Goal: Task Accomplishment & Management: Complete application form

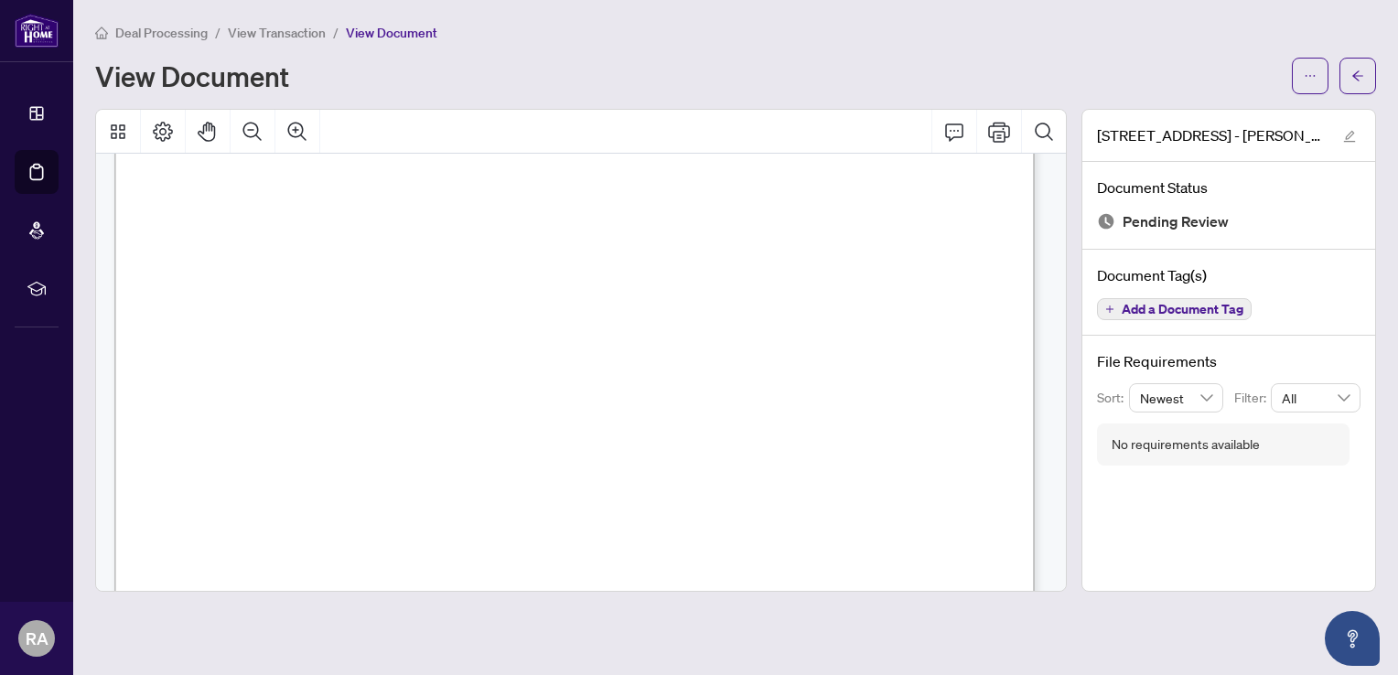
scroll to position [789, 0]
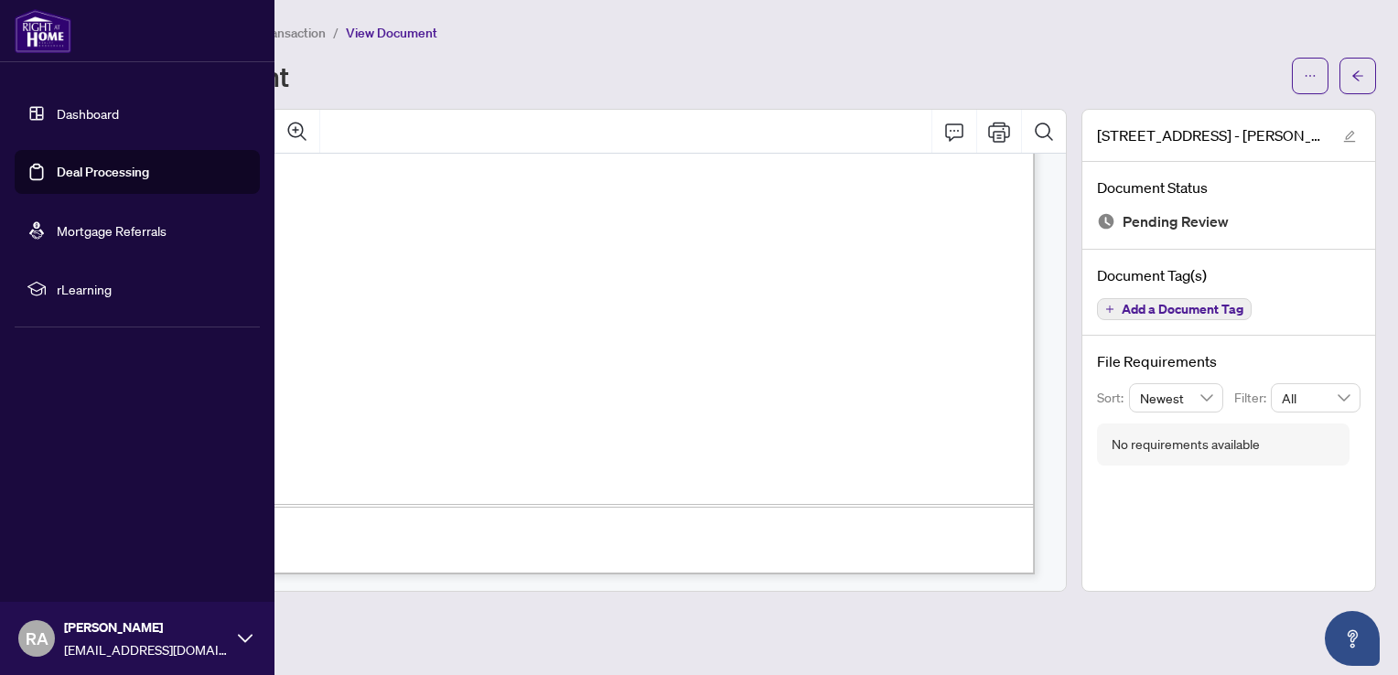
click at [82, 173] on link "Deal Processing" at bounding box center [103, 172] width 92 height 16
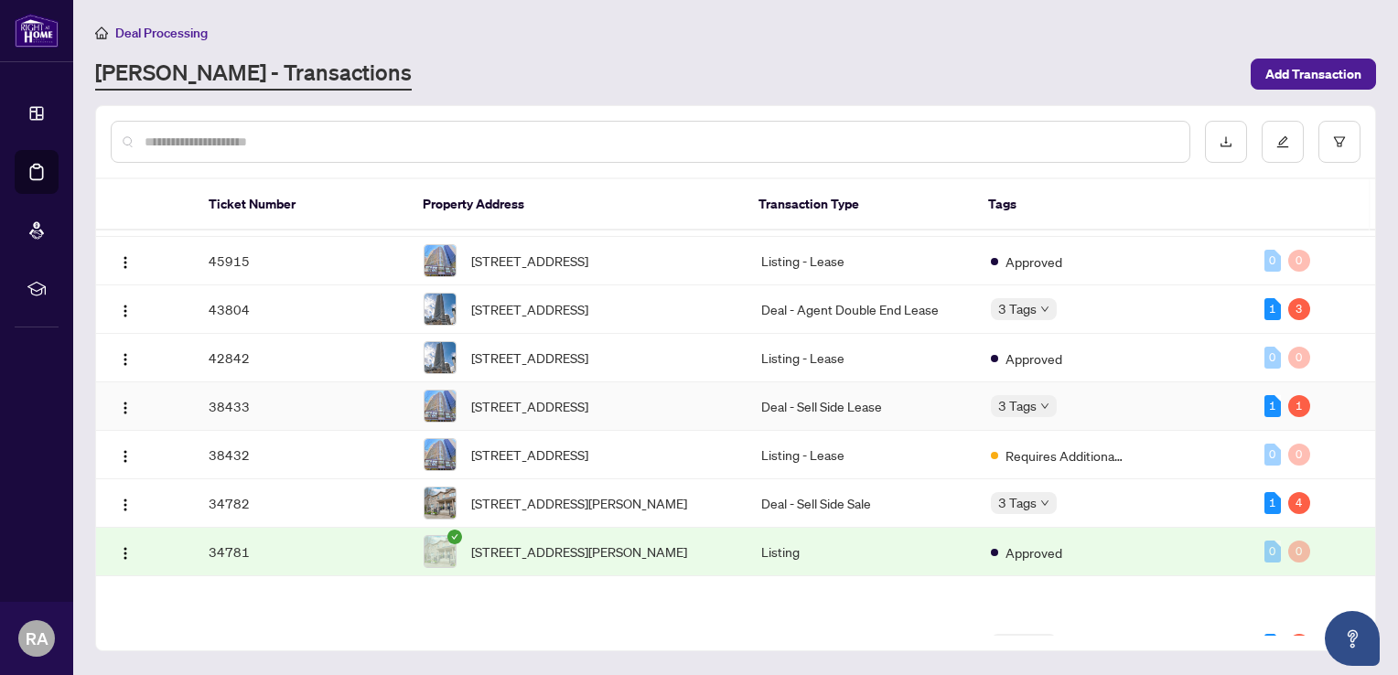
scroll to position [43, 0]
click at [588, 415] on span "[STREET_ADDRESS]" at bounding box center [529, 405] width 117 height 20
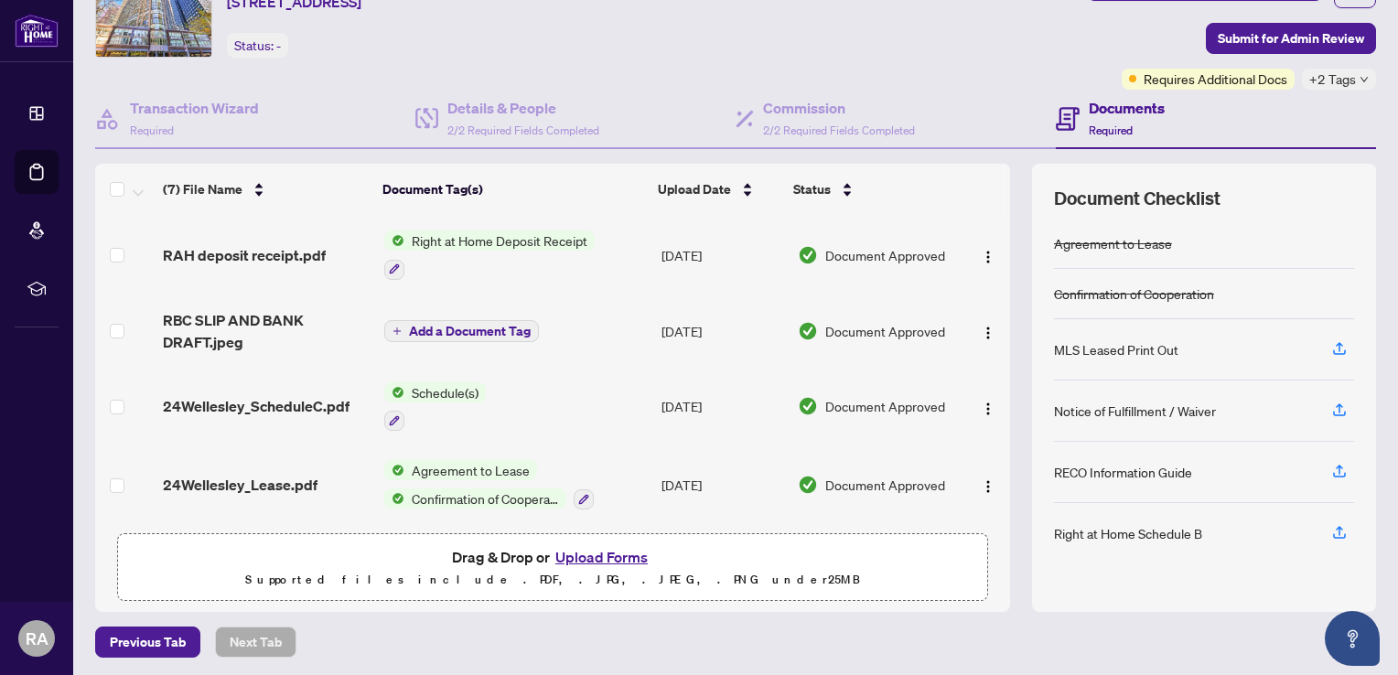
scroll to position [89, 0]
click at [597, 553] on button "Upload Forms" at bounding box center [601, 556] width 103 height 24
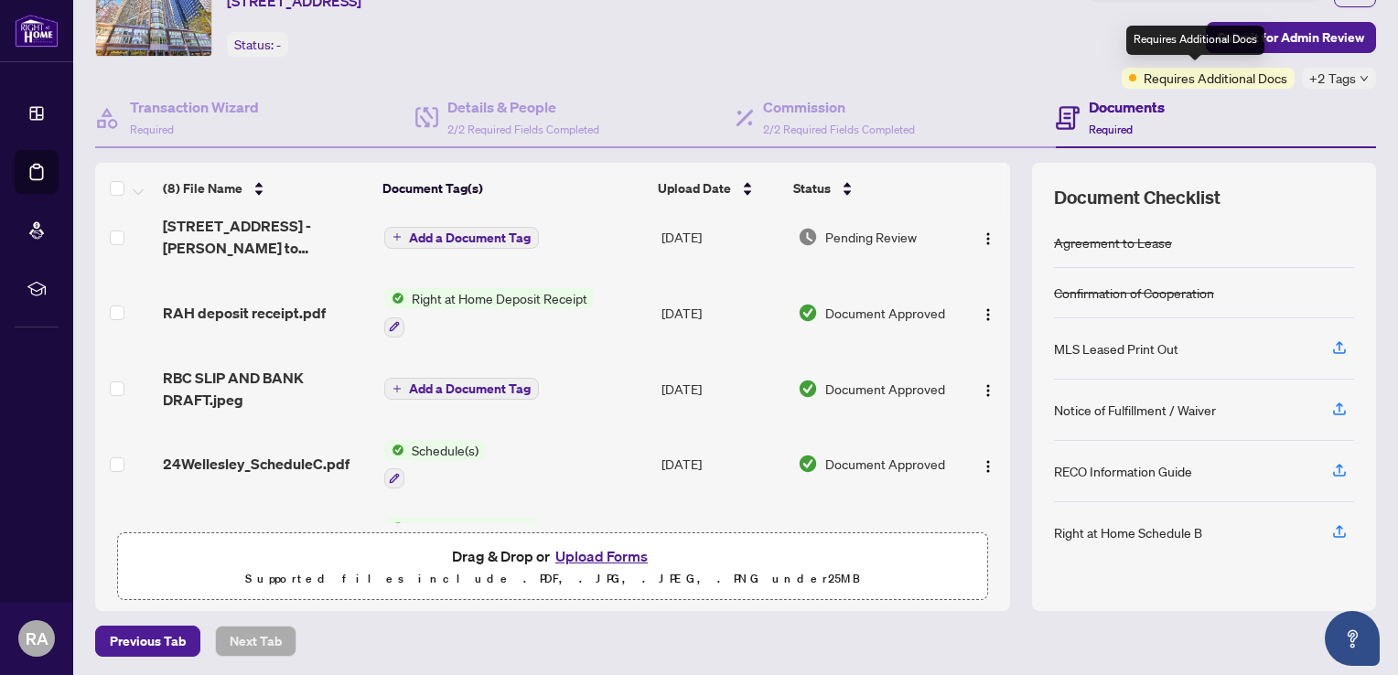
click at [1204, 77] on span "Requires Additional Docs" at bounding box center [1216, 78] width 144 height 20
click at [1271, 31] on span "Submit for Admin Review" at bounding box center [1291, 37] width 146 height 29
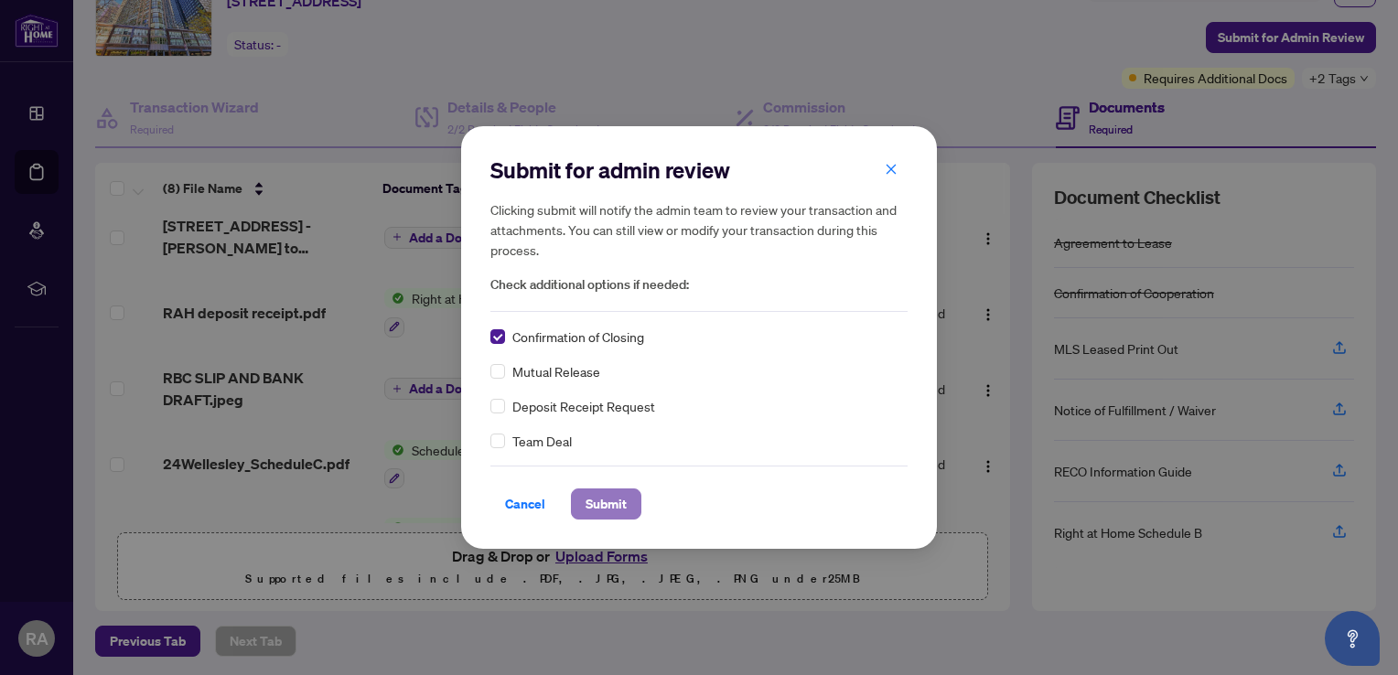
click at [607, 506] on span "Submit" at bounding box center [606, 503] width 41 height 29
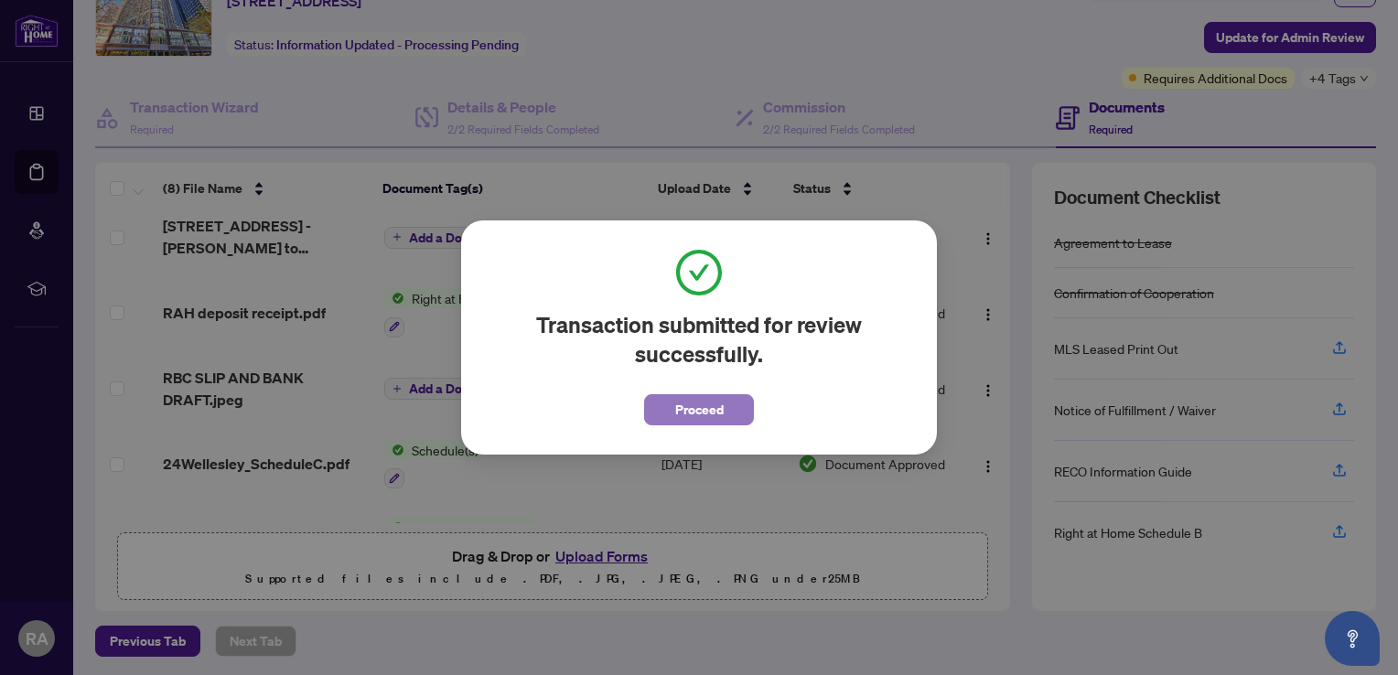
click at [714, 412] on span "Proceed" at bounding box center [699, 409] width 48 height 29
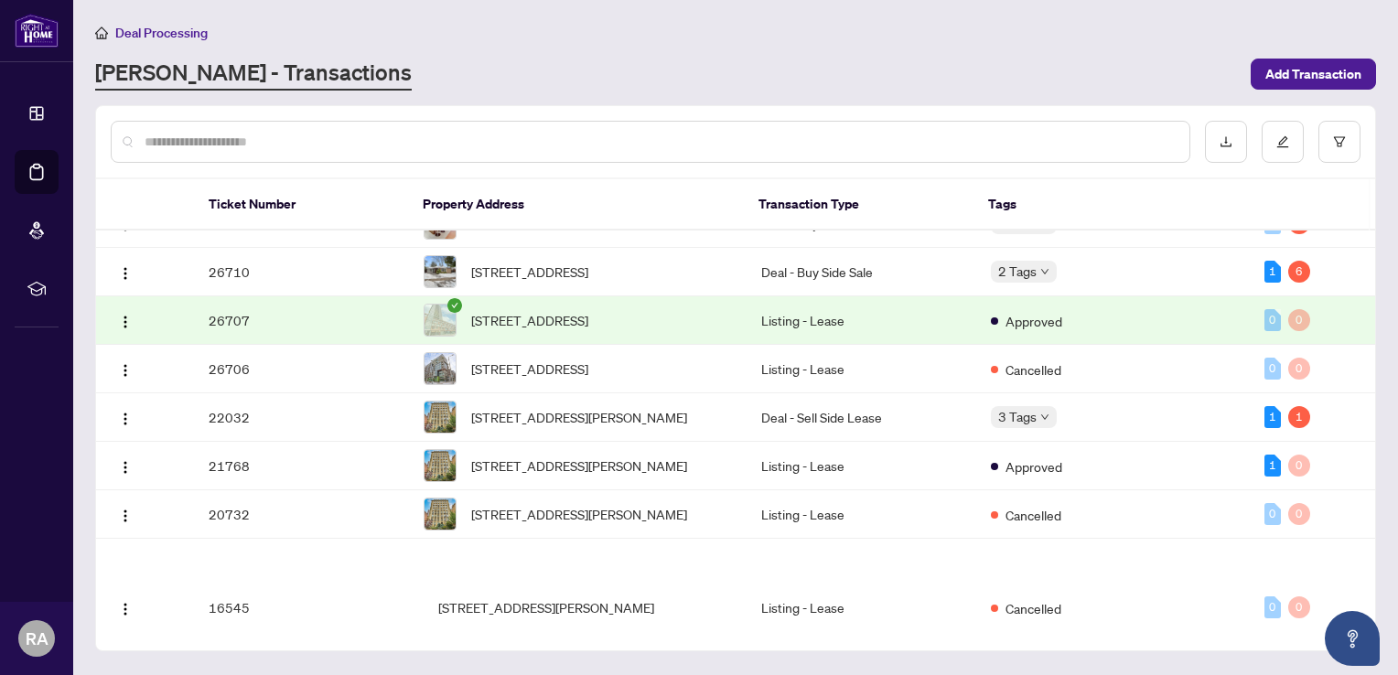
scroll to position [564, 0]
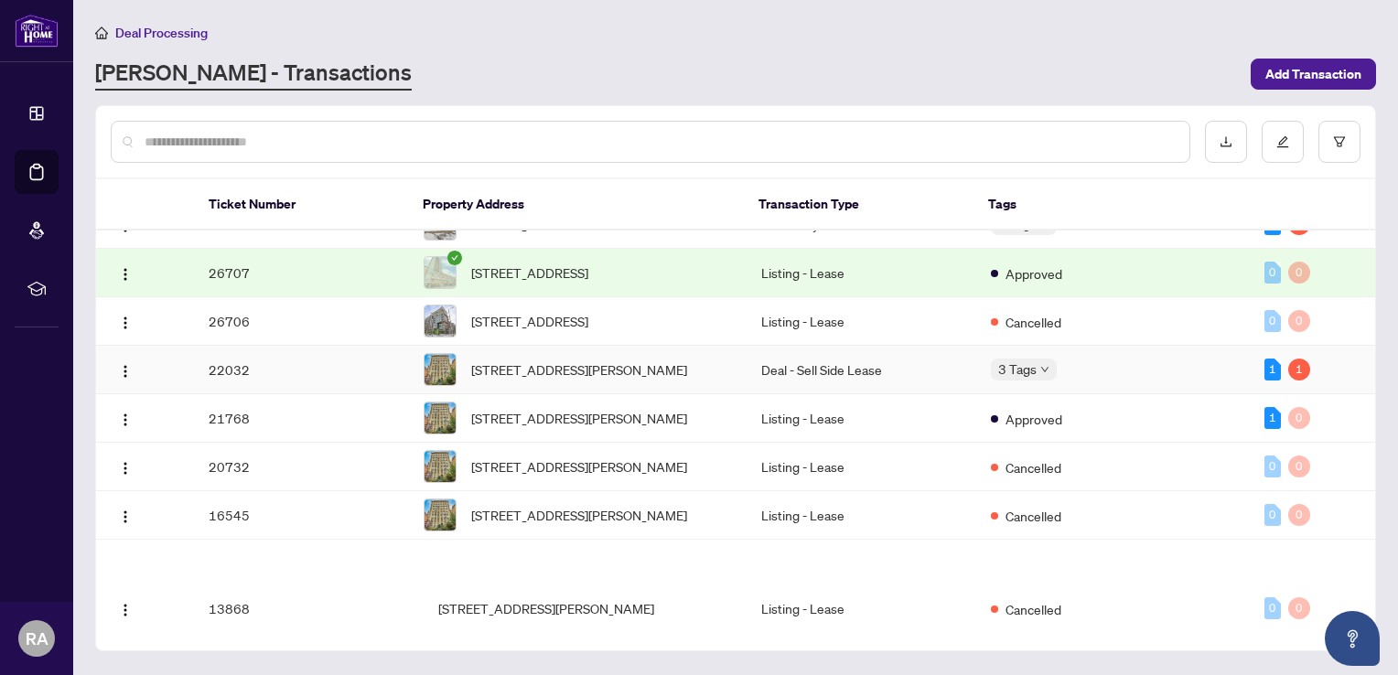
click at [1108, 380] on div "3 Tags" at bounding box center [1112, 369] width 243 height 21
click at [1172, 380] on div "3 Tags" at bounding box center [1112, 369] width 243 height 21
click at [813, 394] on td "Deal - Sell Side Lease" at bounding box center [862, 370] width 230 height 48
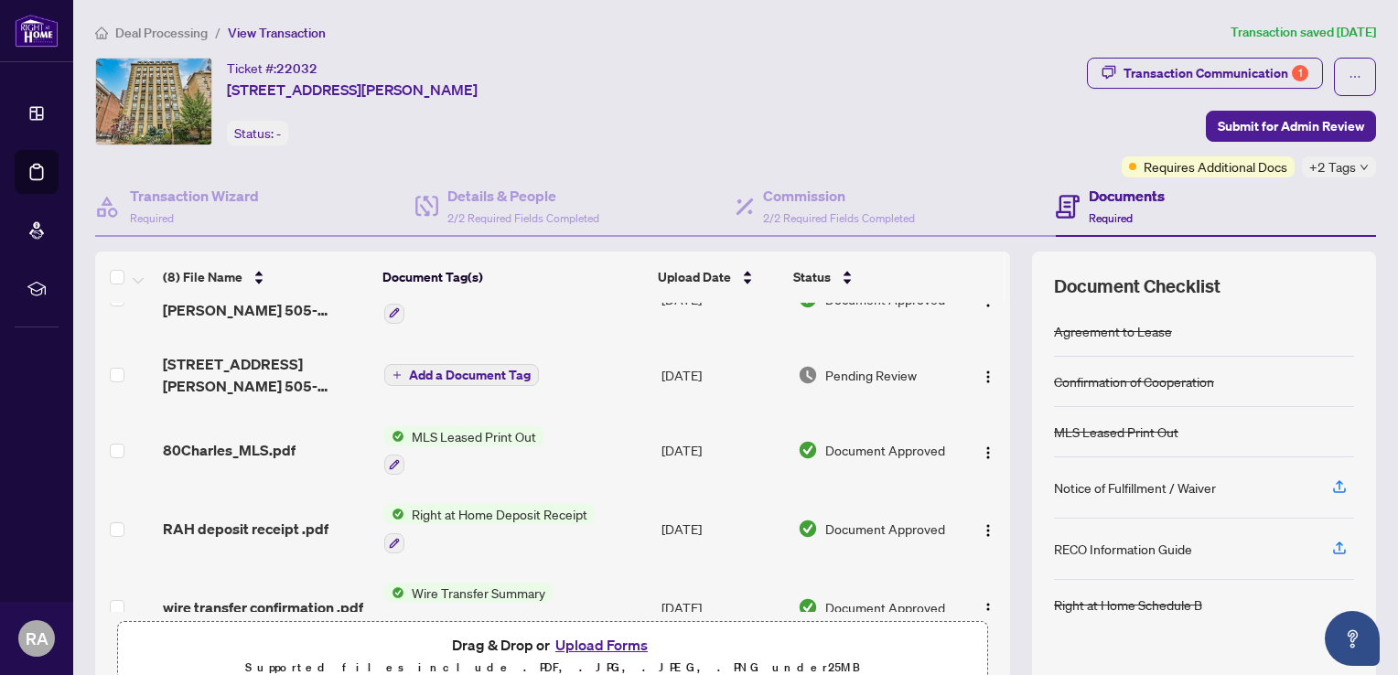
scroll to position [168, 0]
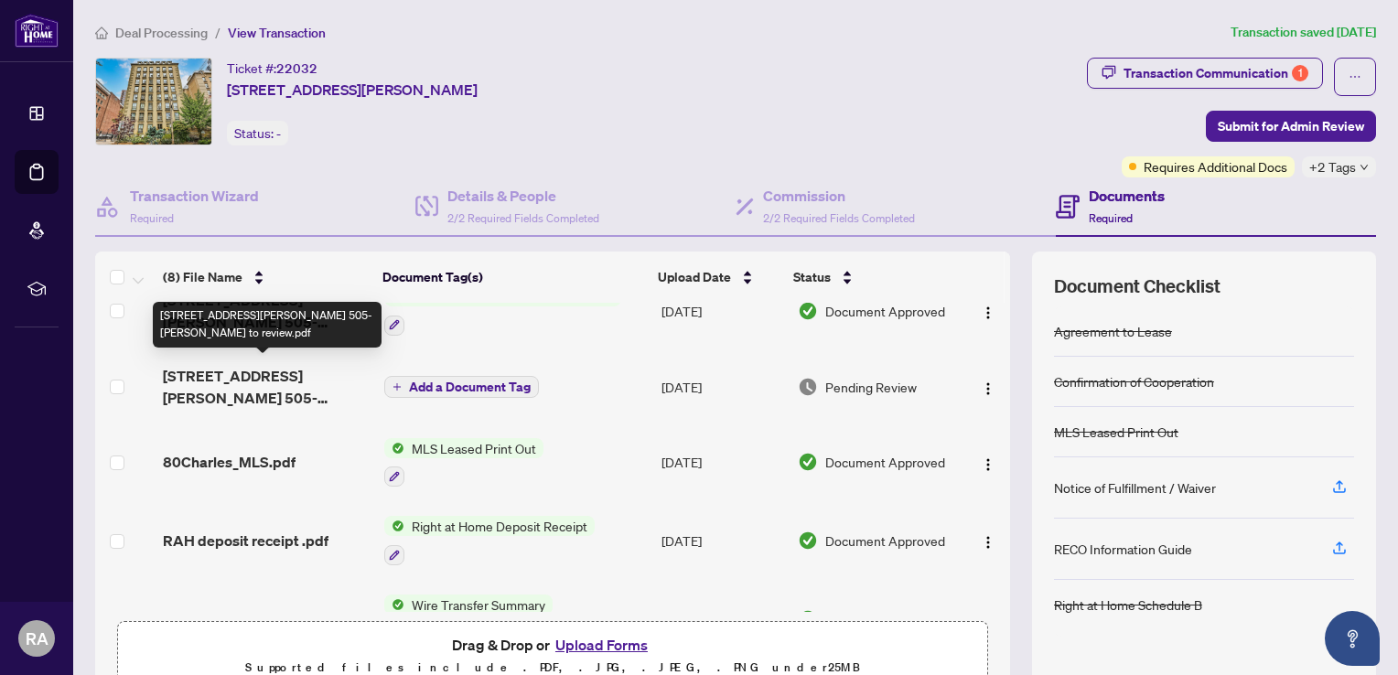
click at [216, 383] on span "[STREET_ADDRESS][PERSON_NAME] 505-[PERSON_NAME] to review.pdf" at bounding box center [266, 387] width 207 height 44
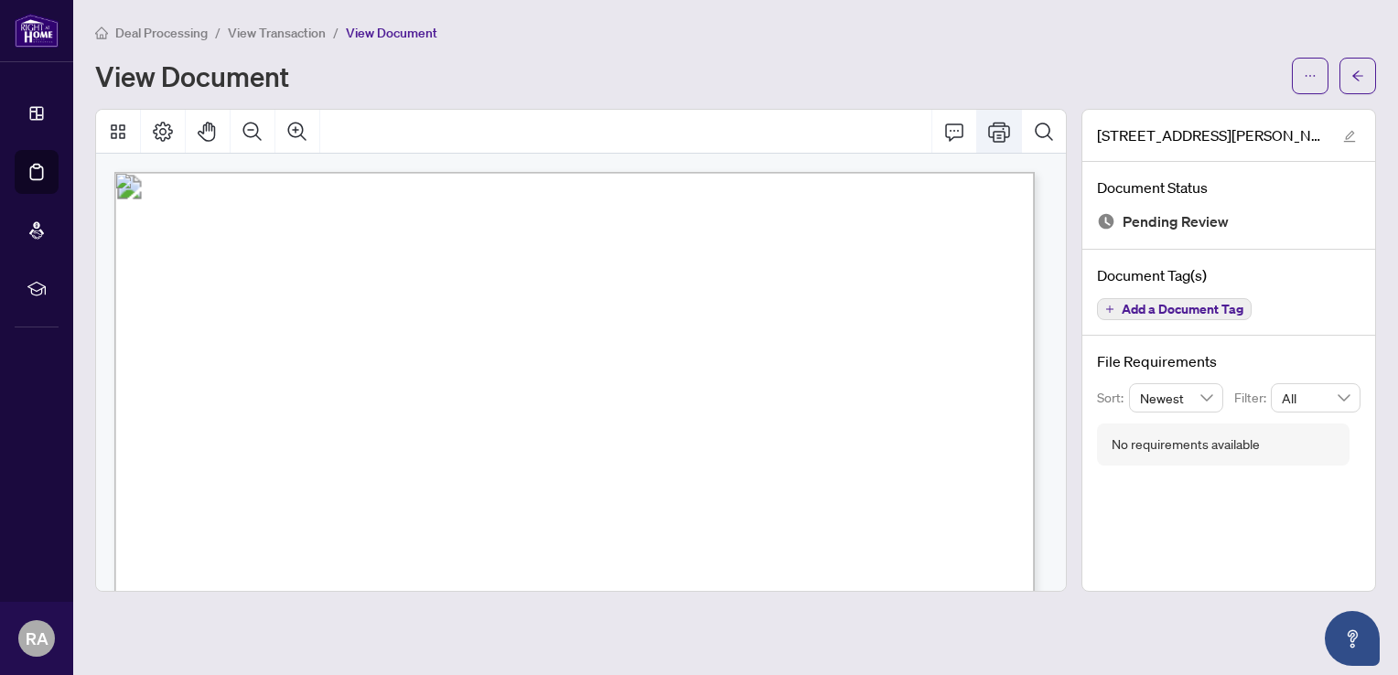
click at [1004, 130] on icon "Print" at bounding box center [999, 132] width 22 height 20
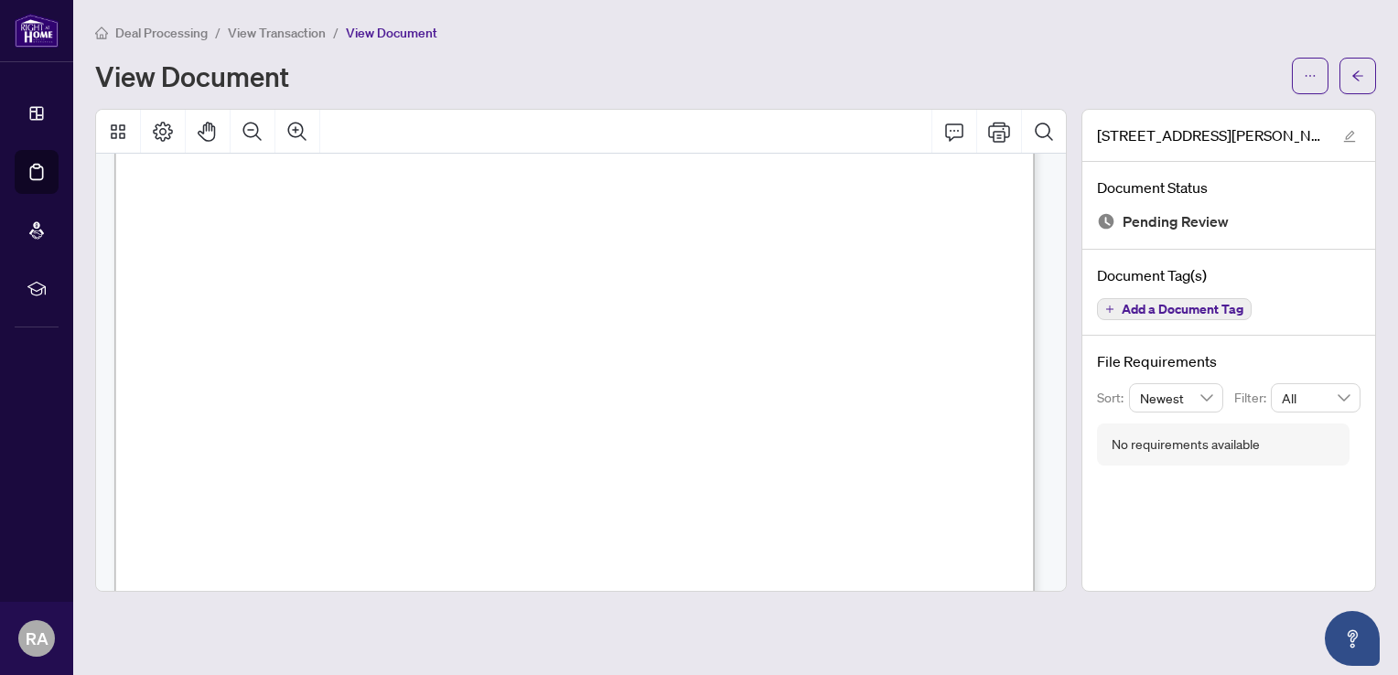
scroll to position [29, 0]
click at [1353, 78] on icon "arrow-left" at bounding box center [1357, 76] width 13 height 13
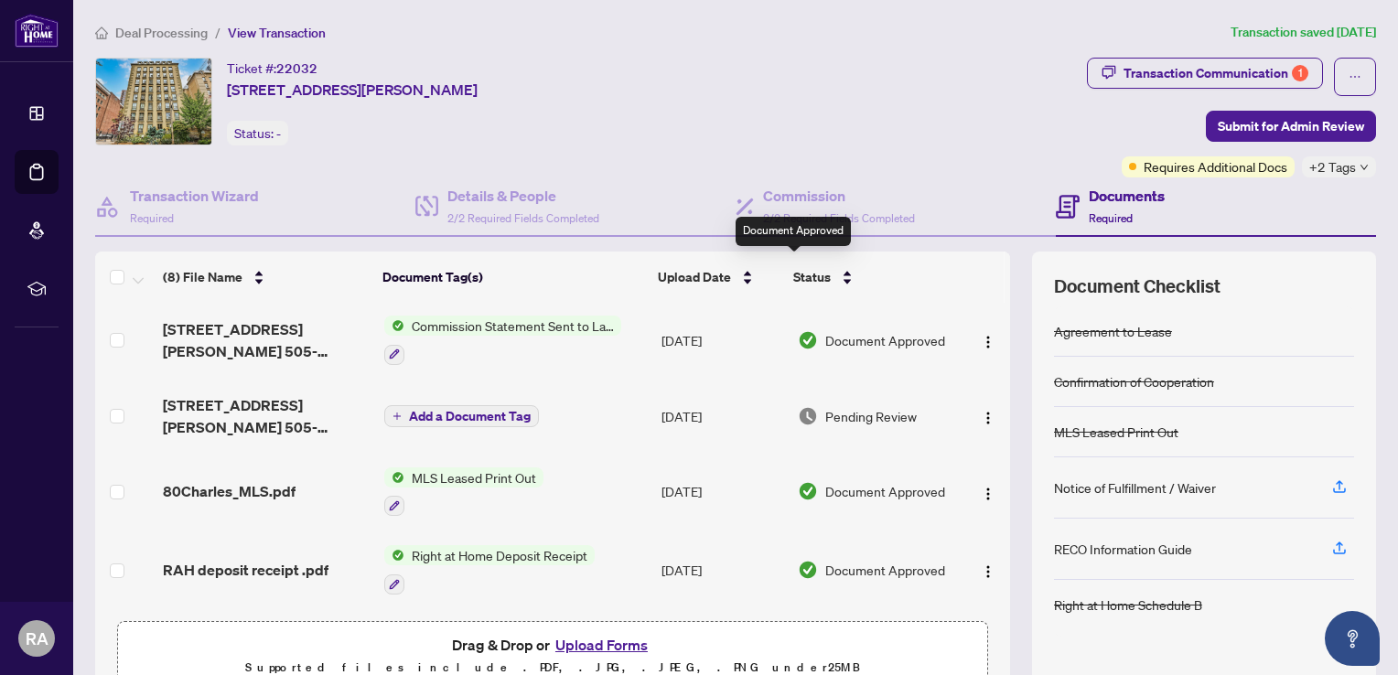
scroll to position [139, 0]
click at [588, 642] on button "Upload Forms" at bounding box center [601, 645] width 103 height 24
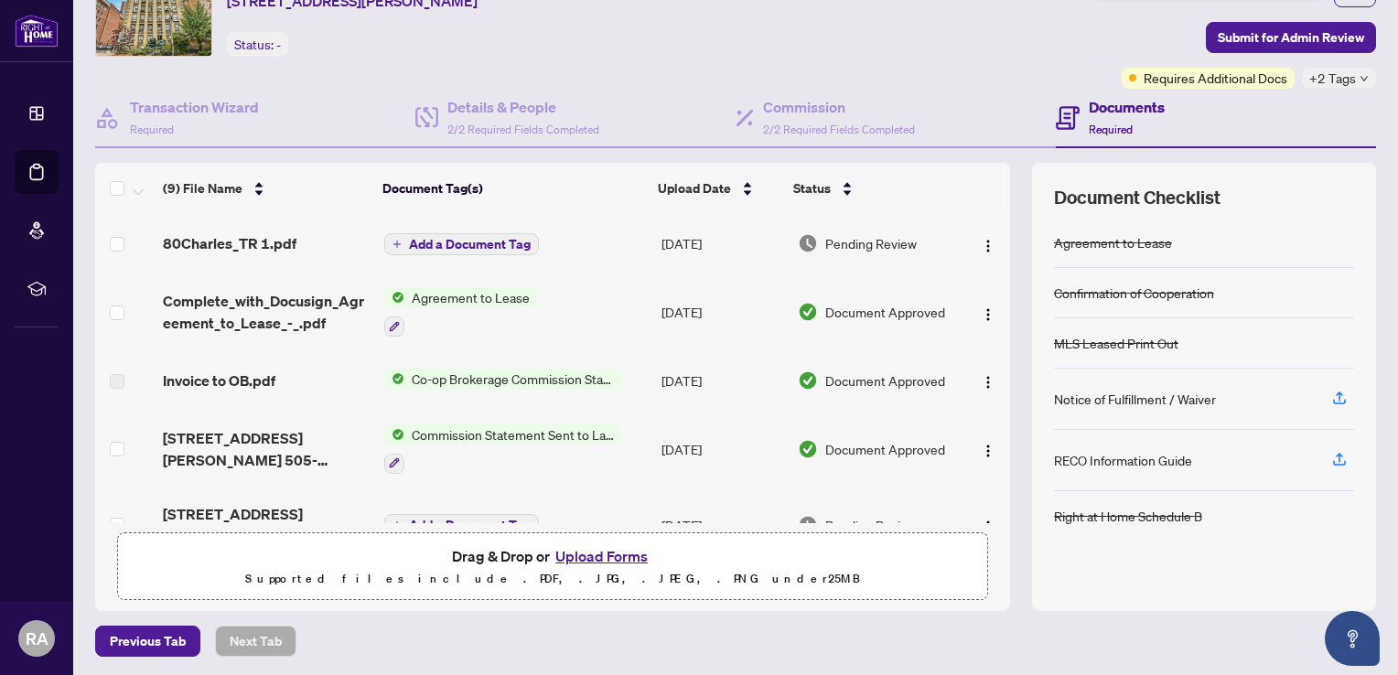
scroll to position [0, 0]
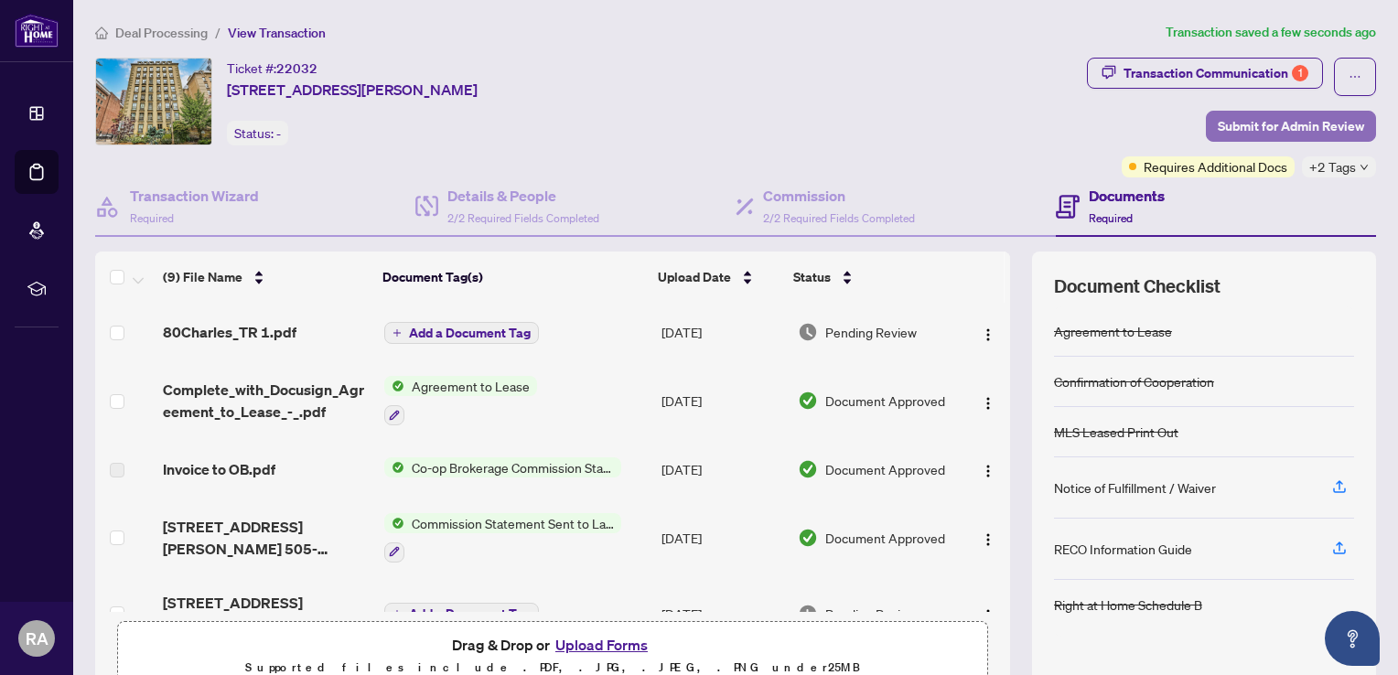
click at [1263, 127] on span "Submit for Admin Review" at bounding box center [1291, 126] width 146 height 29
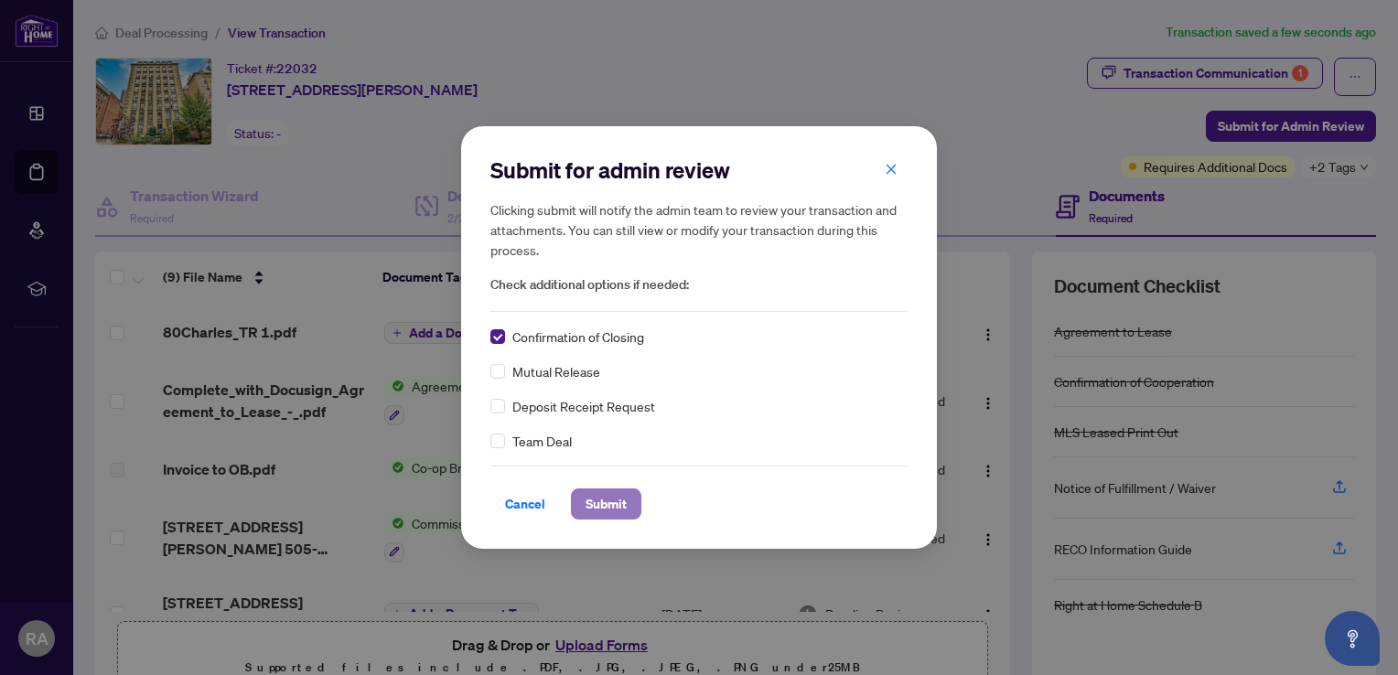
click at [615, 503] on span "Submit" at bounding box center [606, 503] width 41 height 29
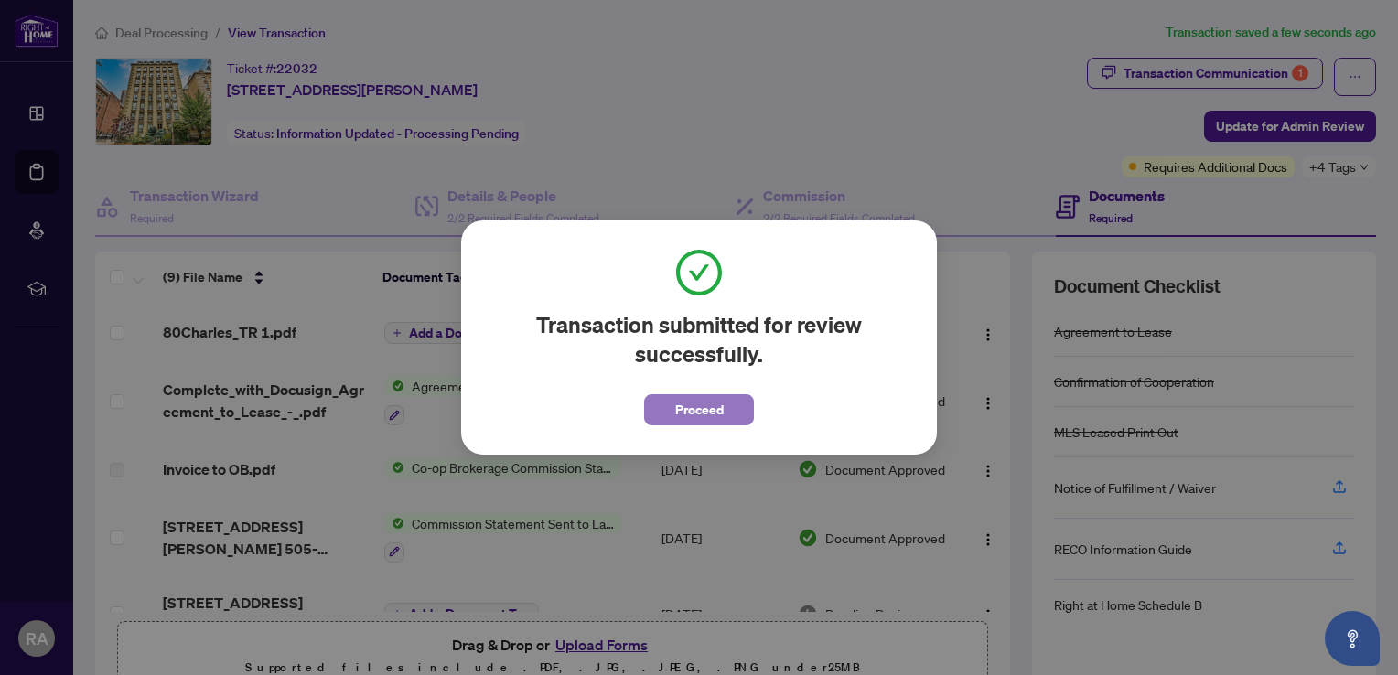
click at [711, 412] on span "Proceed" at bounding box center [699, 409] width 48 height 29
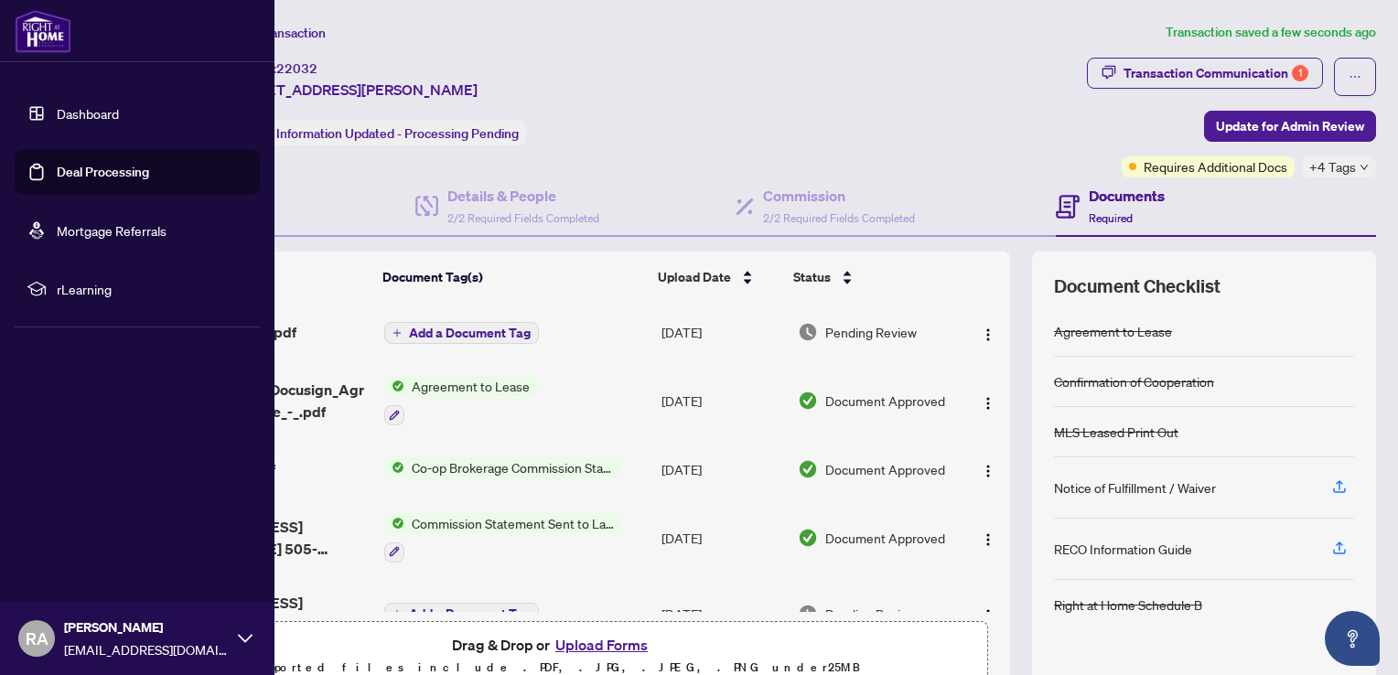
click at [121, 169] on link "Deal Processing" at bounding box center [103, 172] width 92 height 16
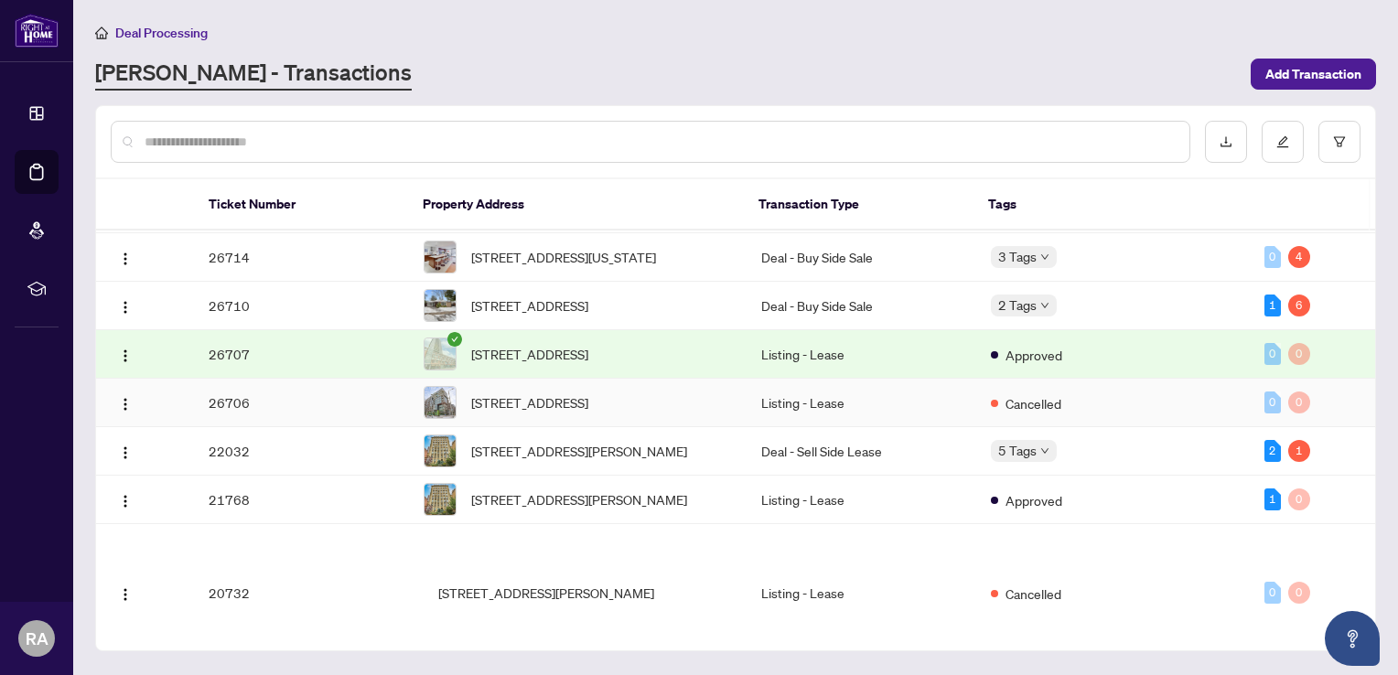
scroll to position [486, 0]
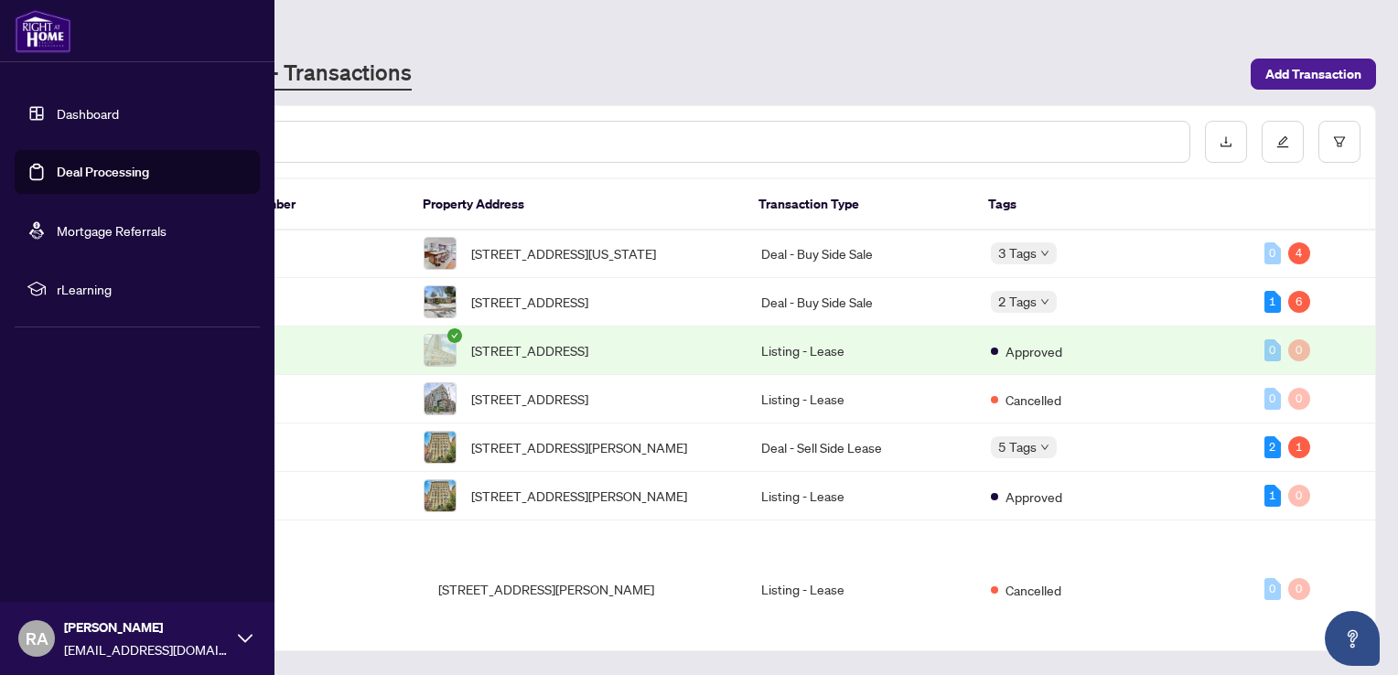
click at [94, 107] on link "Dashboard" at bounding box center [88, 113] width 62 height 16
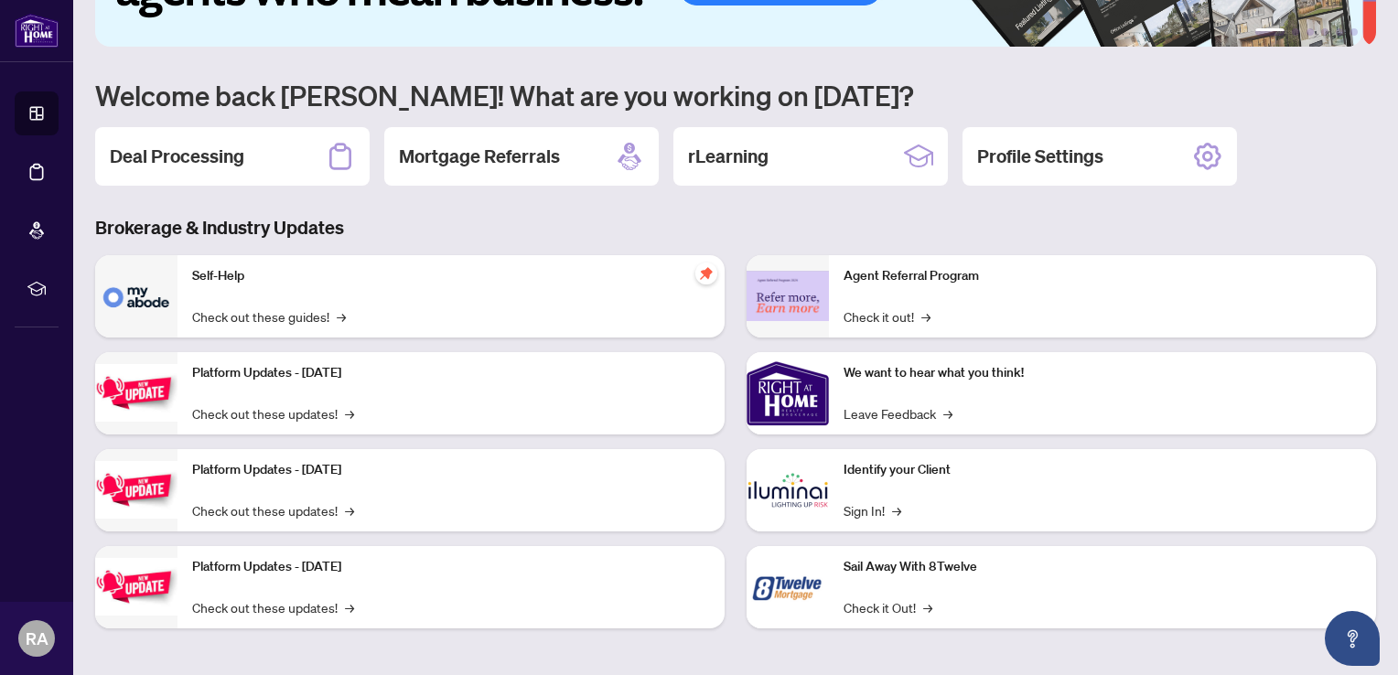
scroll to position [113, 0]
click at [214, 153] on h2 "Deal Processing" at bounding box center [177, 157] width 134 height 26
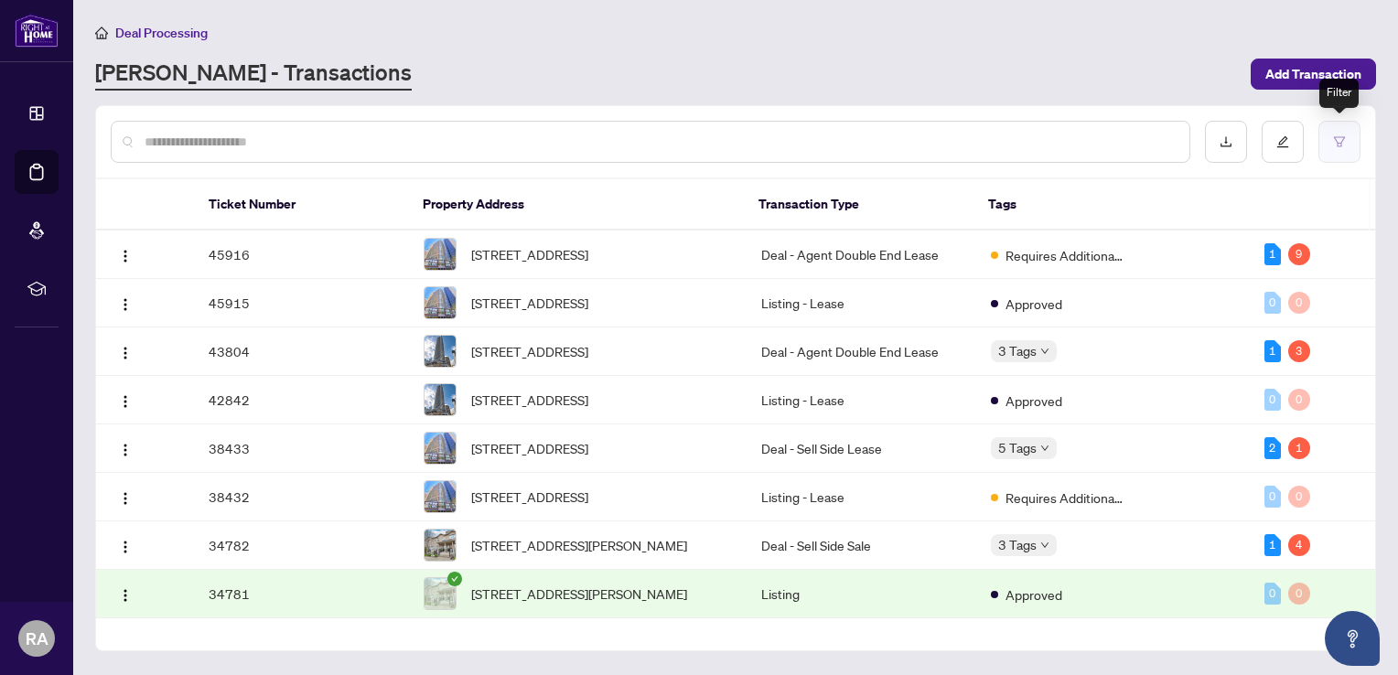
click at [1338, 142] on icon "filter" at bounding box center [1339, 141] width 11 height 10
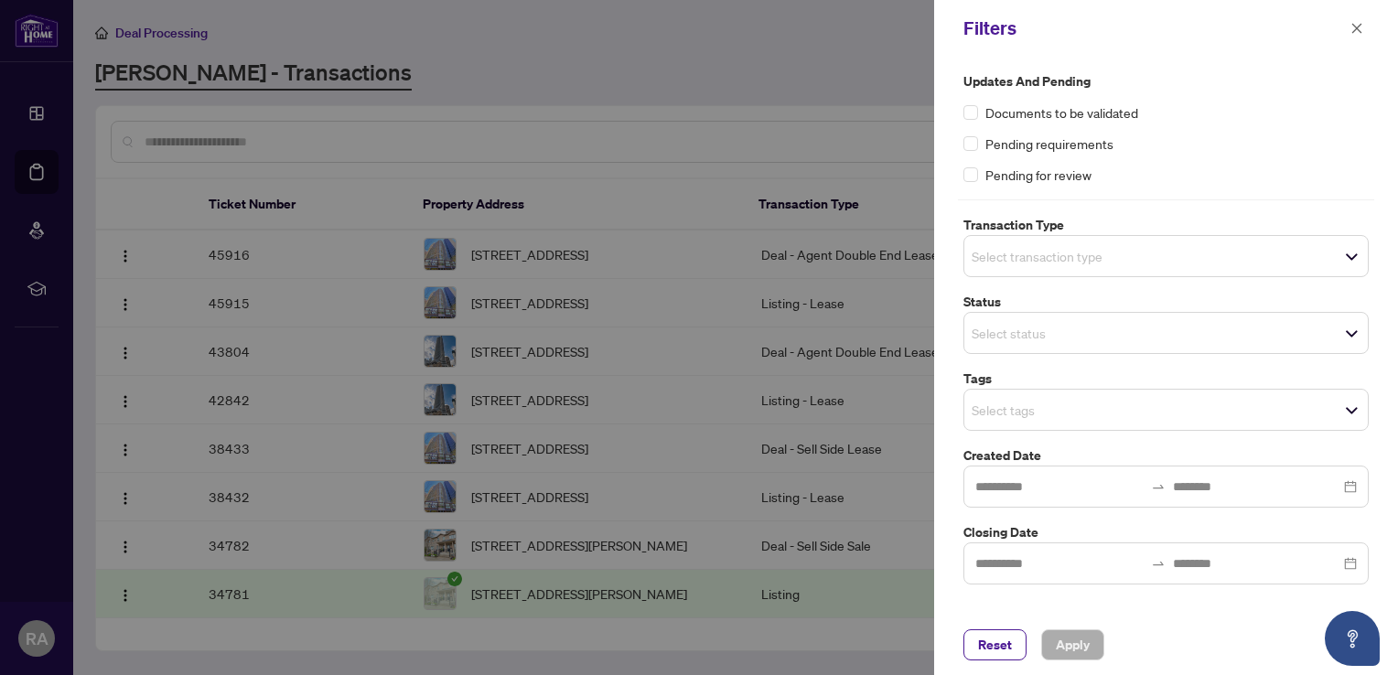
click at [1296, 260] on span "Select transaction type" at bounding box center [1165, 256] width 403 height 26
click at [1269, 188] on div "Updates and Pending Documents to be validated Pending requirements Pending for …" at bounding box center [1166, 327] width 416 height 513
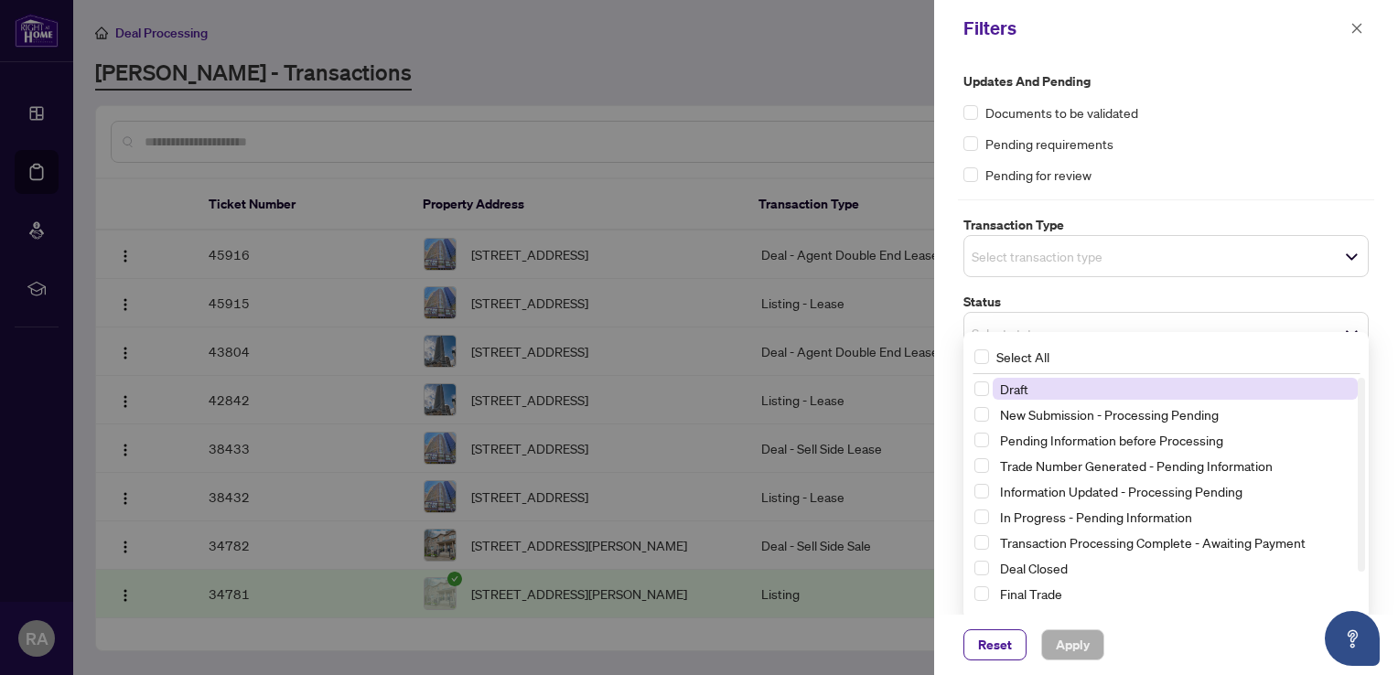
click at [1282, 328] on span "Select status" at bounding box center [1165, 333] width 403 height 26
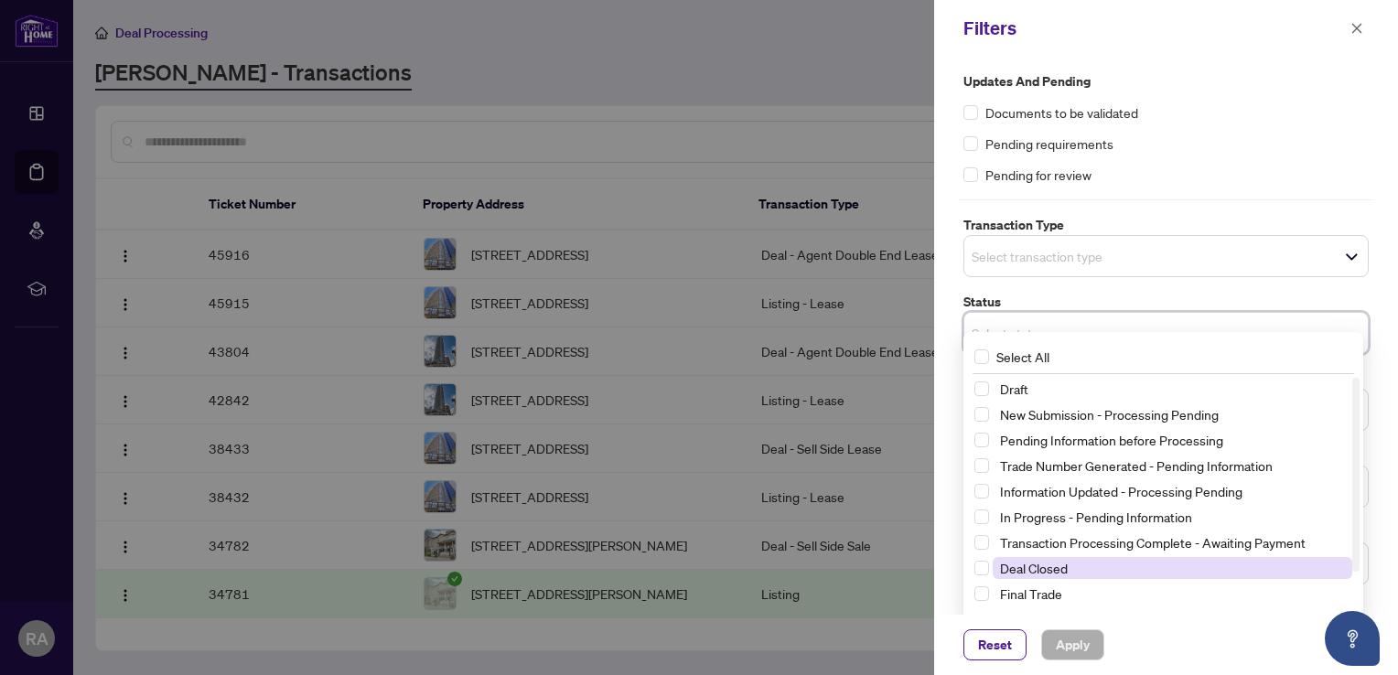
click at [1057, 569] on span "Deal Closed" at bounding box center [1034, 568] width 68 height 16
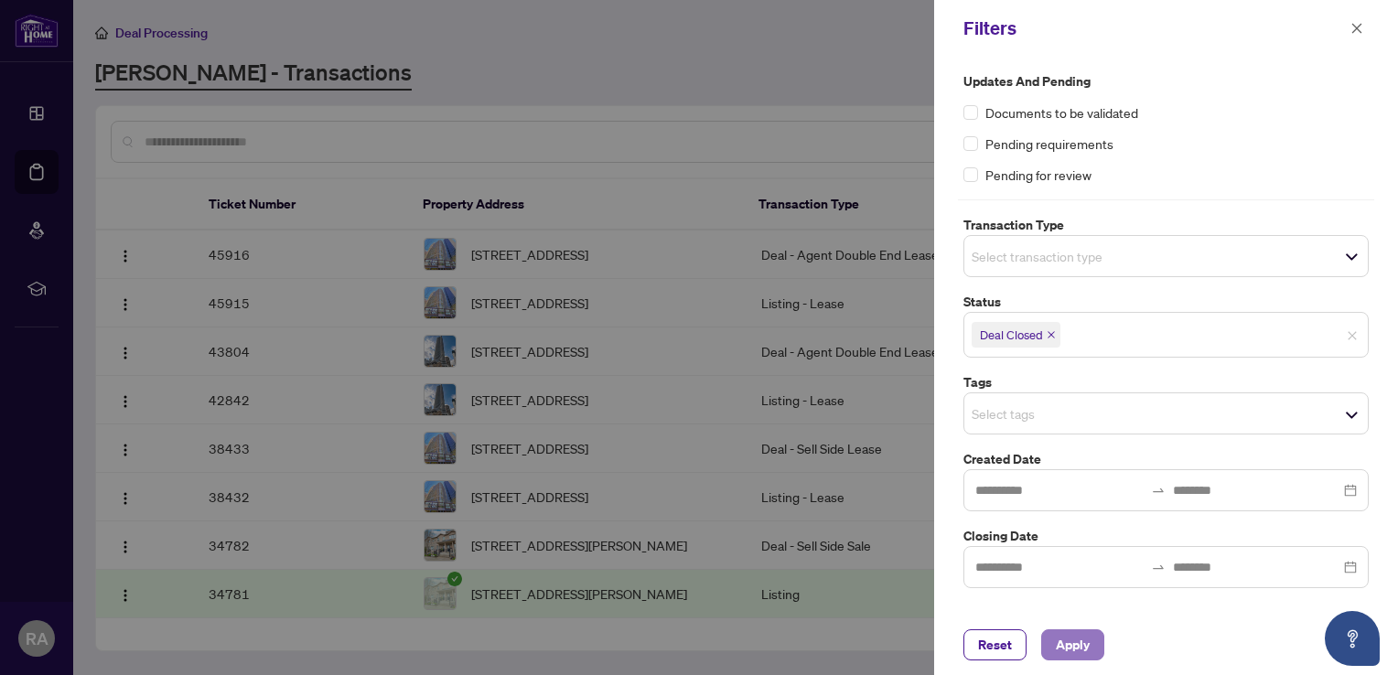
click at [1075, 647] on span "Apply" at bounding box center [1073, 644] width 34 height 29
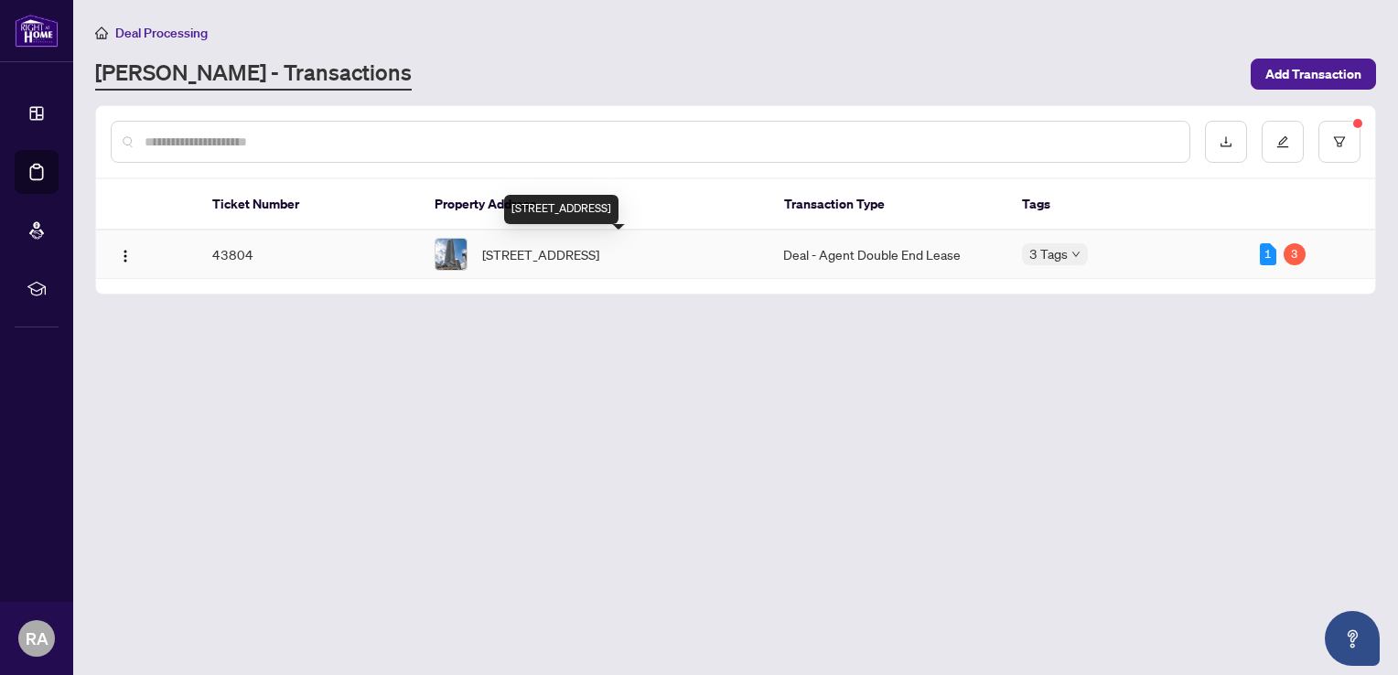
click at [506, 247] on span "[STREET_ADDRESS]" at bounding box center [540, 254] width 117 height 20
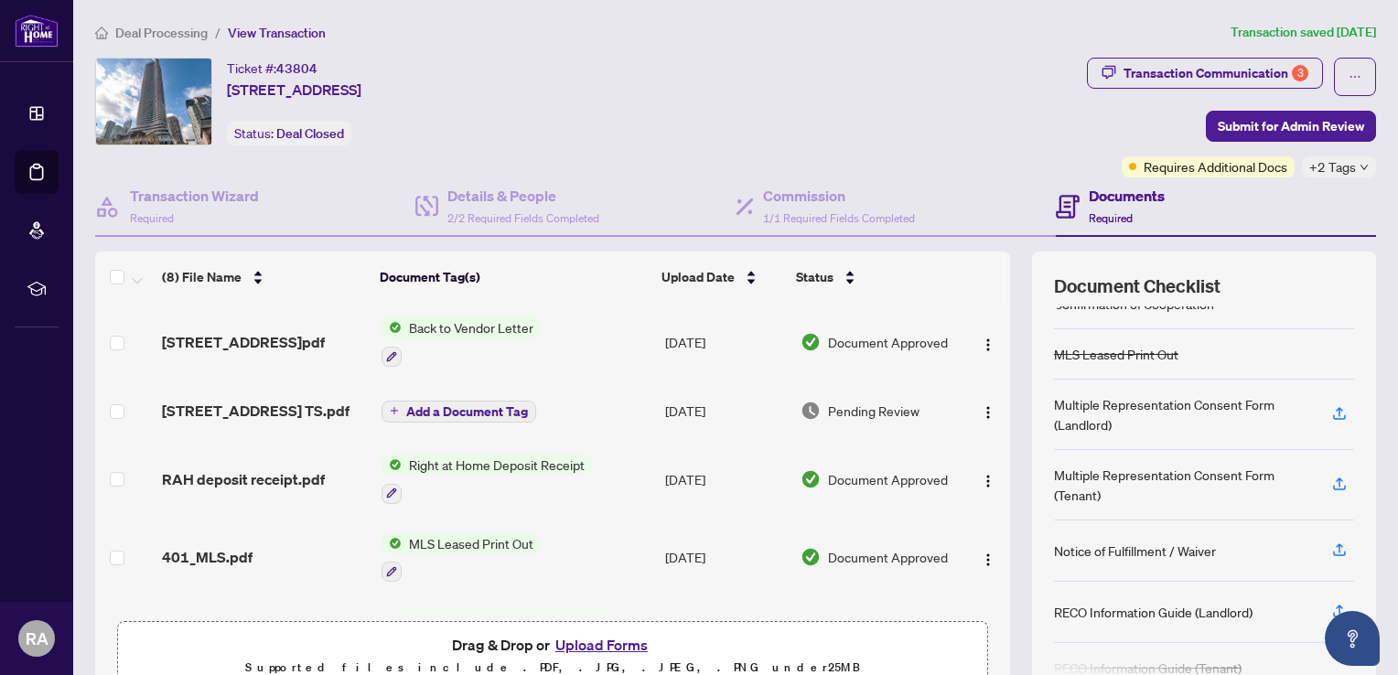
scroll to position [65, 0]
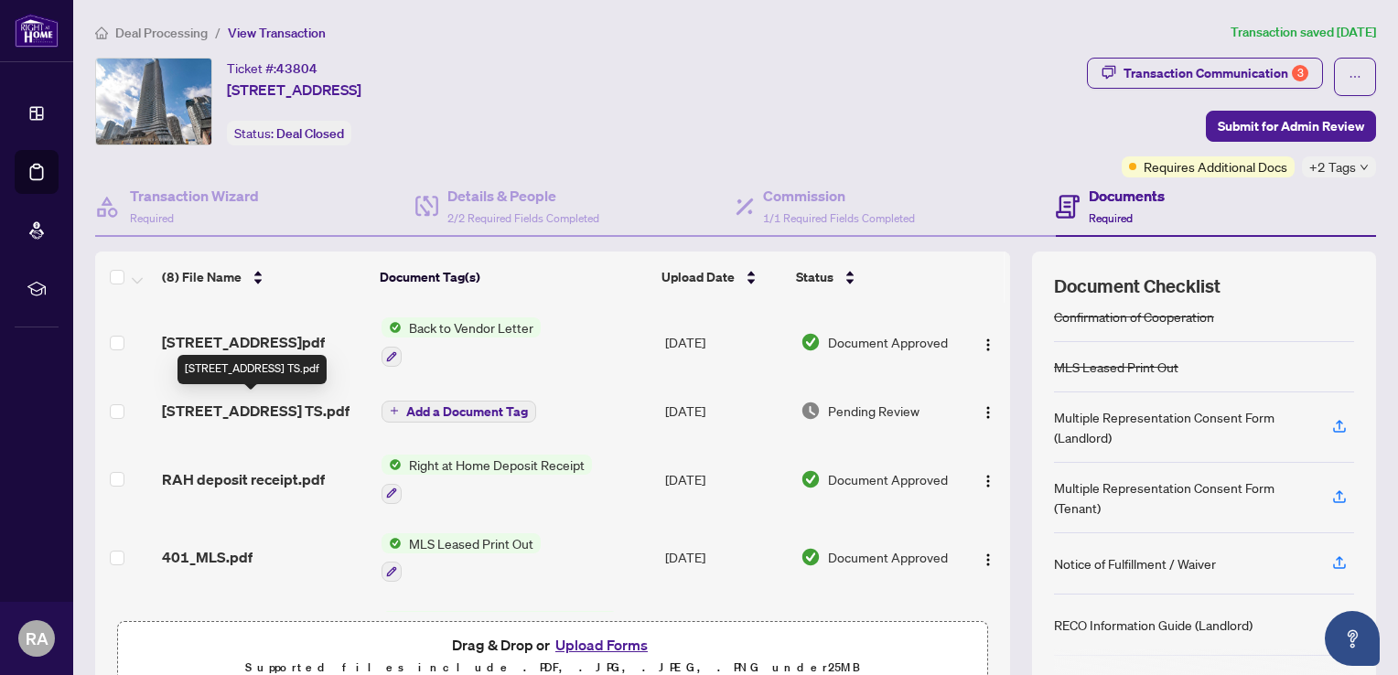
click at [260, 408] on span "[STREET_ADDRESS] TS.pdf" at bounding box center [256, 411] width 188 height 22
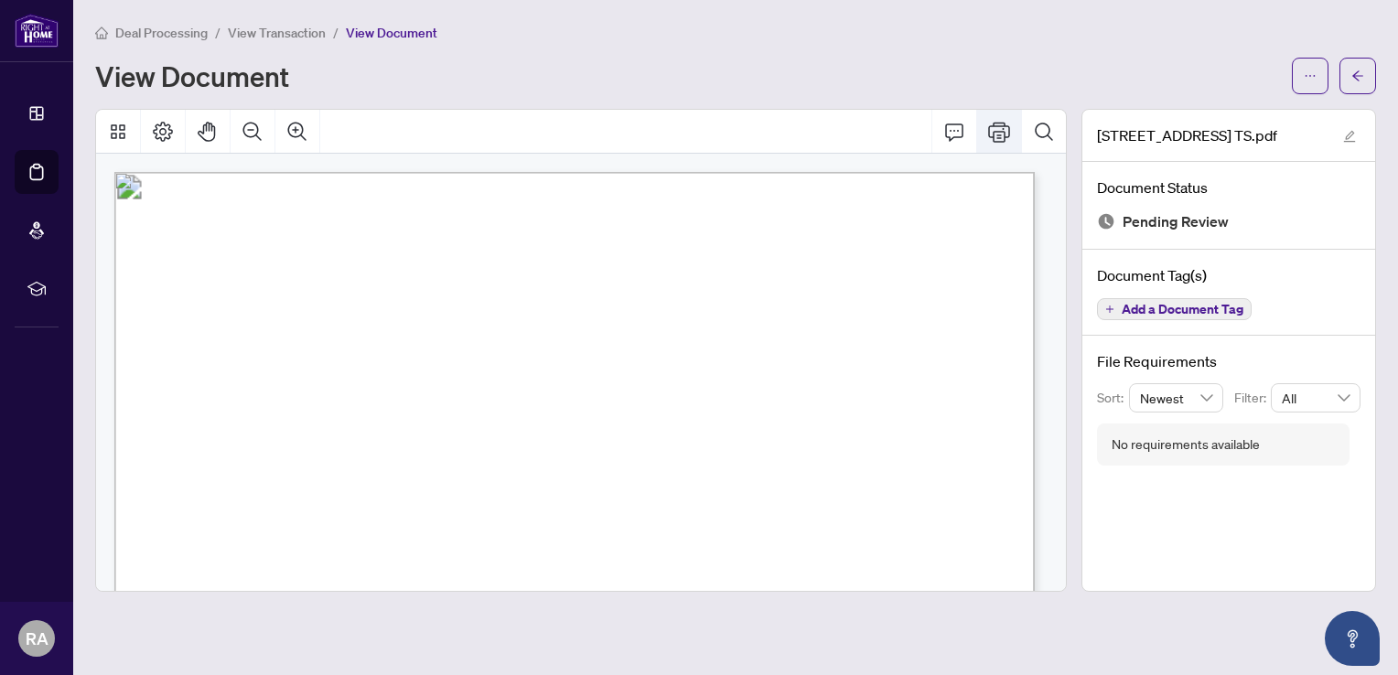
click at [999, 132] on icon "Print" at bounding box center [999, 132] width 22 height 22
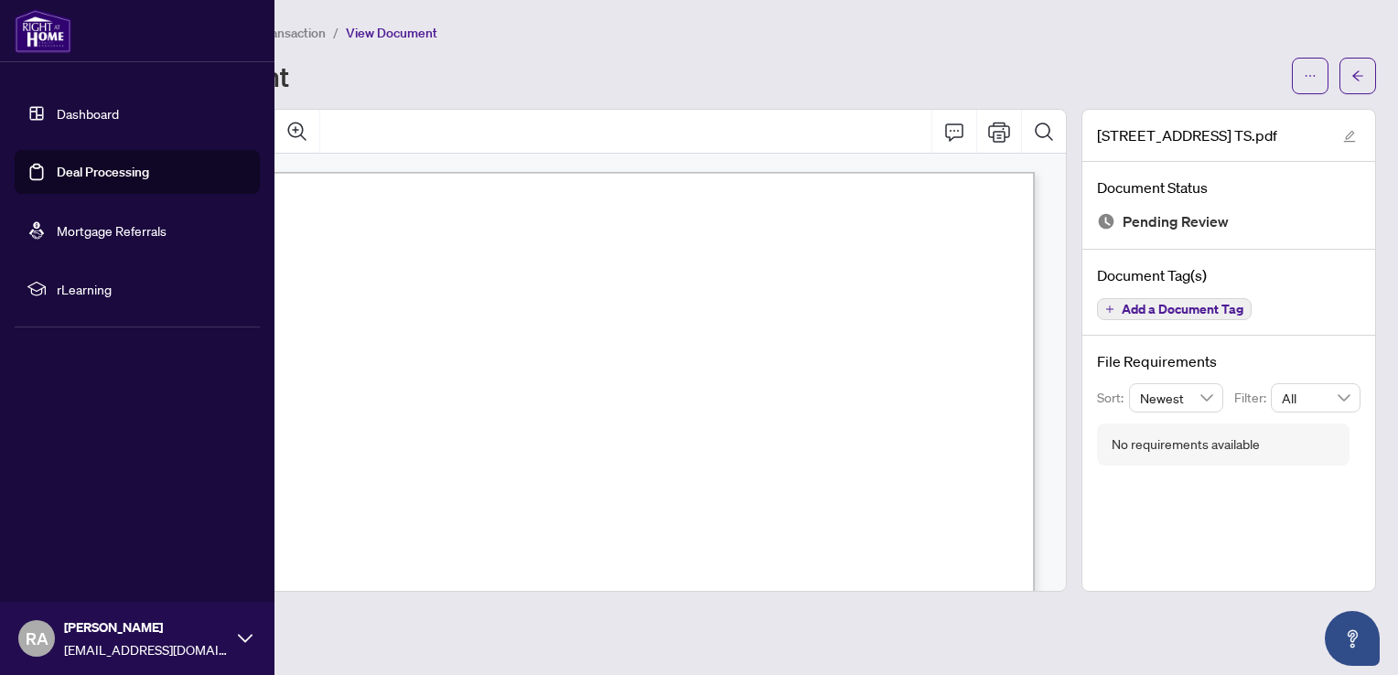
click at [57, 177] on link "Deal Processing" at bounding box center [103, 172] width 92 height 16
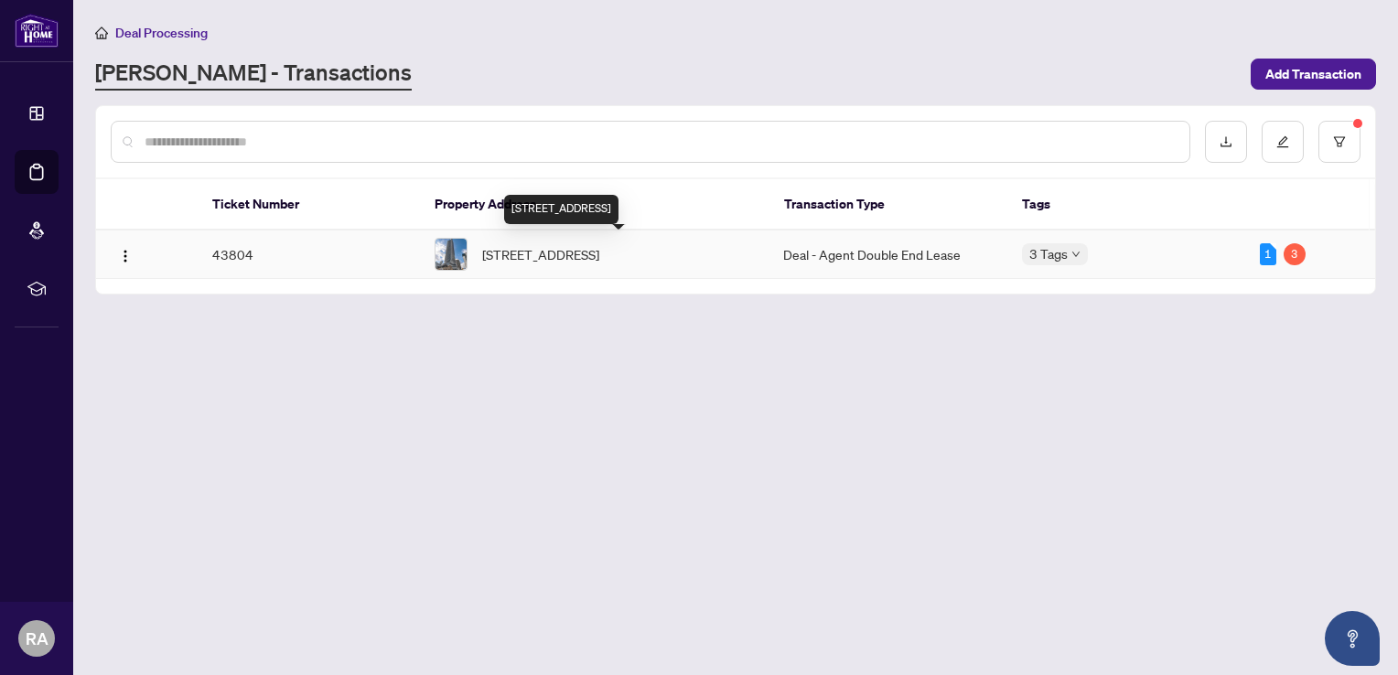
click at [599, 245] on span "[STREET_ADDRESS]" at bounding box center [540, 254] width 117 height 20
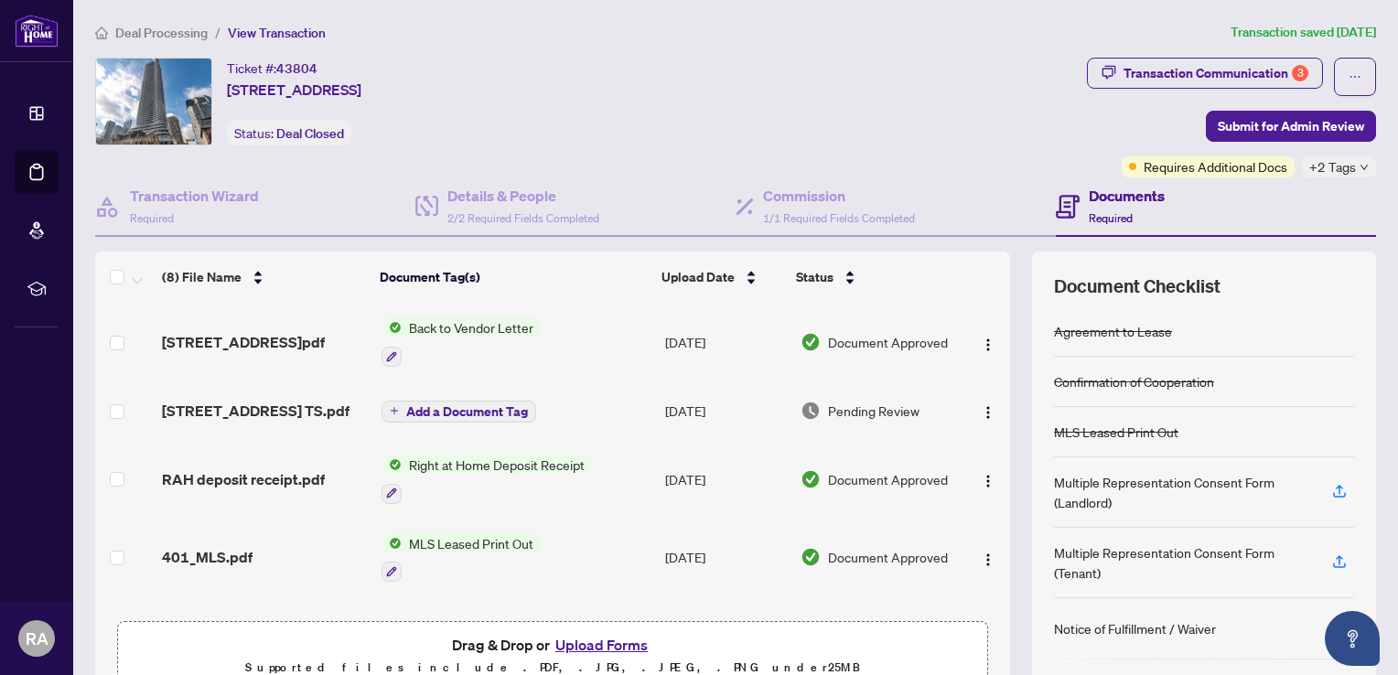
click at [584, 640] on button "Upload Forms" at bounding box center [601, 645] width 103 height 24
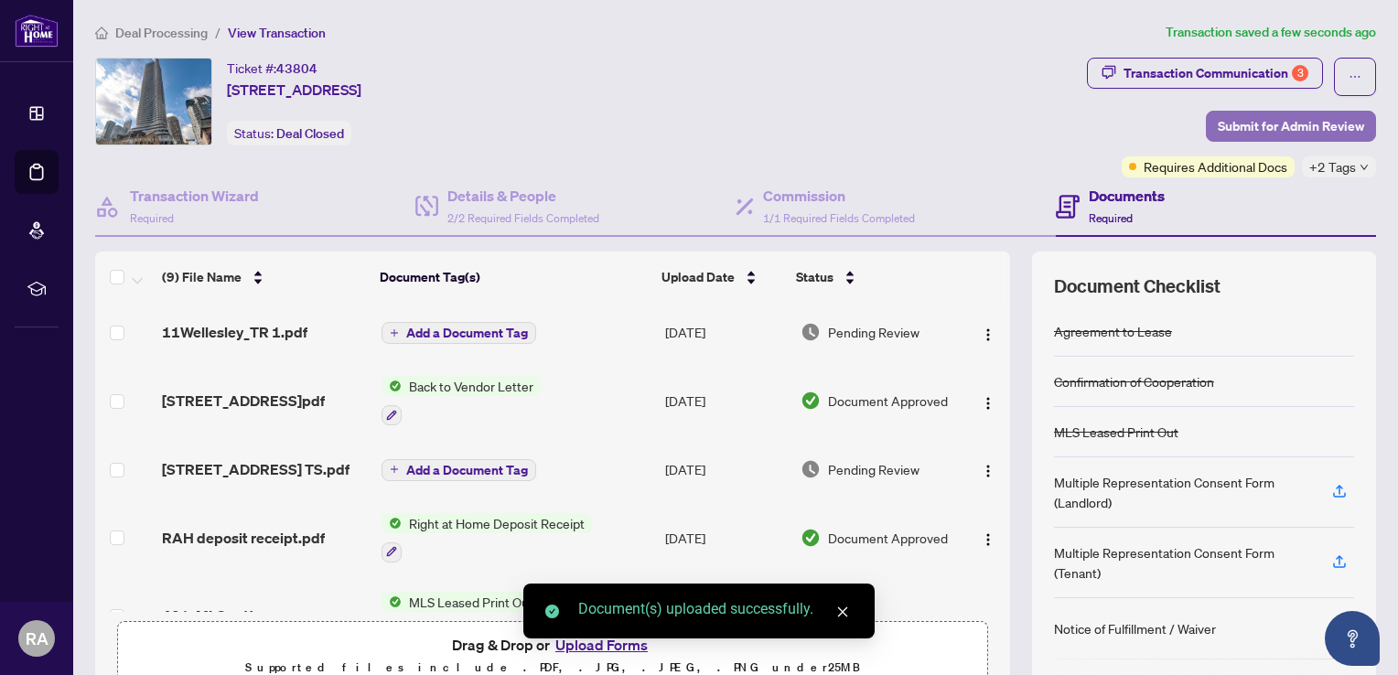
click at [1275, 124] on span "Submit for Admin Review" at bounding box center [1291, 126] width 146 height 29
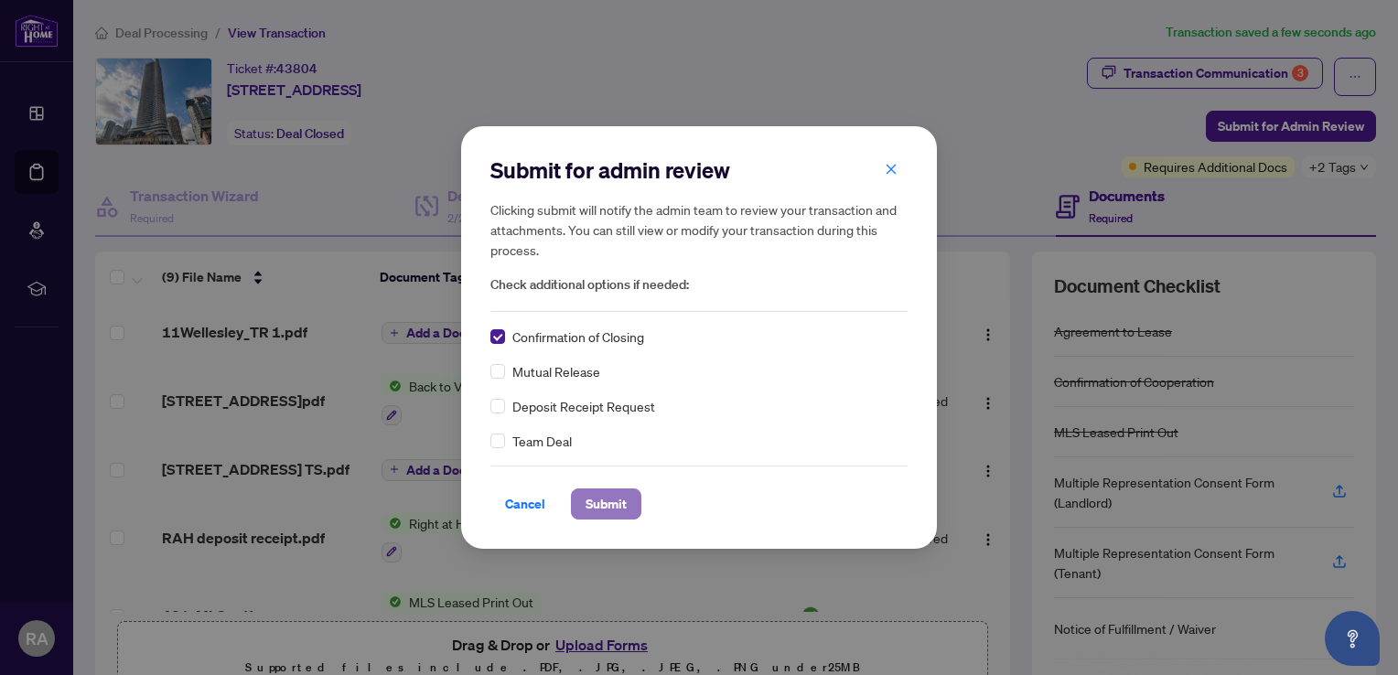
click at [597, 500] on span "Submit" at bounding box center [606, 503] width 41 height 29
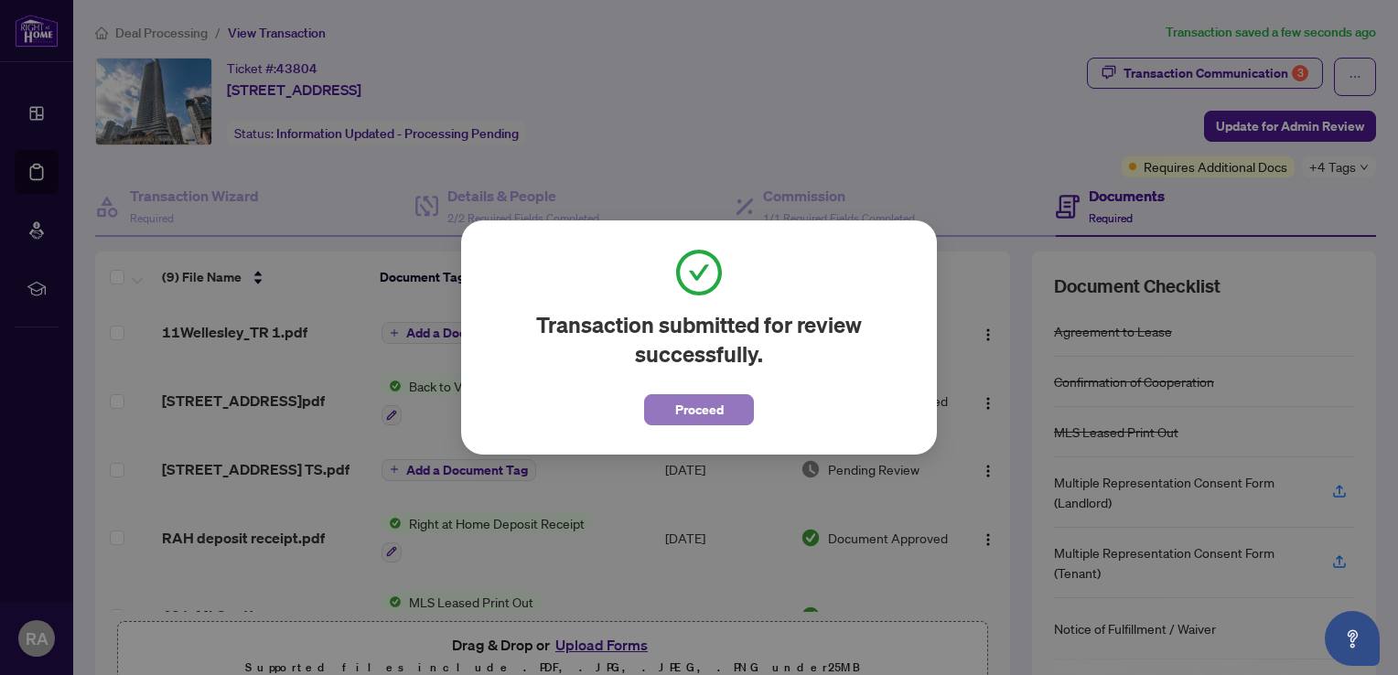
click at [692, 410] on span "Proceed" at bounding box center [699, 409] width 48 height 29
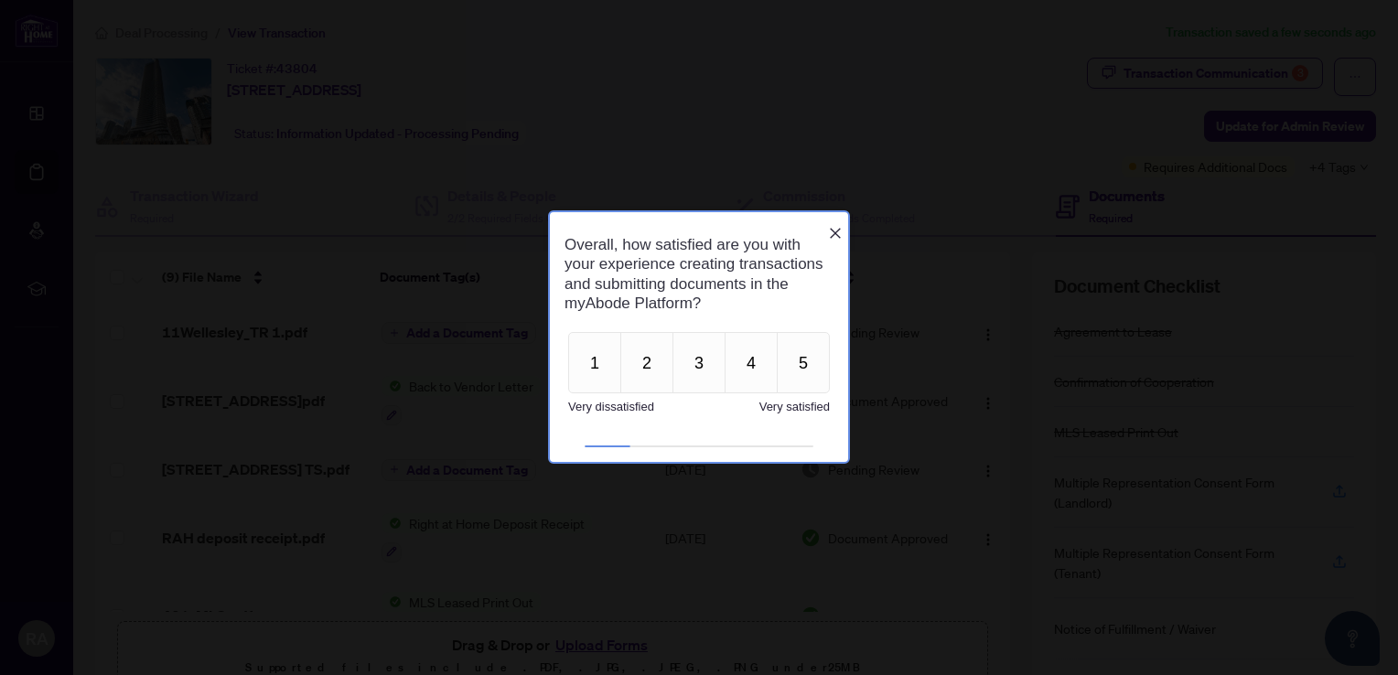
click at [838, 226] on icon "Close button" at bounding box center [835, 233] width 15 height 15
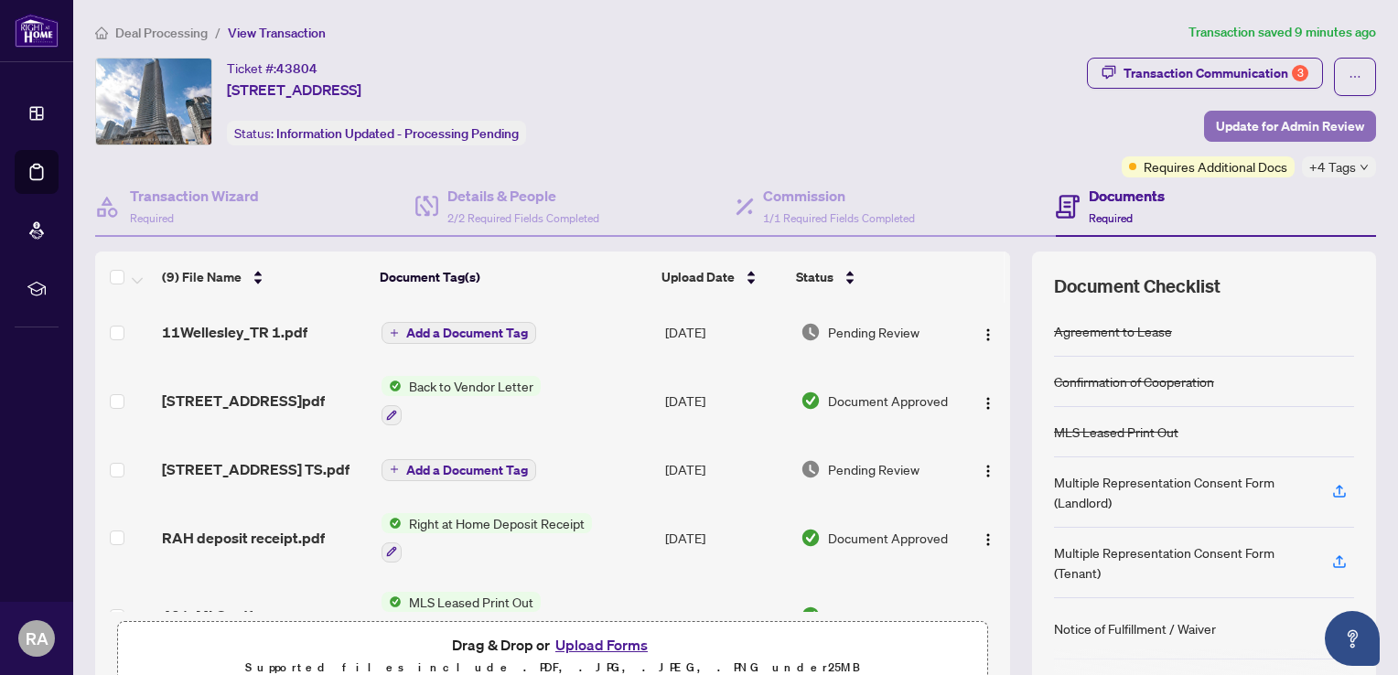
click at [1242, 117] on span "Update for Admin Review" at bounding box center [1290, 126] width 148 height 29
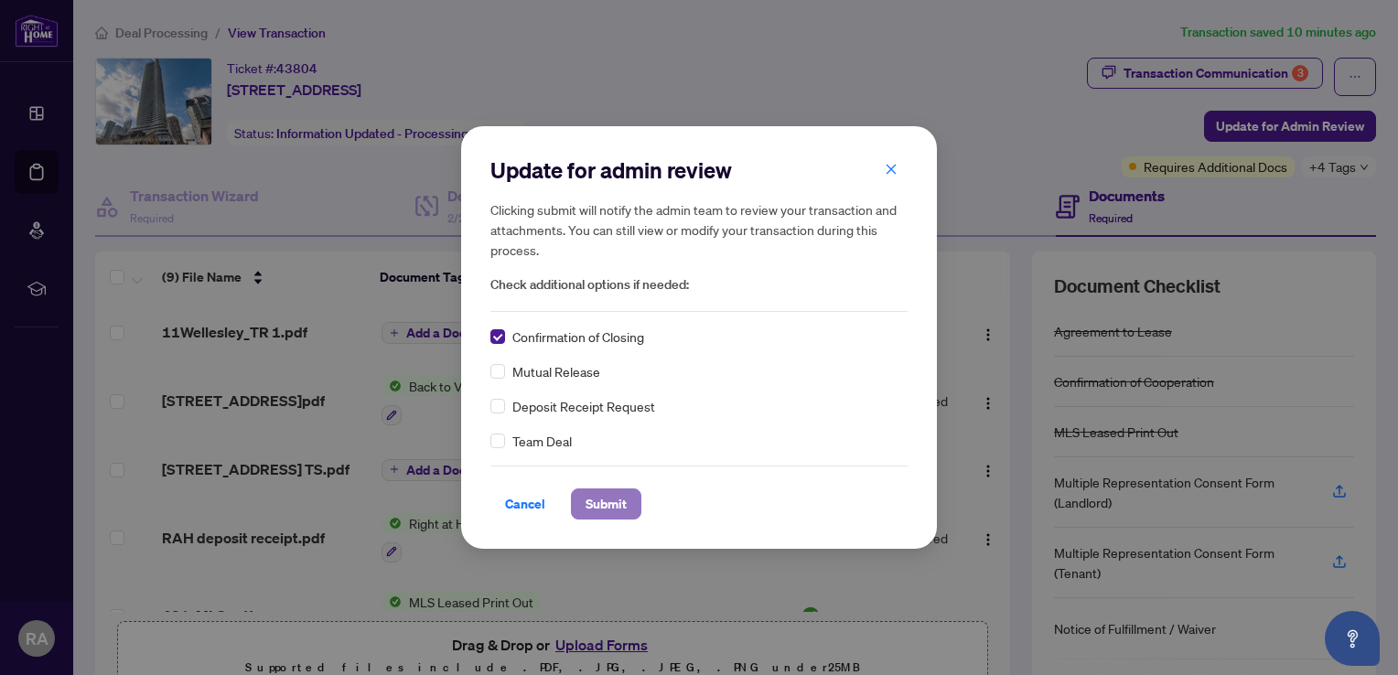
click at [610, 502] on span "Submit" at bounding box center [606, 503] width 41 height 29
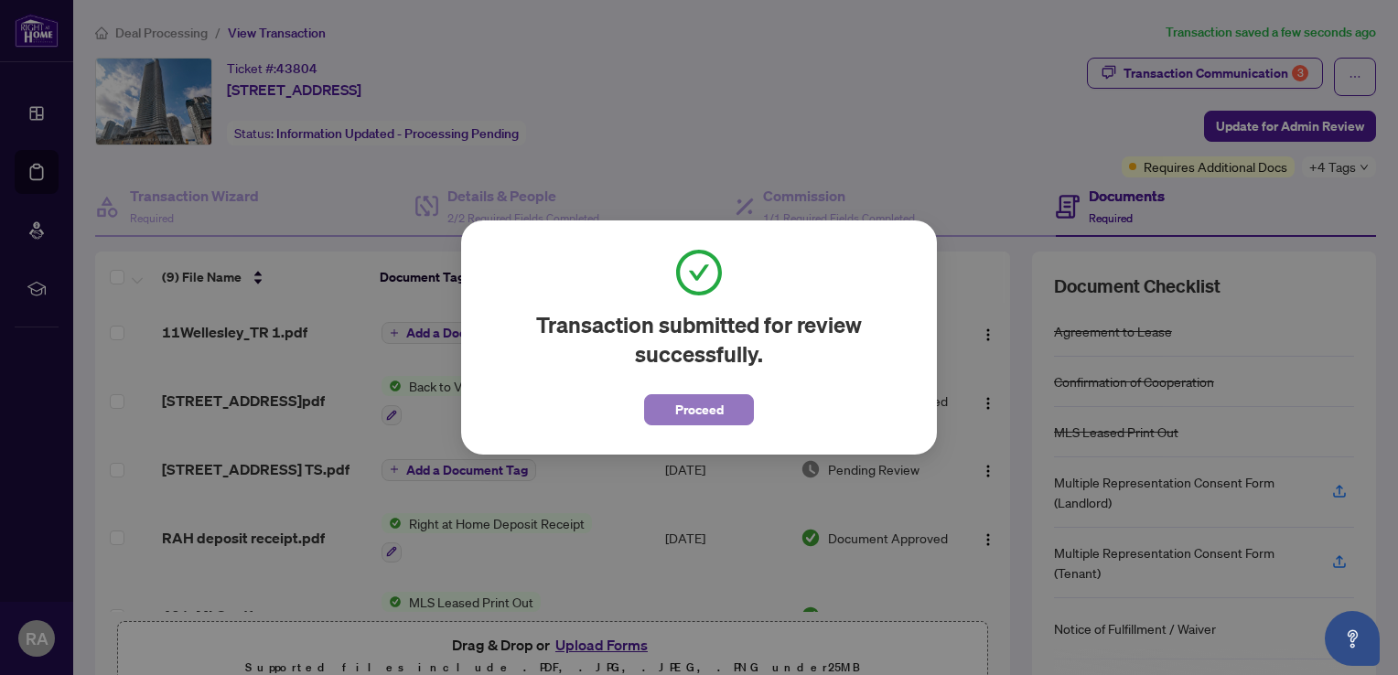
click at [702, 408] on span "Proceed" at bounding box center [699, 409] width 48 height 29
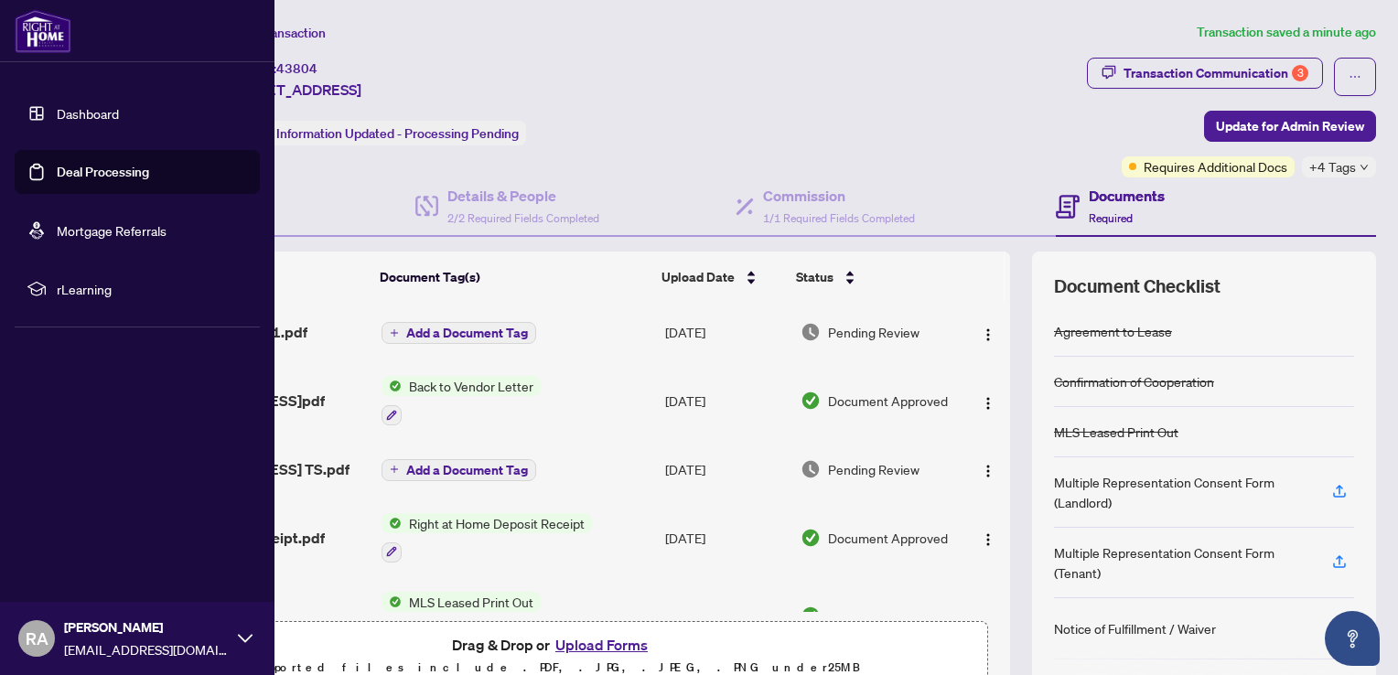
click at [97, 173] on link "Deal Processing" at bounding box center [103, 172] width 92 height 16
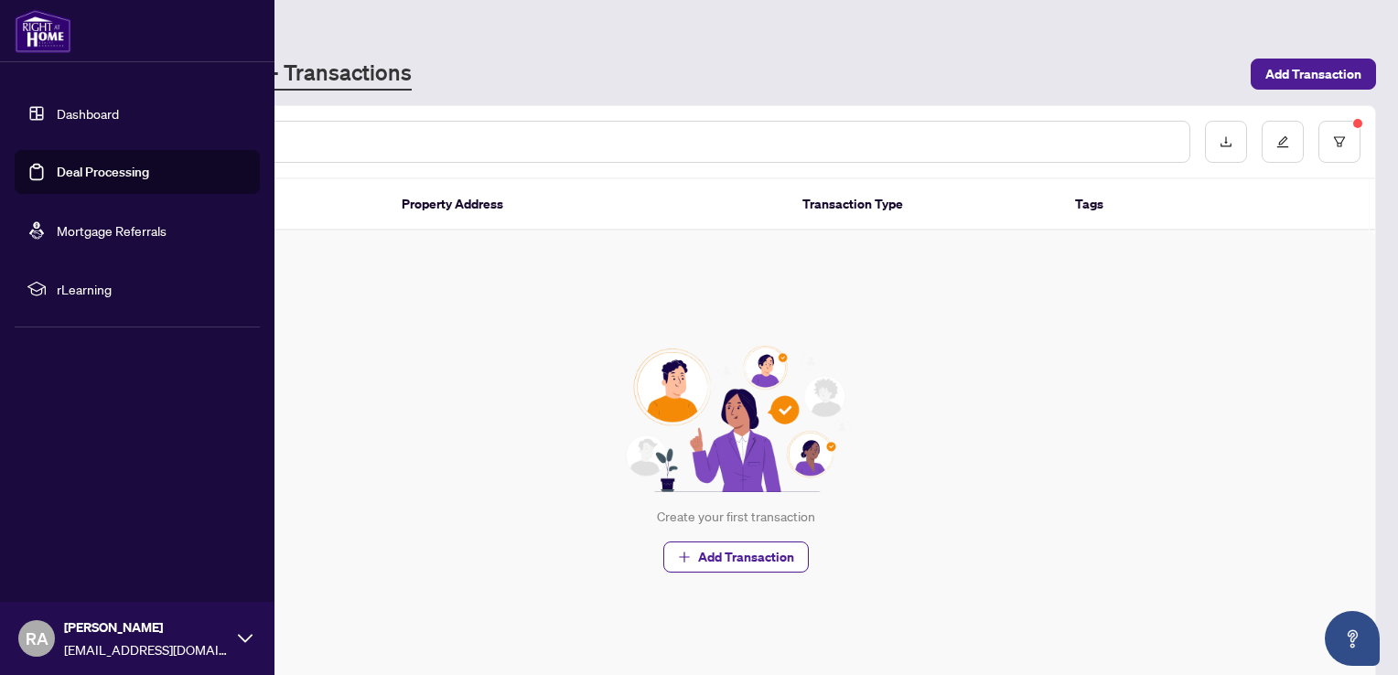
click at [103, 170] on link "Deal Processing" at bounding box center [103, 172] width 92 height 16
click at [86, 111] on link "Dashboard" at bounding box center [88, 113] width 62 height 16
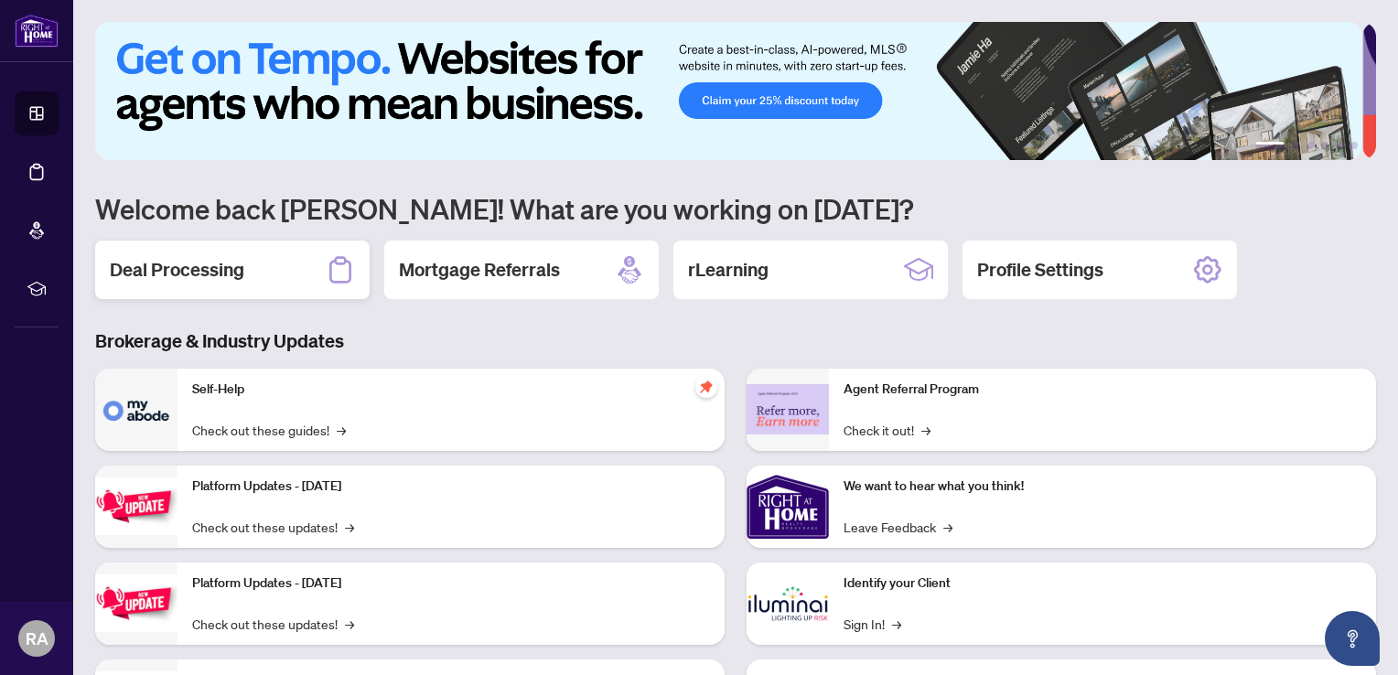
click at [194, 265] on h2 "Deal Processing" at bounding box center [177, 270] width 134 height 26
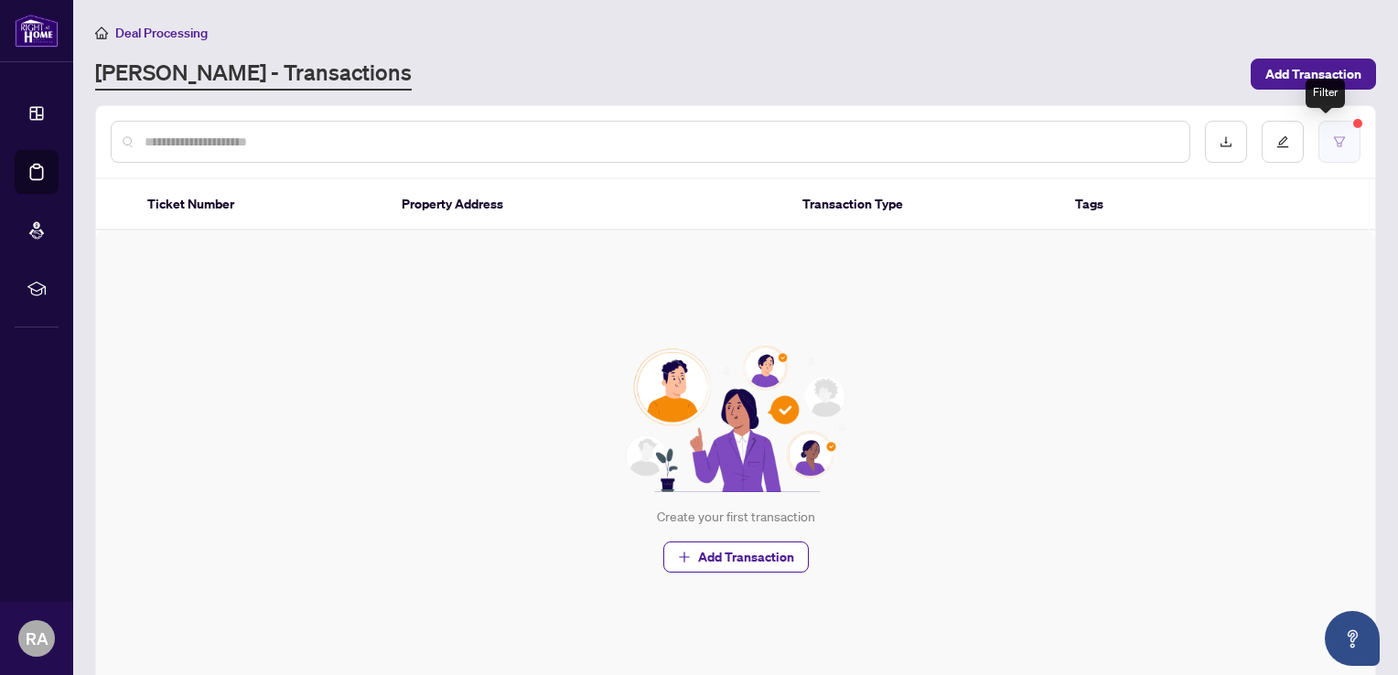
click at [1333, 139] on icon "filter" at bounding box center [1339, 141] width 13 height 13
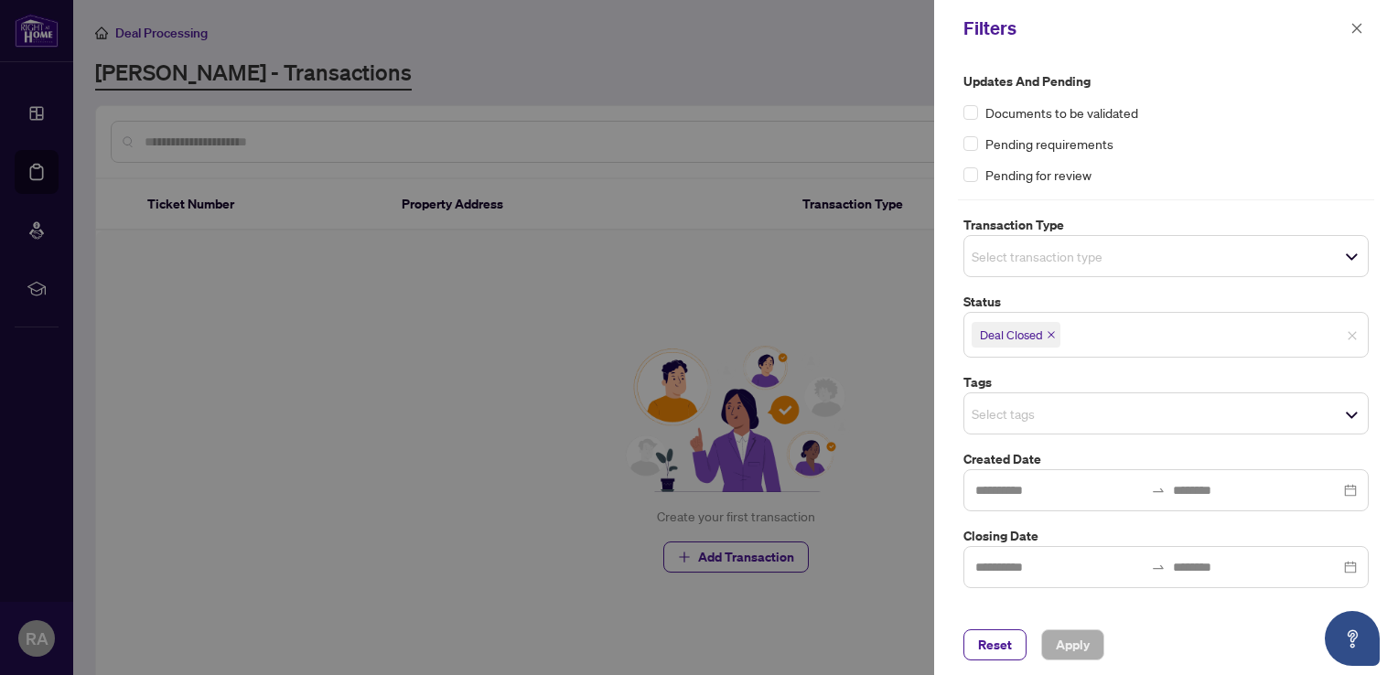
click at [1049, 335] on icon "close" at bounding box center [1051, 334] width 7 height 7
click at [1080, 644] on span "Apply" at bounding box center [1073, 644] width 34 height 29
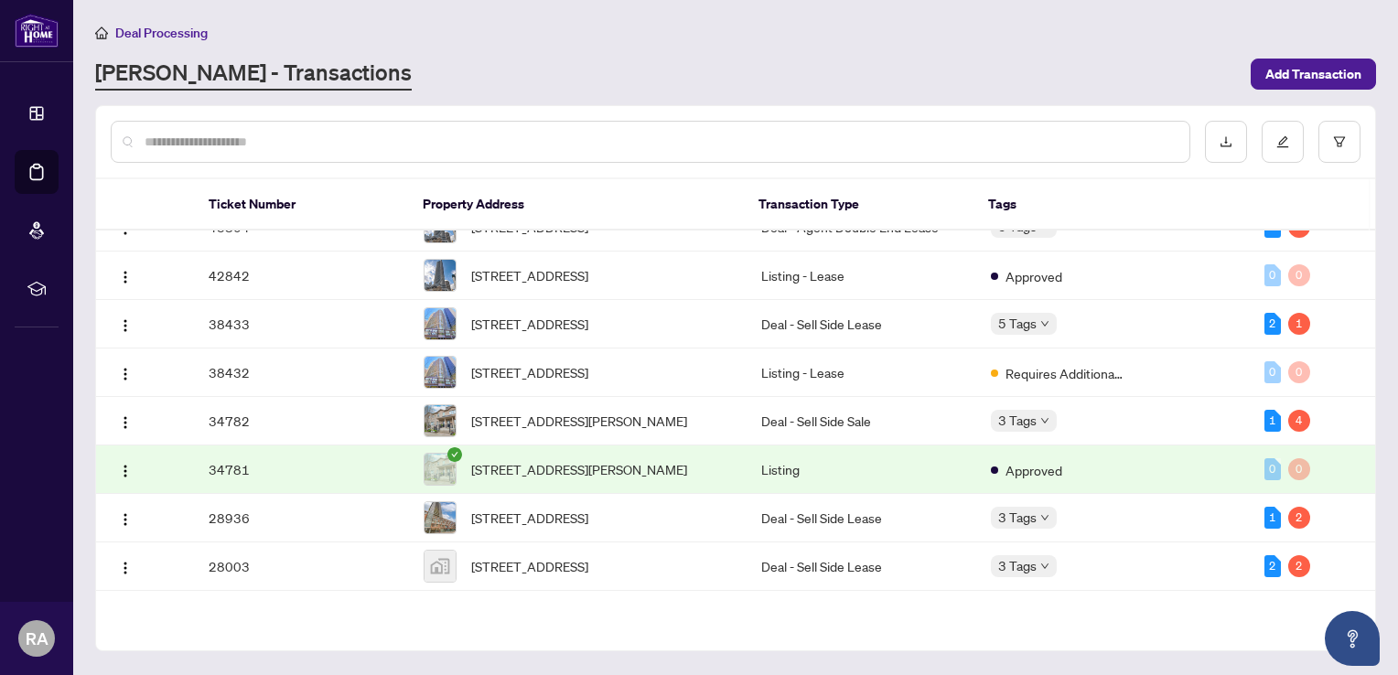
scroll to position [124, 0]
click at [1070, 383] on span "Requires Additional Docs" at bounding box center [1065, 373] width 119 height 20
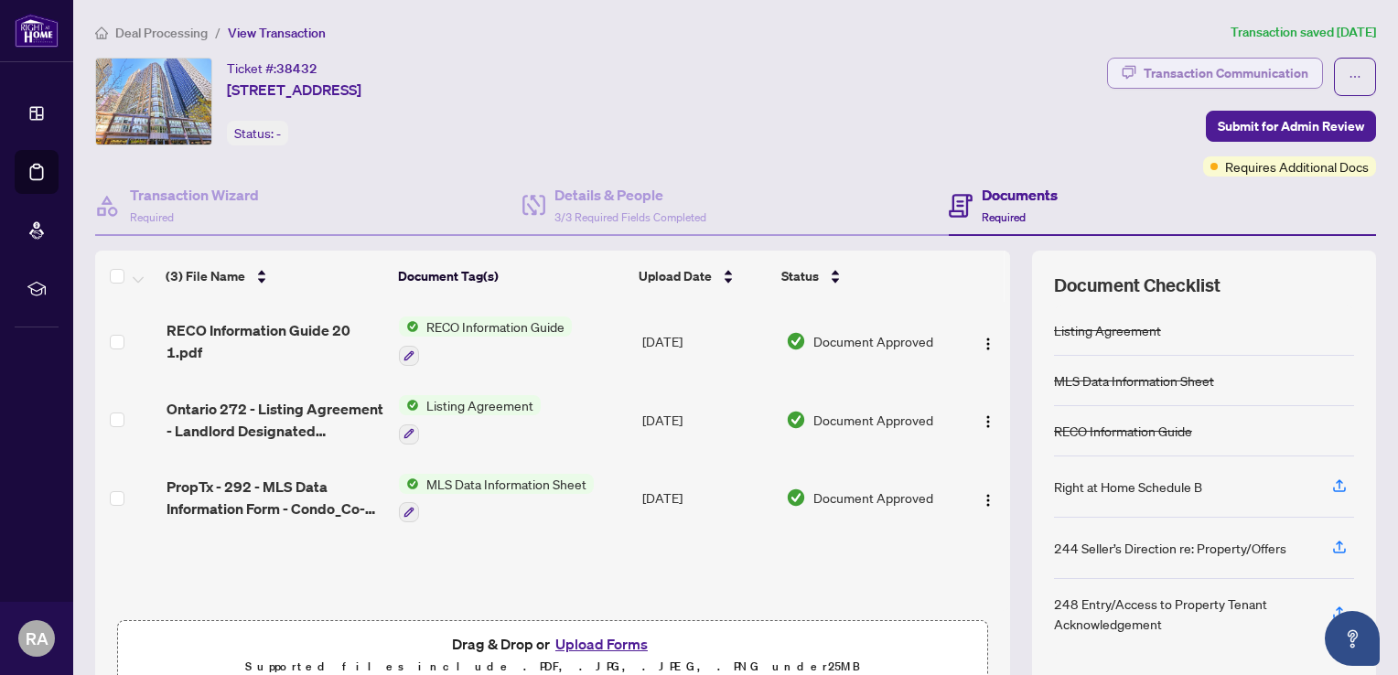
click at [1212, 69] on div "Transaction Communication" at bounding box center [1226, 73] width 165 height 29
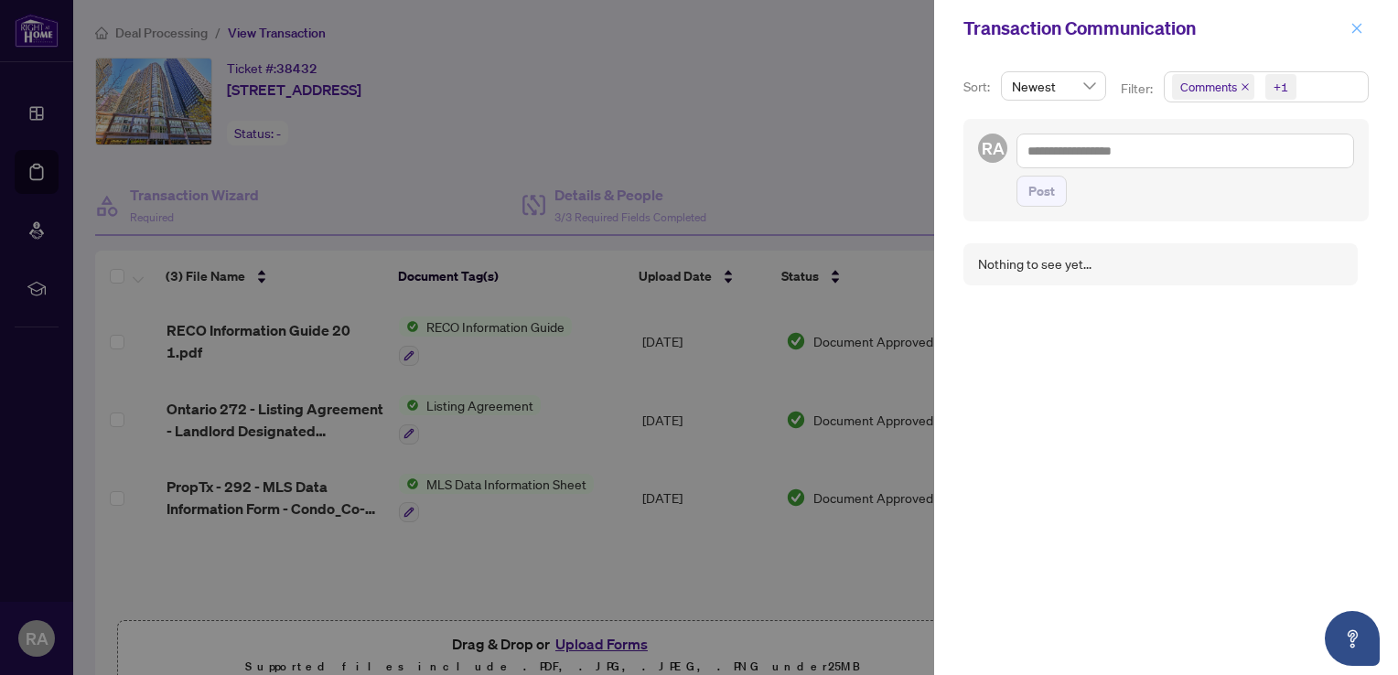
click at [1359, 26] on icon "close" at bounding box center [1357, 28] width 10 height 10
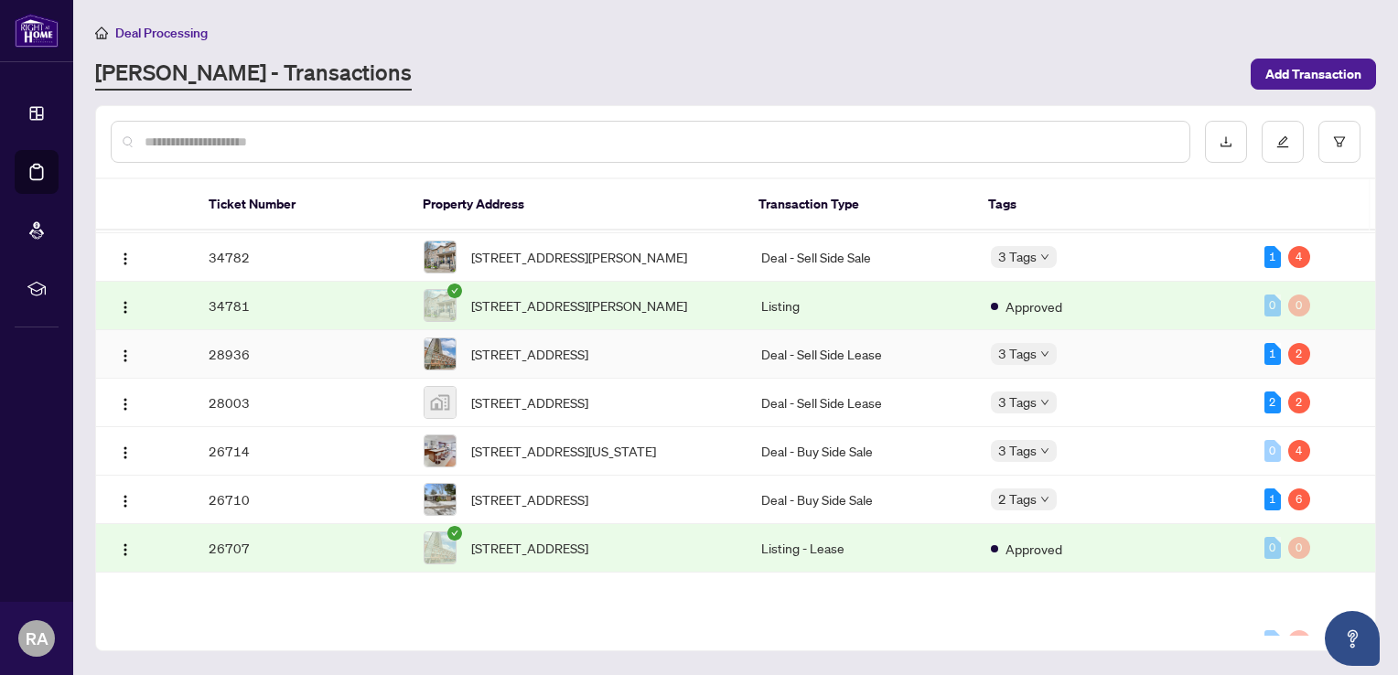
scroll to position [289, 0]
click at [793, 378] on td "Deal - Sell Side Lease" at bounding box center [862, 353] width 230 height 48
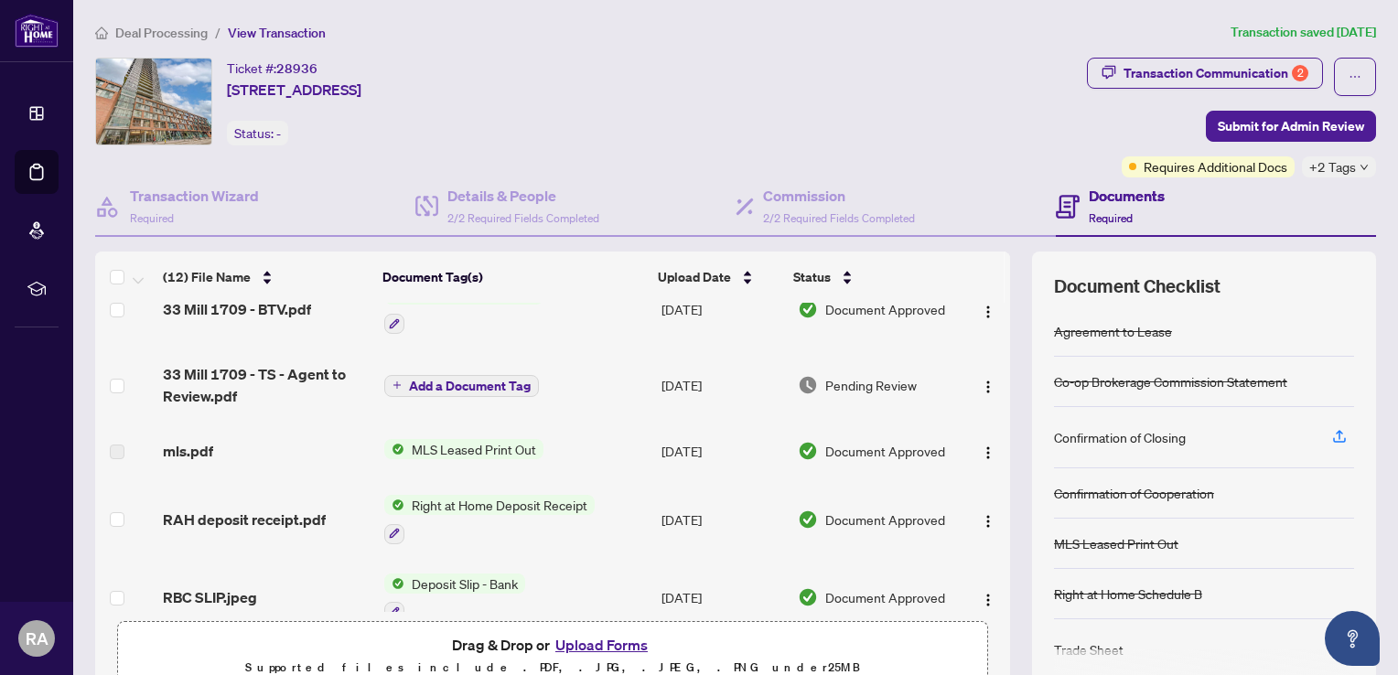
scroll to position [165, 0]
click at [587, 382] on td "Add a Document Tag" at bounding box center [515, 385] width 277 height 73
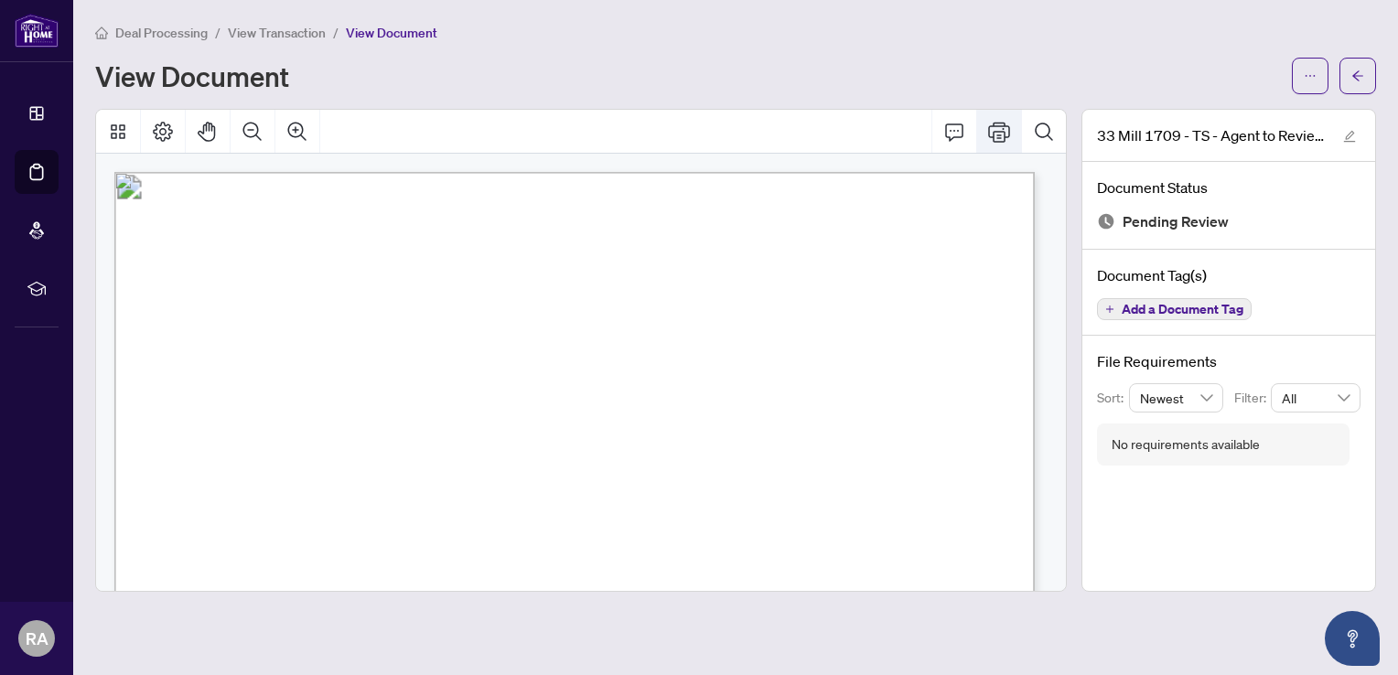
click at [1002, 128] on icon "Print" at bounding box center [999, 132] width 22 height 22
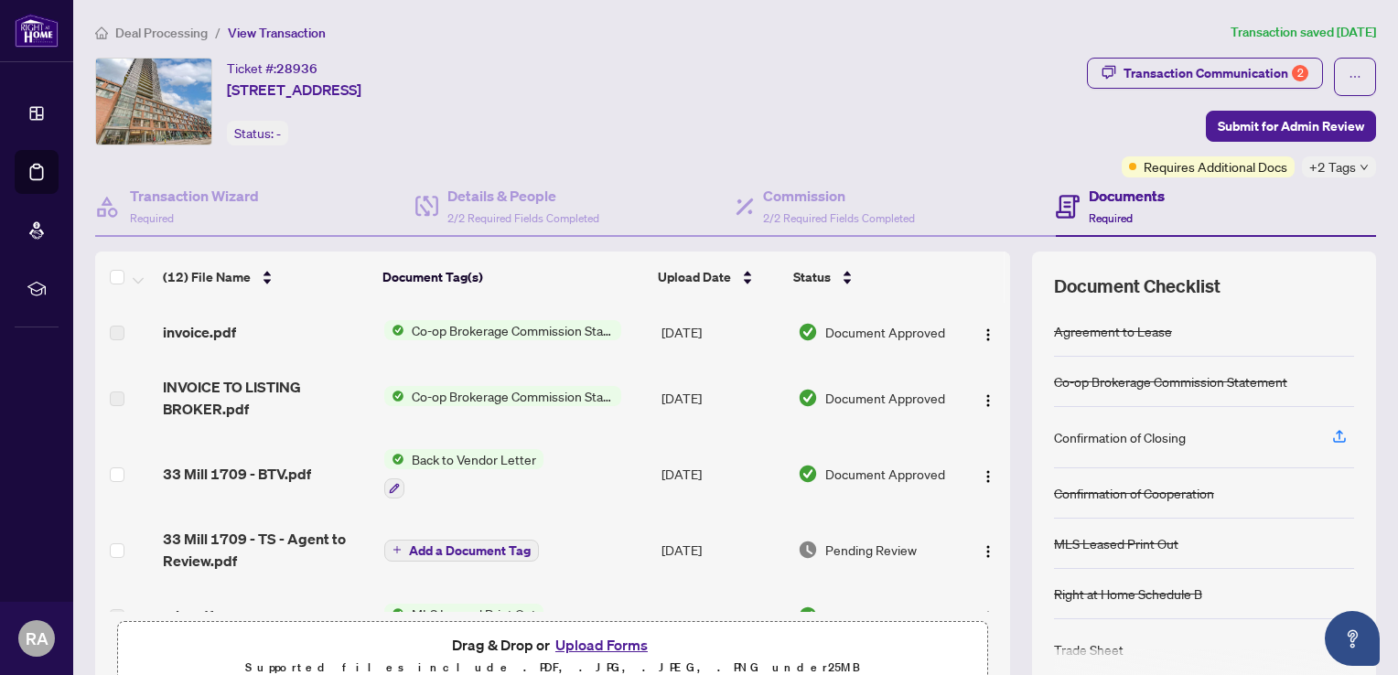
click at [585, 638] on button "Upload Forms" at bounding box center [601, 645] width 103 height 24
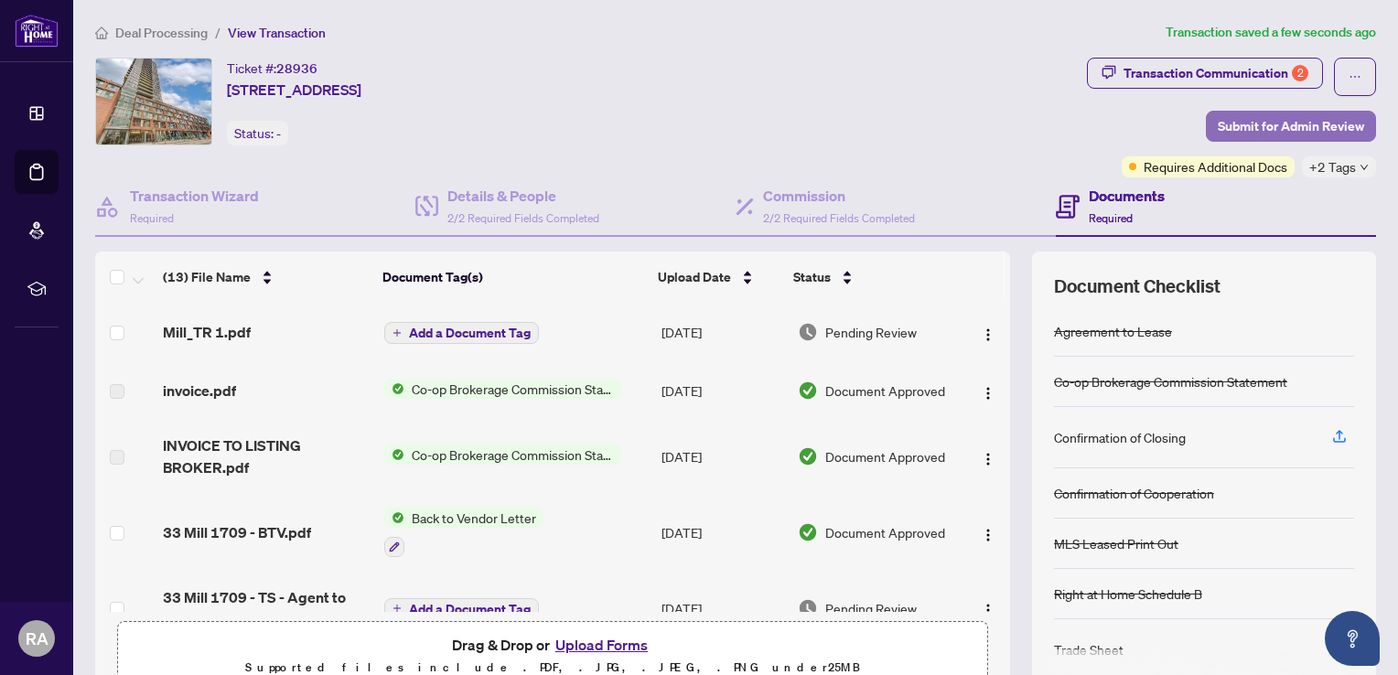
click at [1254, 121] on span "Submit for Admin Review" at bounding box center [1291, 126] width 146 height 29
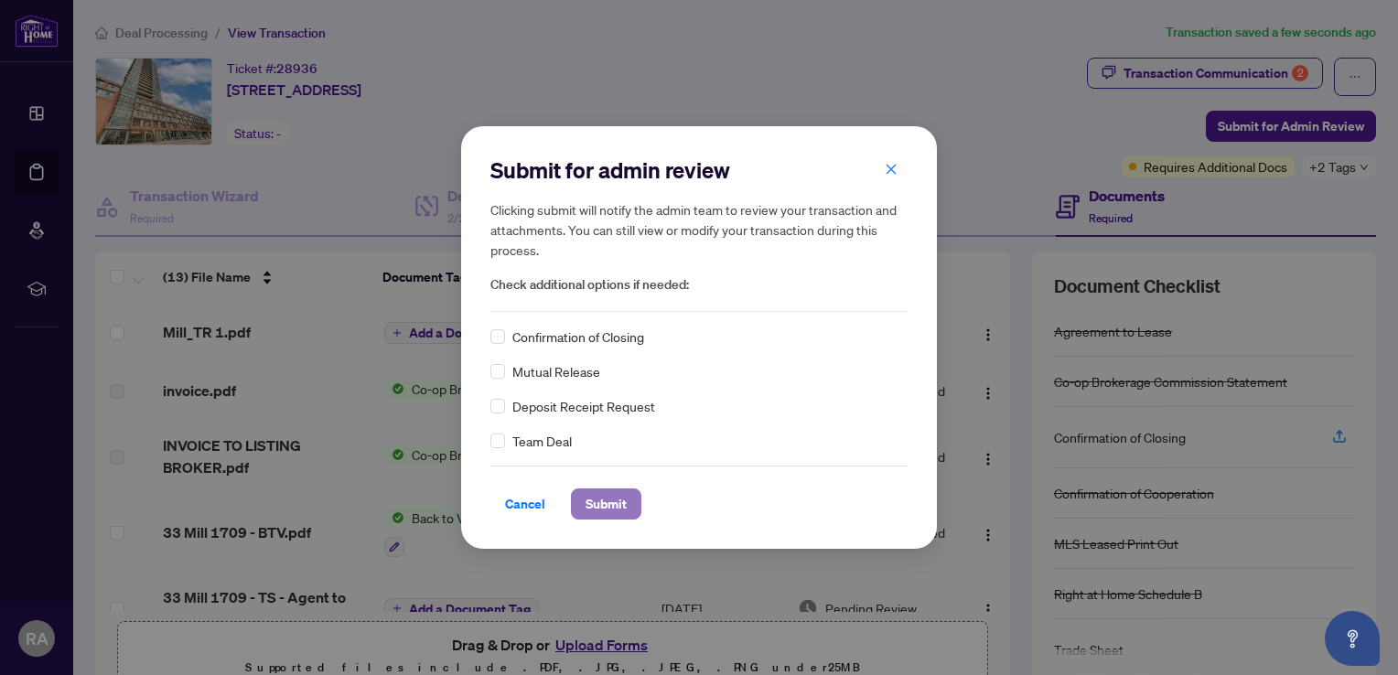
click at [606, 503] on span "Submit" at bounding box center [606, 503] width 41 height 29
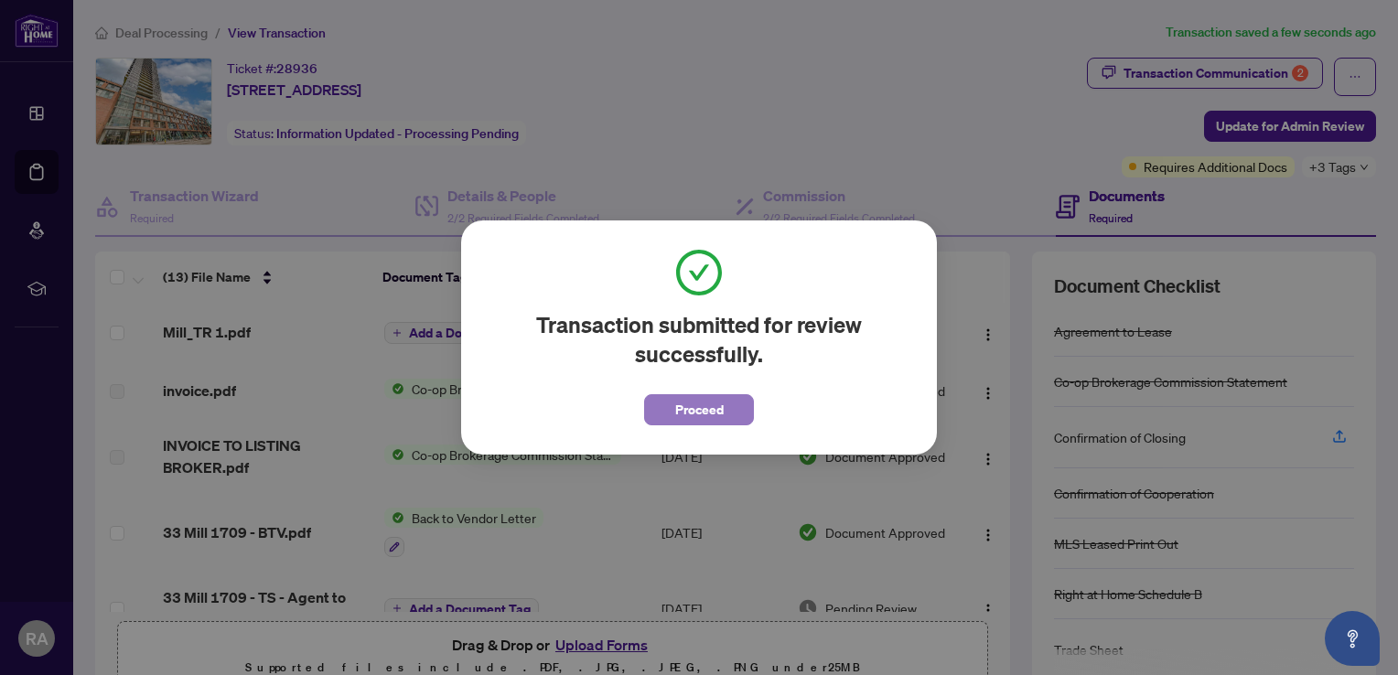
click at [693, 407] on span "Proceed" at bounding box center [699, 409] width 48 height 29
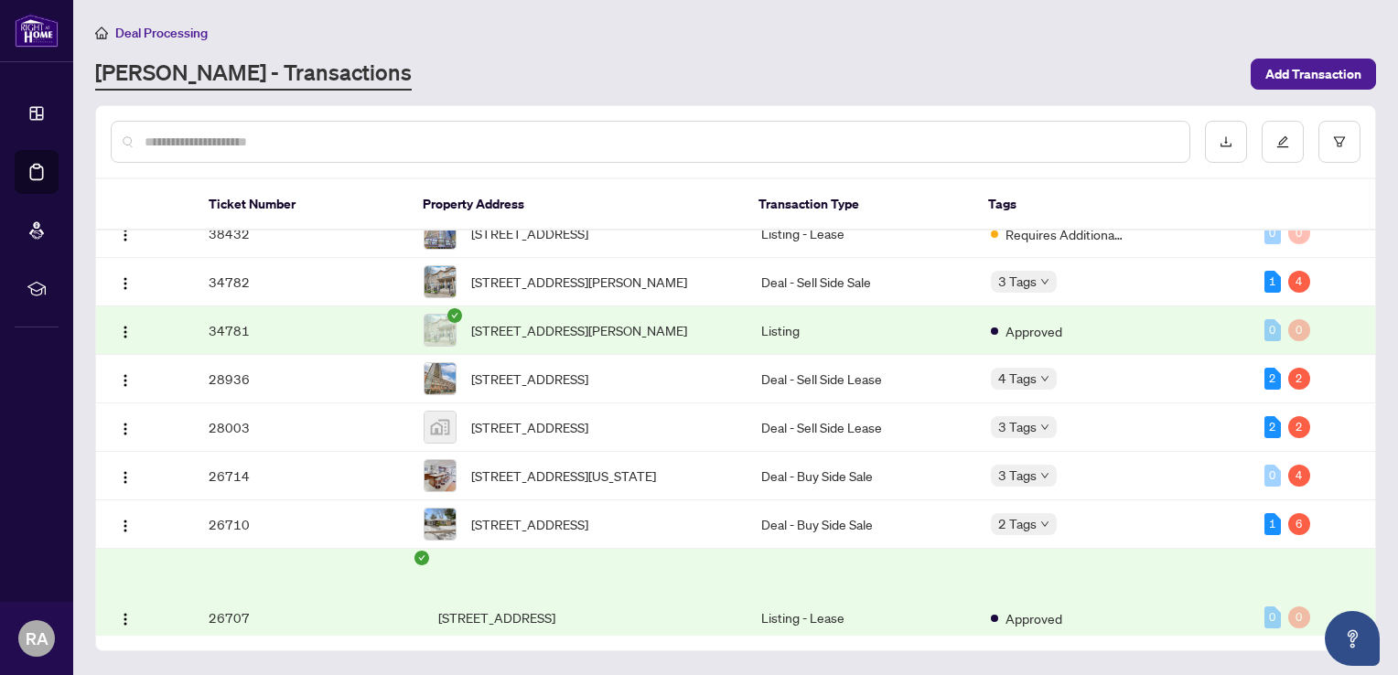
scroll to position [280, 0]
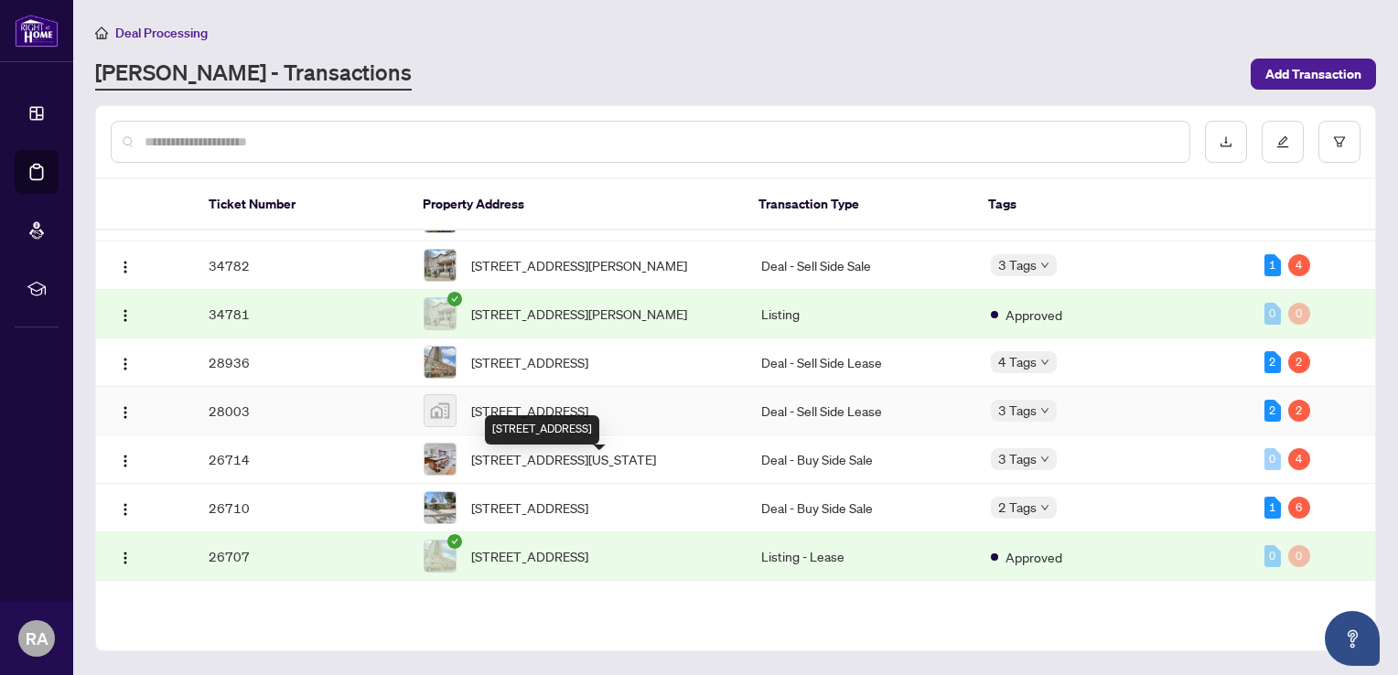
click at [565, 421] on span "[STREET_ADDRESS]" at bounding box center [529, 411] width 117 height 20
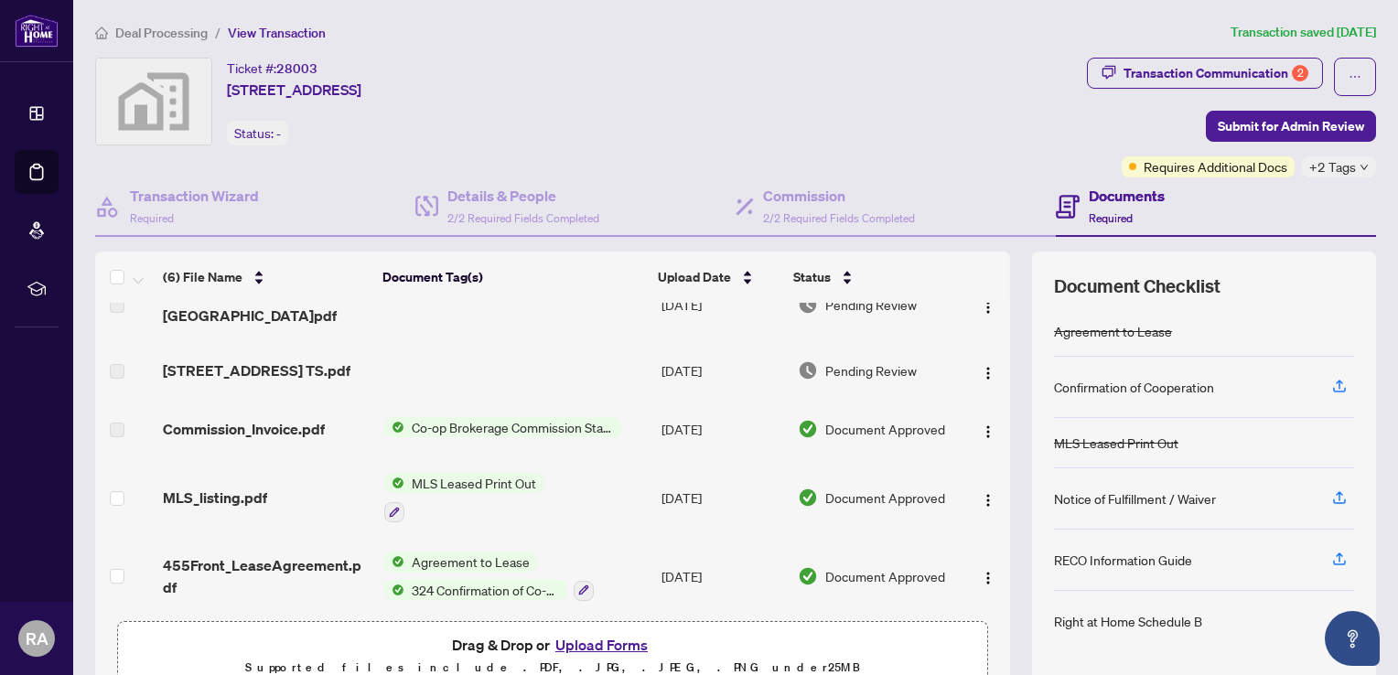
scroll to position [26, 0]
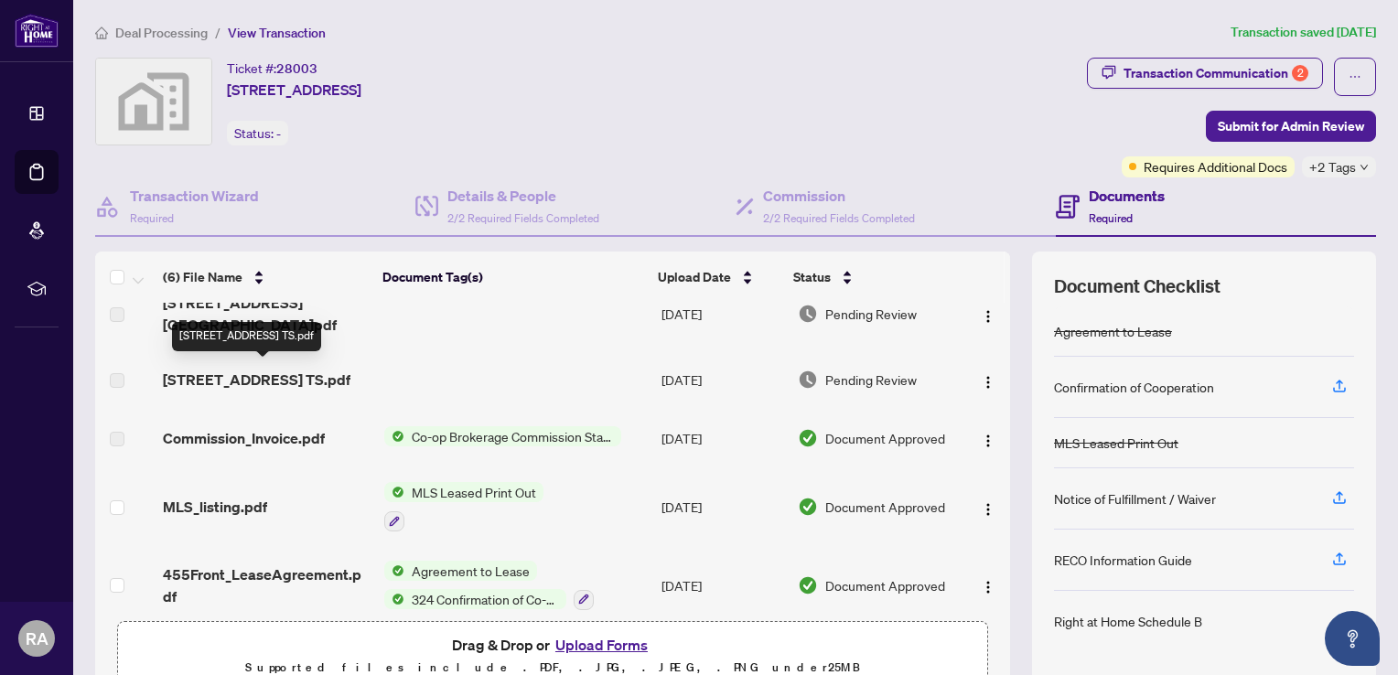
click at [250, 388] on span "[STREET_ADDRESS] TS.pdf" at bounding box center [257, 380] width 188 height 22
click at [501, 384] on td at bounding box center [515, 379] width 277 height 59
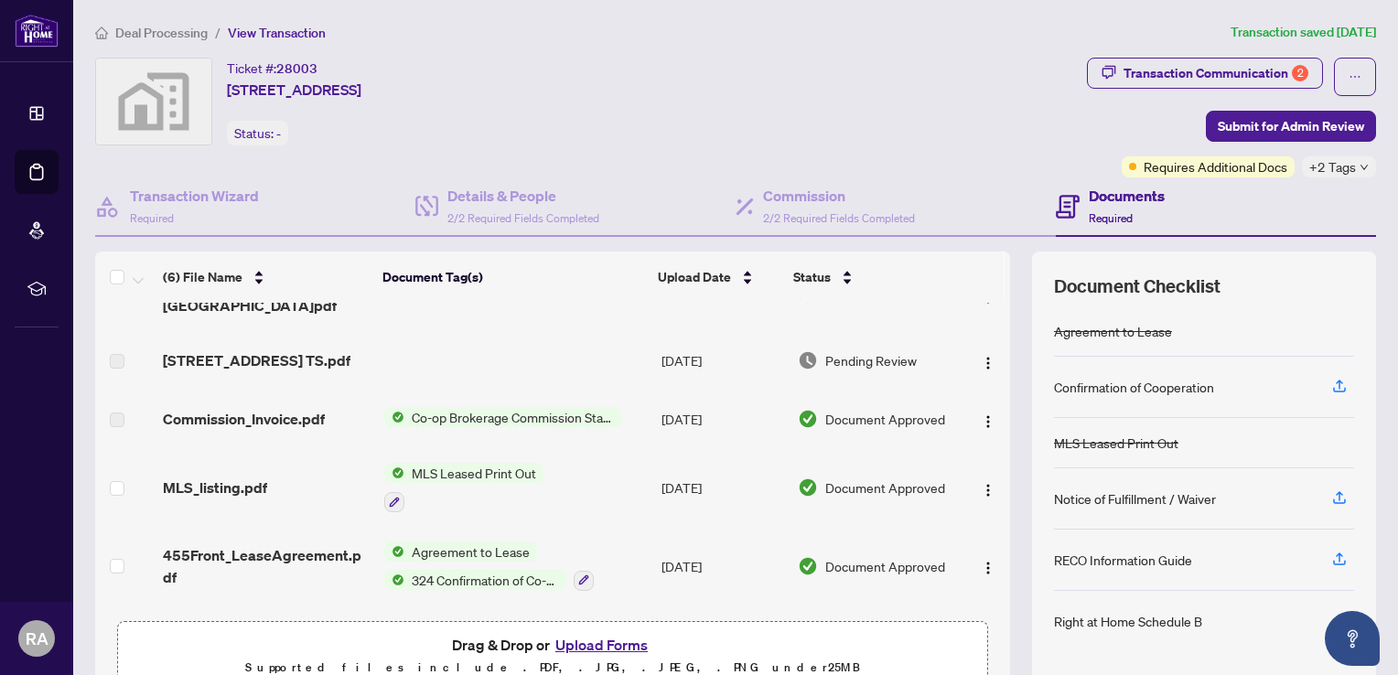
scroll to position [0, 0]
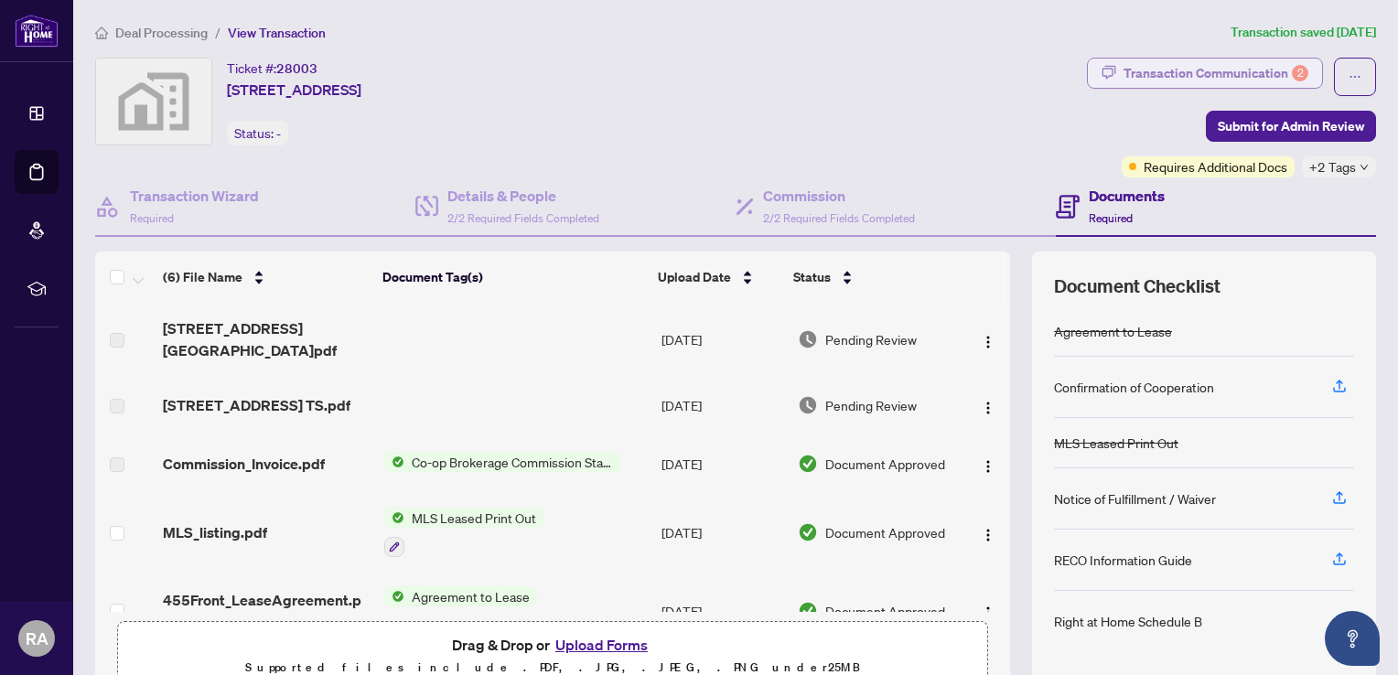
click at [1204, 71] on div "Transaction Communication 2" at bounding box center [1216, 73] width 185 height 29
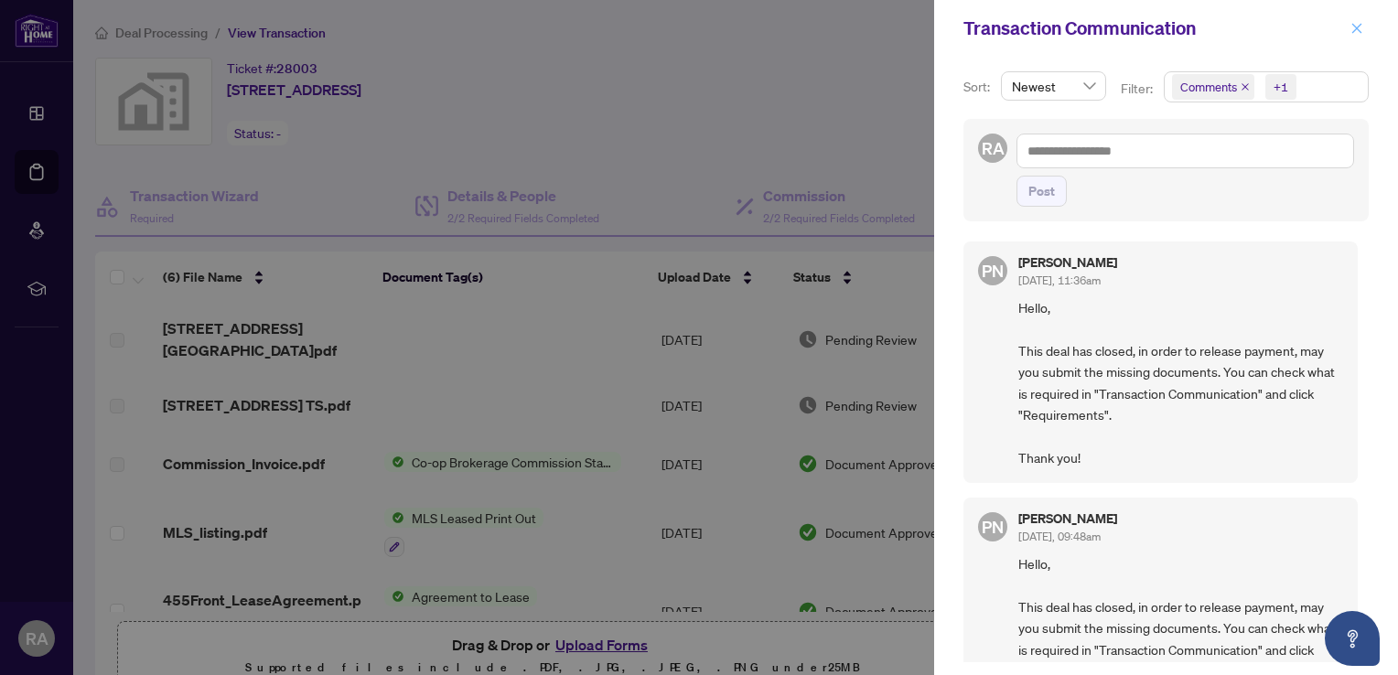
click at [1358, 24] on icon "close" at bounding box center [1356, 28] width 13 height 13
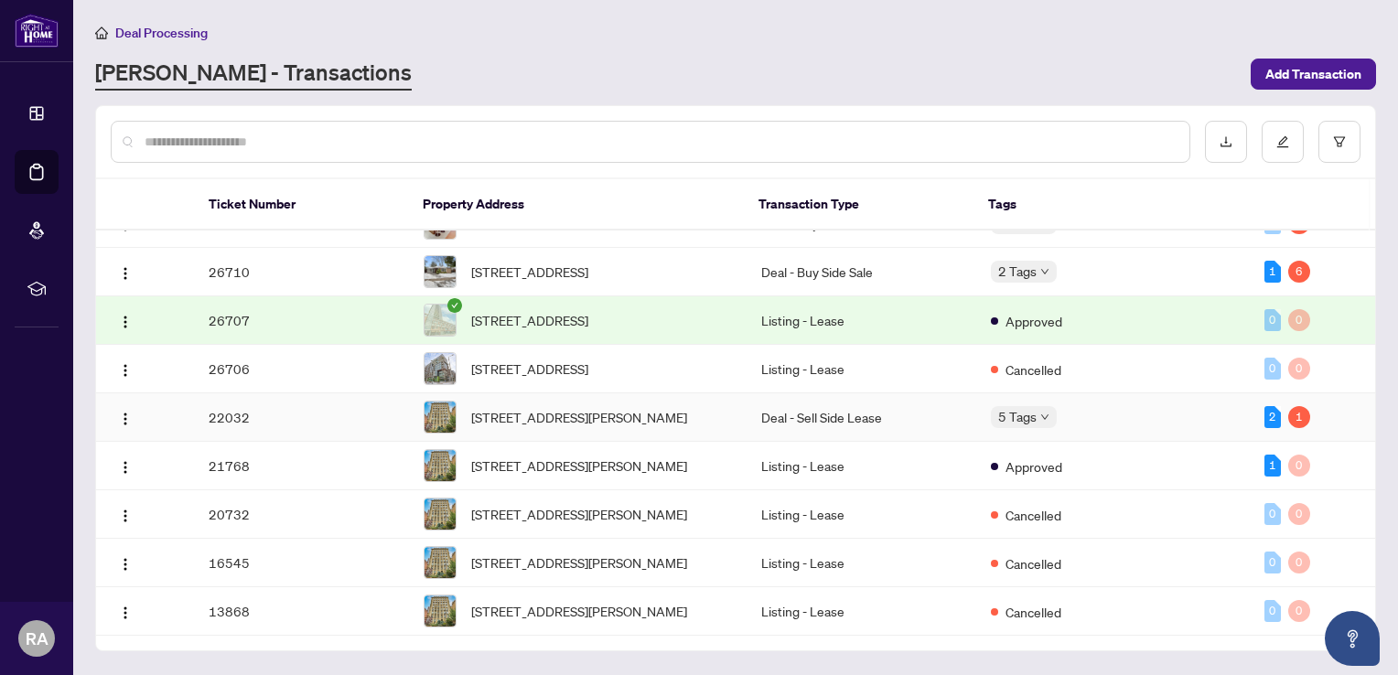
scroll to position [538, 0]
click at [588, 379] on span "[STREET_ADDRESS]" at bounding box center [529, 369] width 117 height 20
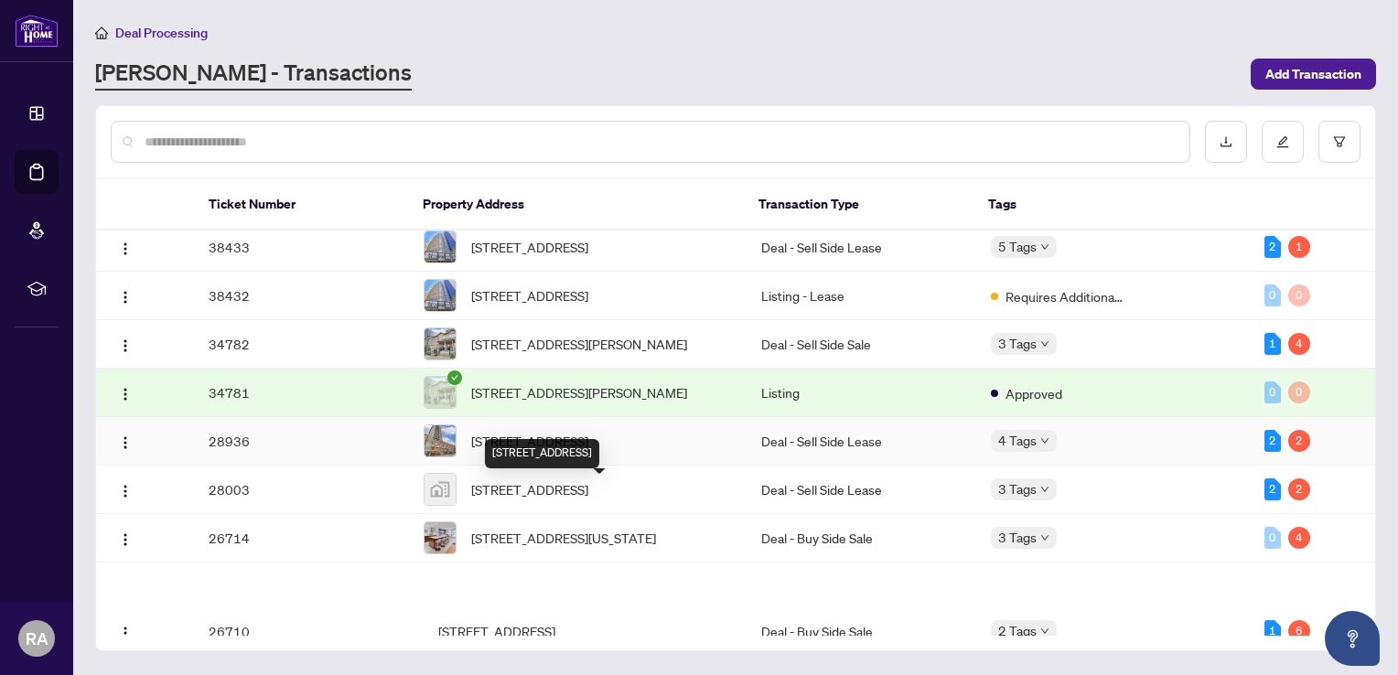
scroll to position [307, 0]
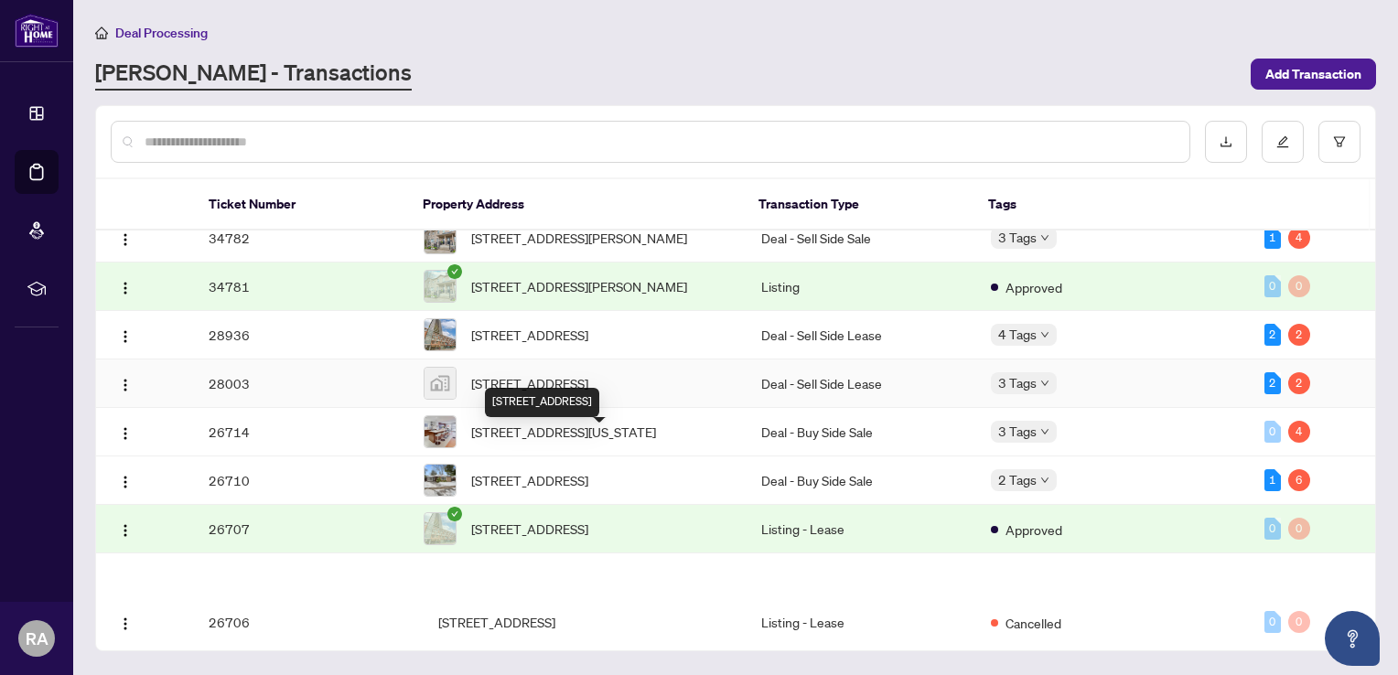
click at [551, 393] on span "[STREET_ADDRESS]" at bounding box center [529, 383] width 117 height 20
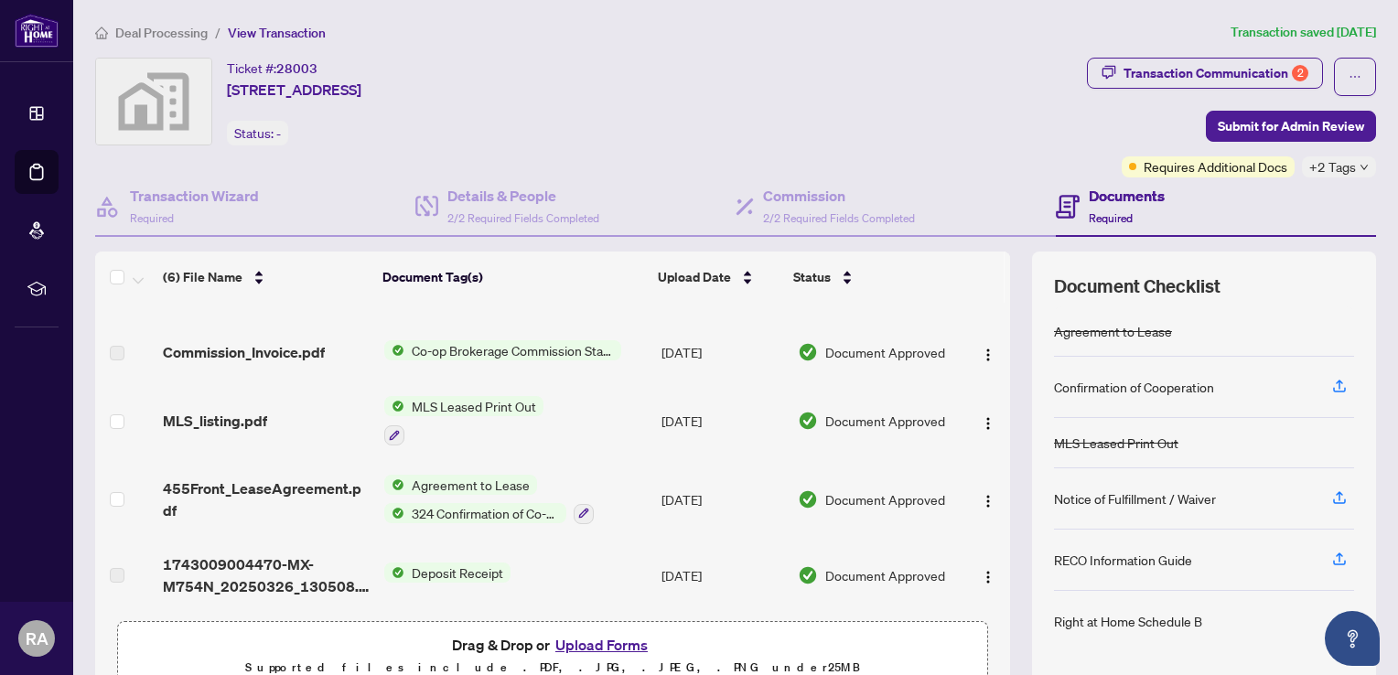
scroll to position [113, 0]
click at [484, 416] on span "MLS Leased Print Out" at bounding box center [473, 406] width 139 height 20
click at [474, 510] on span "MLS Leased Print Out" at bounding box center [446, 508] width 139 height 20
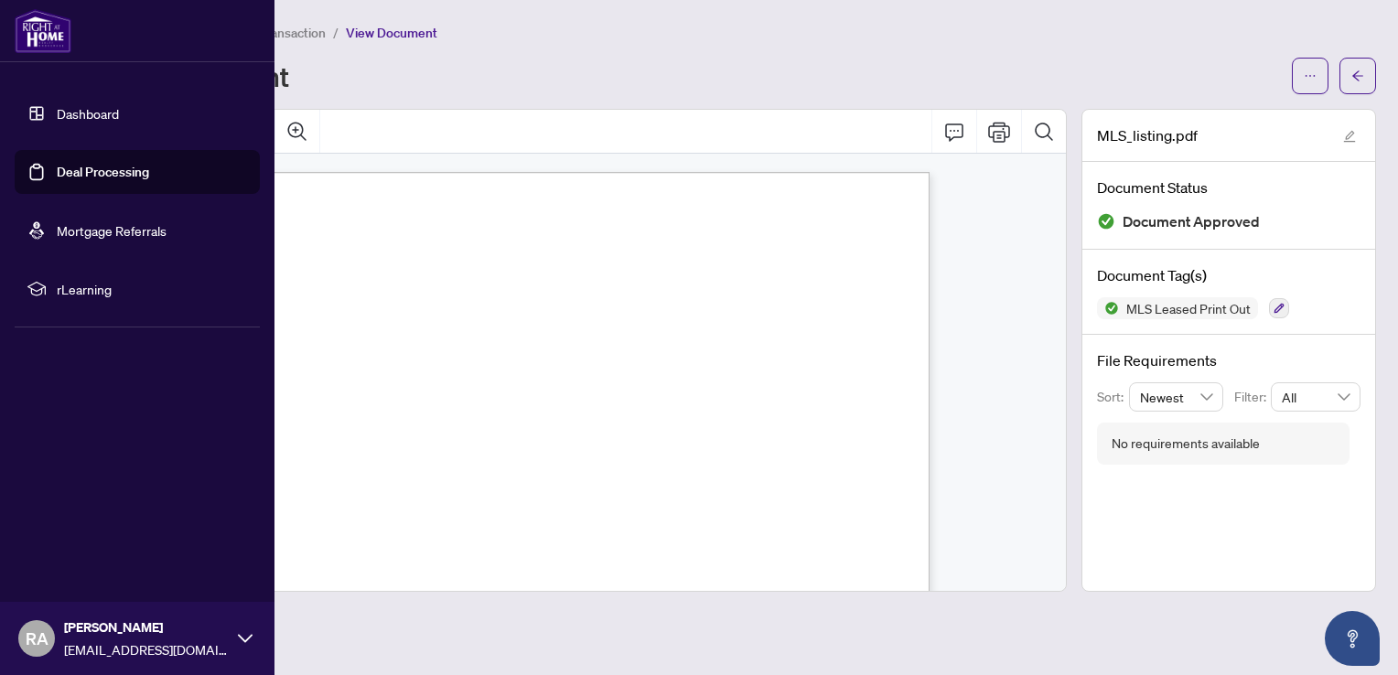
click at [57, 177] on link "Deal Processing" at bounding box center [103, 172] width 92 height 16
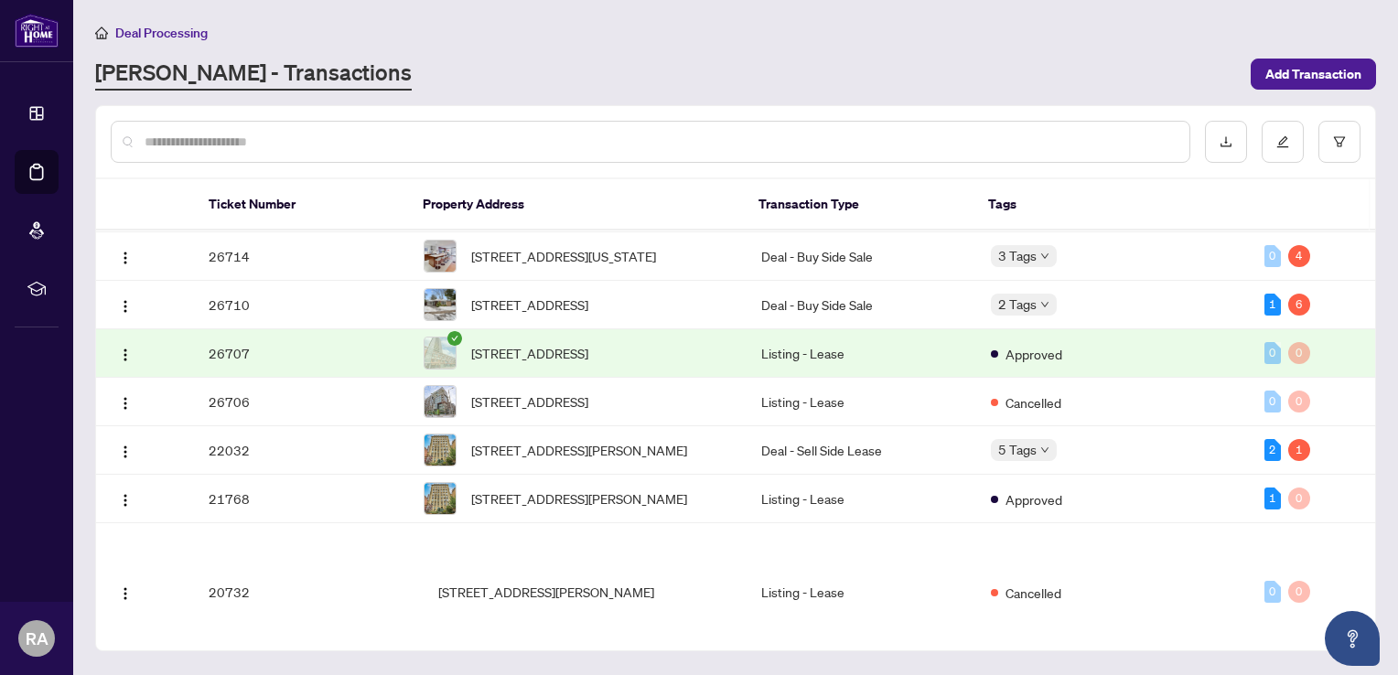
scroll to position [487, 0]
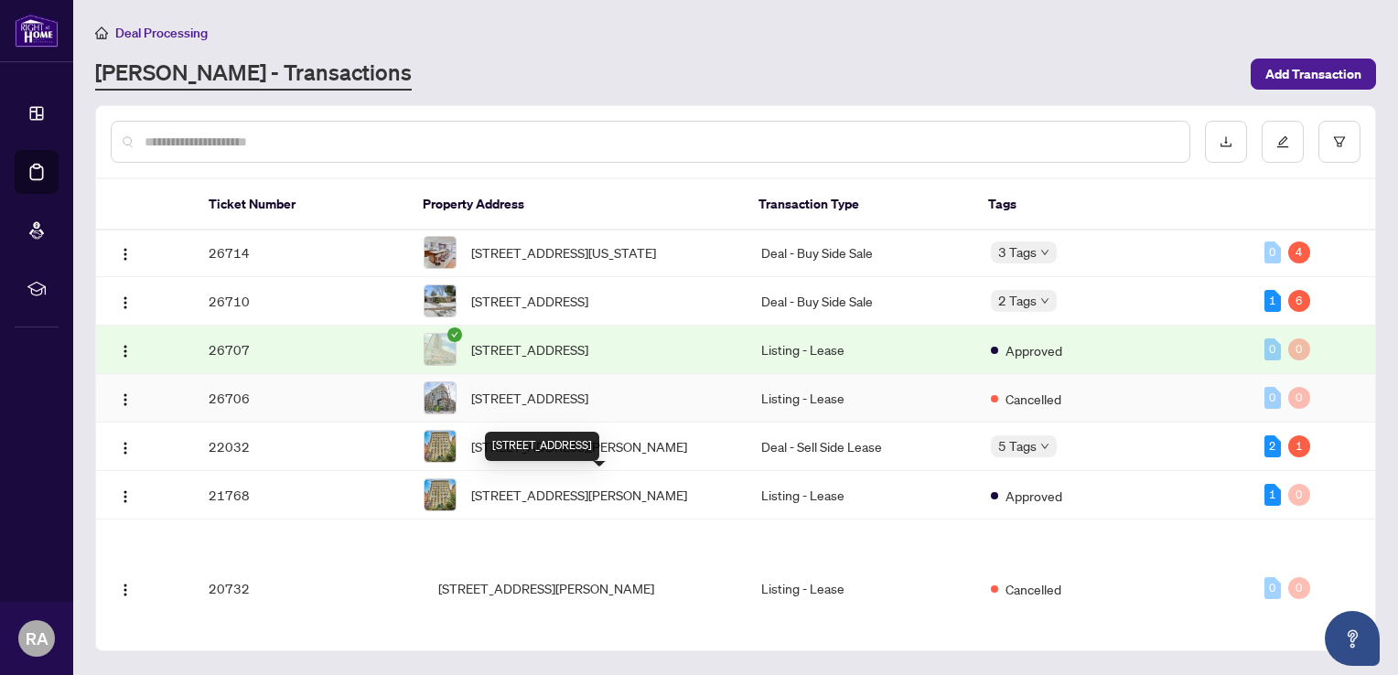
click at [516, 408] on span "[STREET_ADDRESS]" at bounding box center [529, 398] width 117 height 20
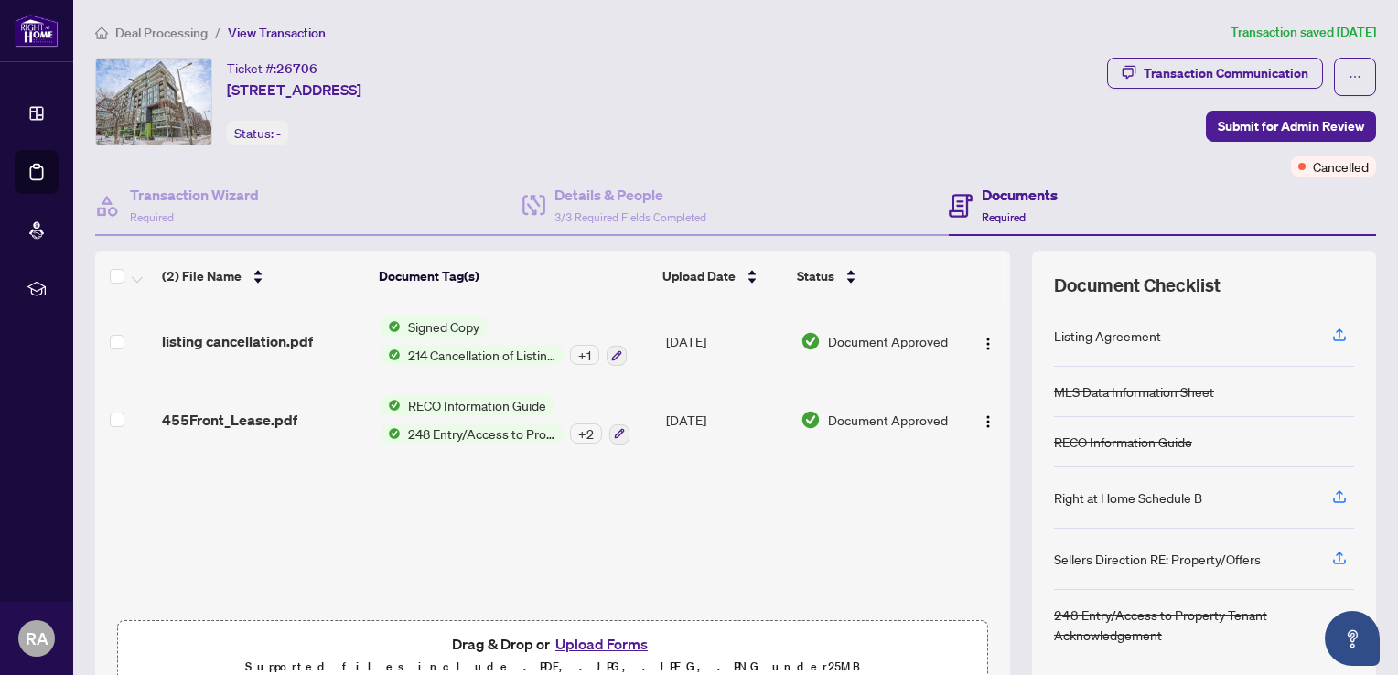
click at [474, 426] on span "248 Entry/Access to Property Tenant Acknowledgement" at bounding box center [482, 434] width 162 height 20
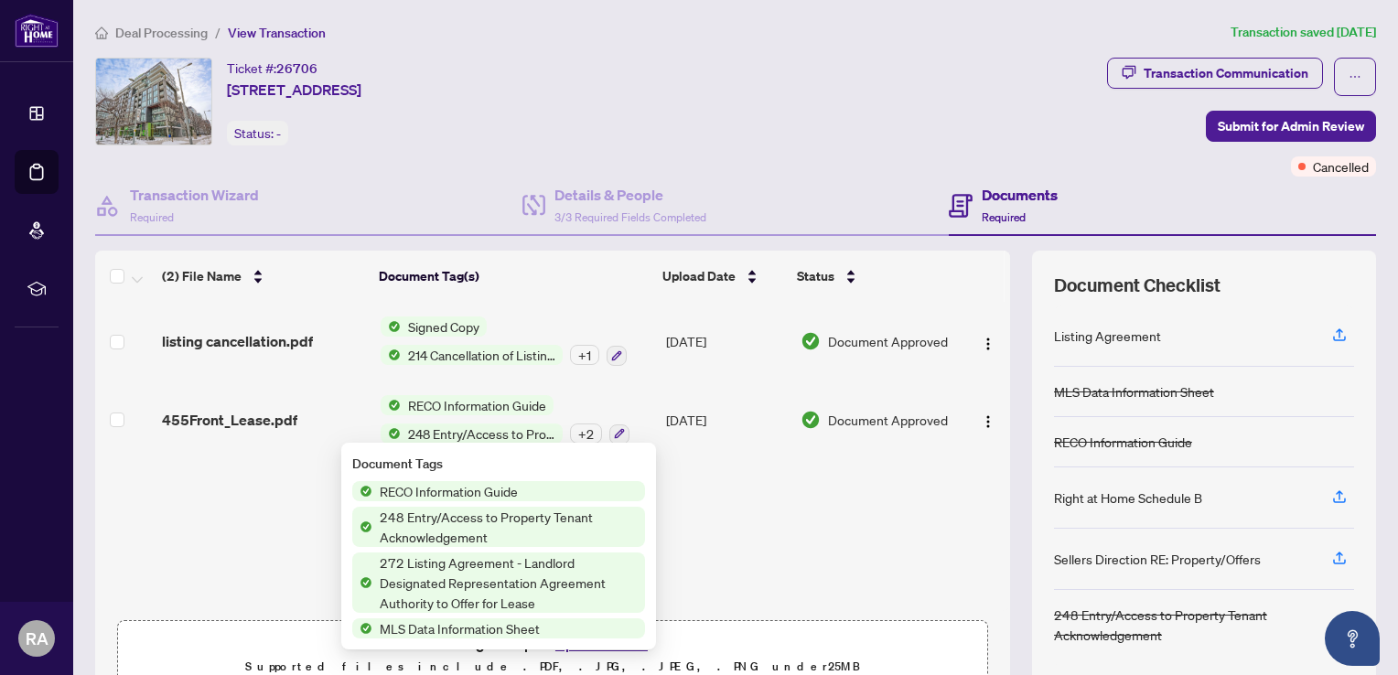
click at [443, 568] on span "272 Listing Agreement - Landlord Designated Representation Agreement Authority …" at bounding box center [508, 583] width 273 height 60
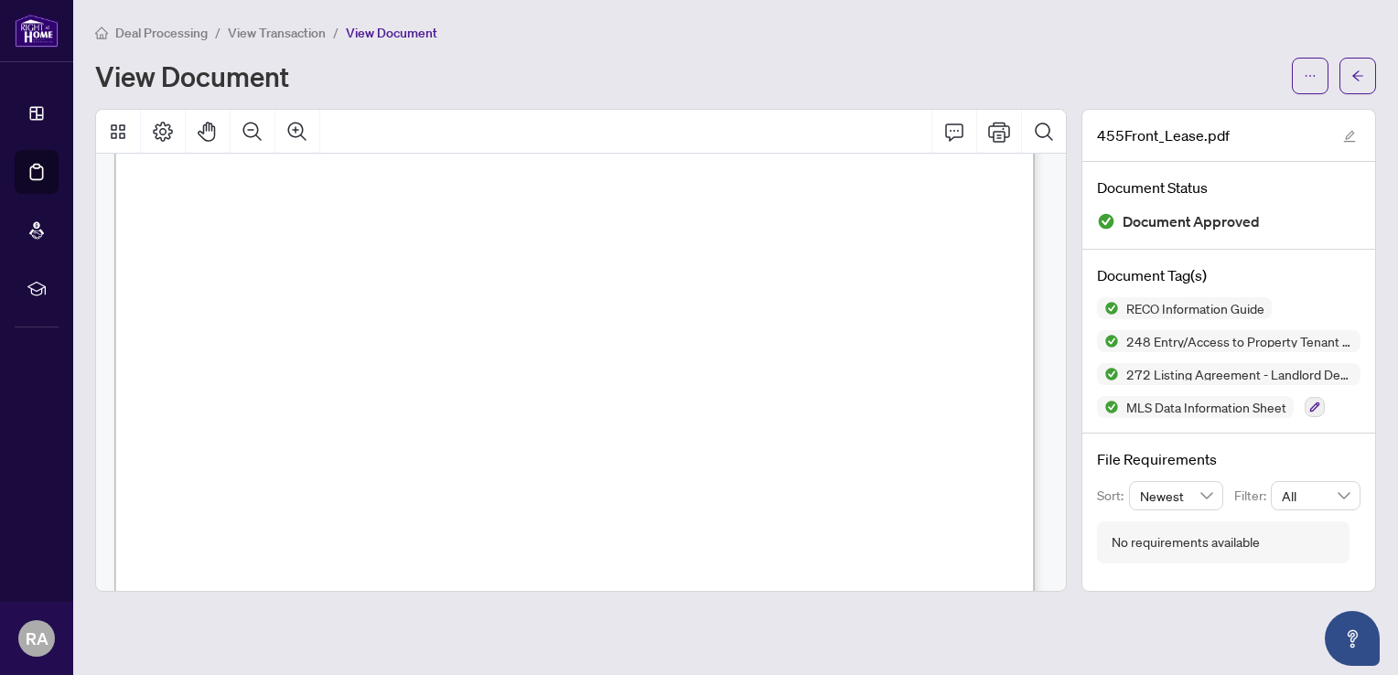
scroll to position [1678, 0]
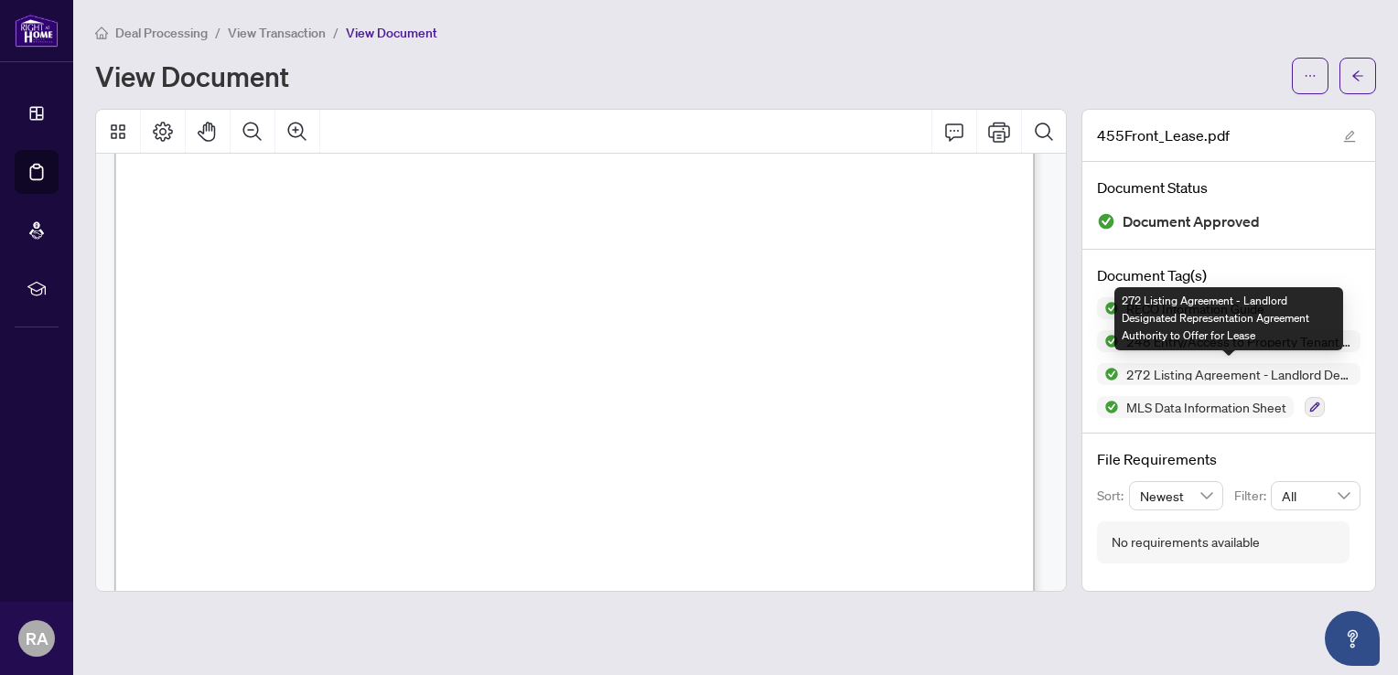
click at [1212, 368] on span "272 Listing Agreement - Landlord Designated Representation Agreement Authority …" at bounding box center [1240, 374] width 242 height 13
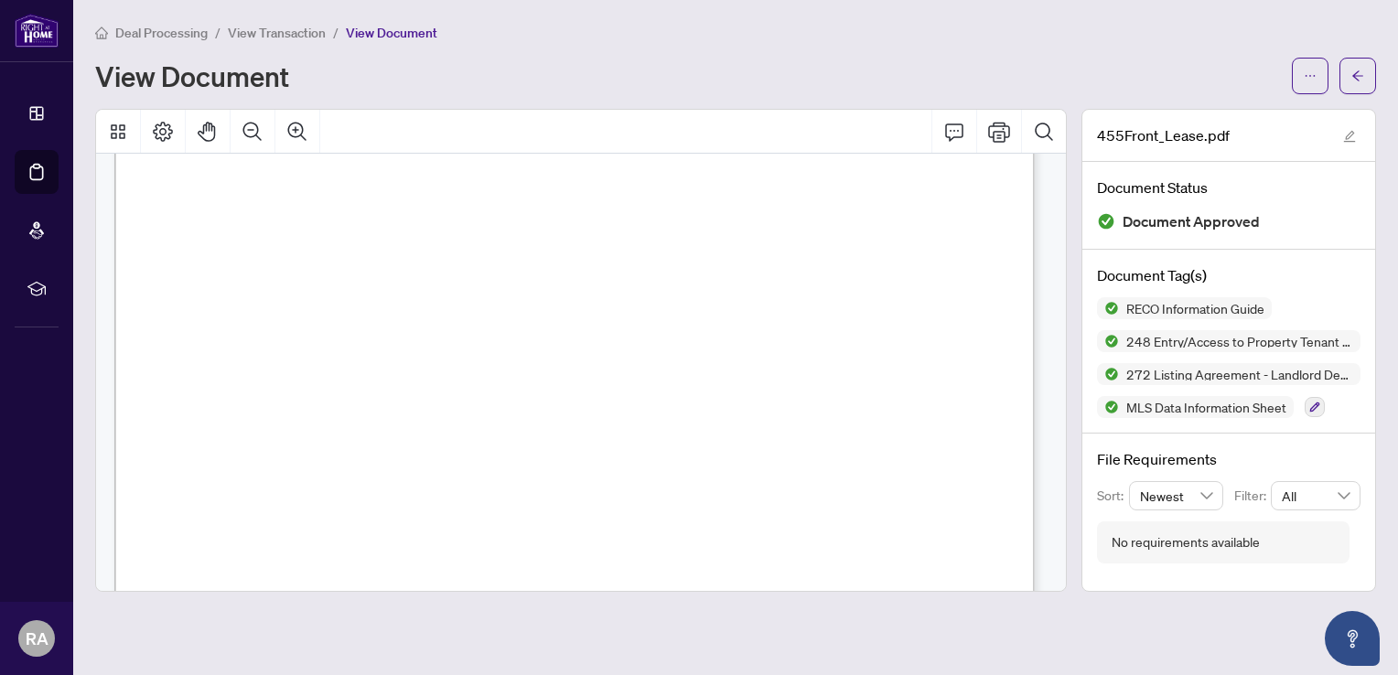
scroll to position [15766, 0]
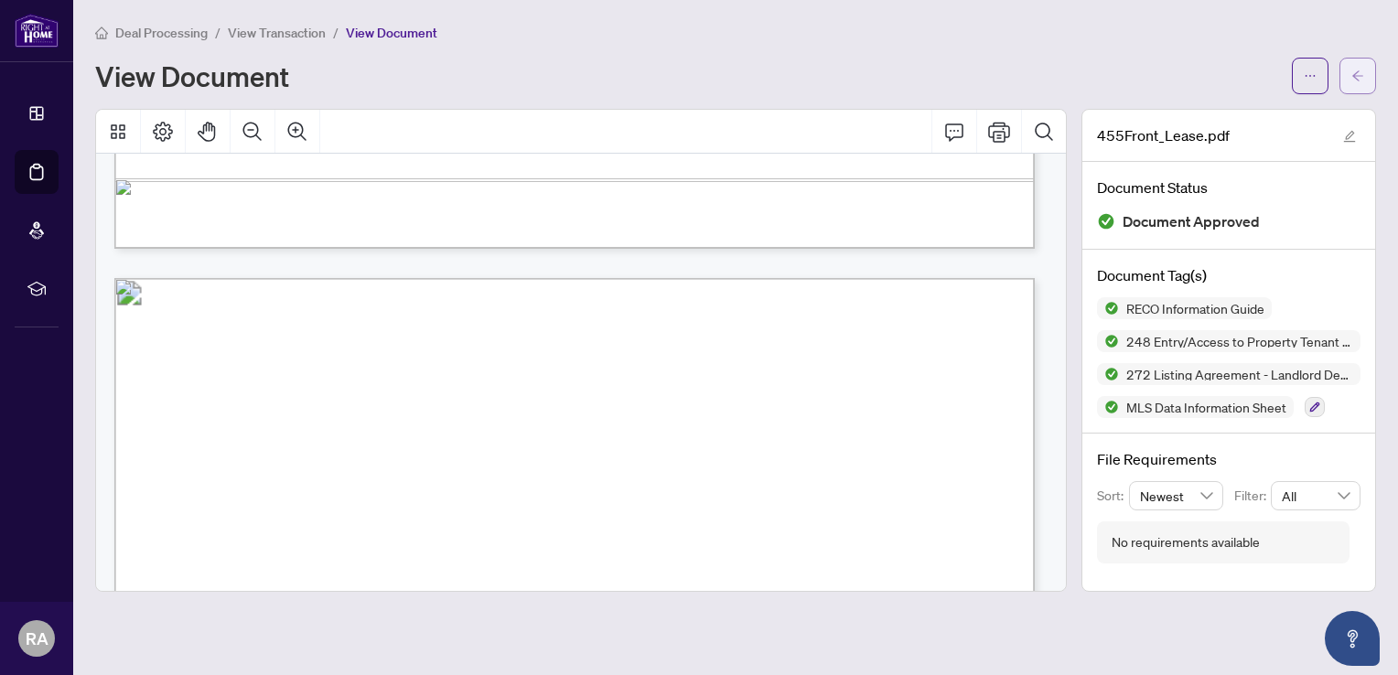
click at [1355, 79] on icon "arrow-left" at bounding box center [1357, 76] width 13 height 13
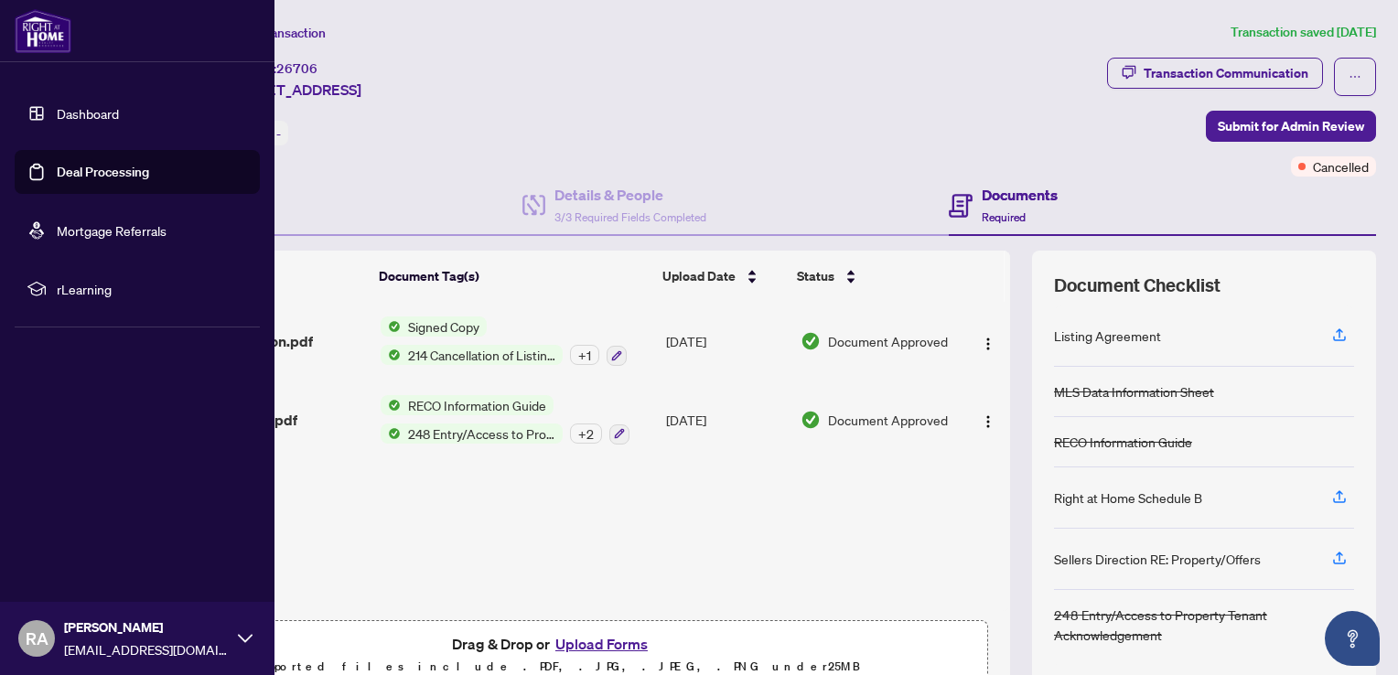
click at [95, 169] on link "Deal Processing" at bounding box center [103, 172] width 92 height 16
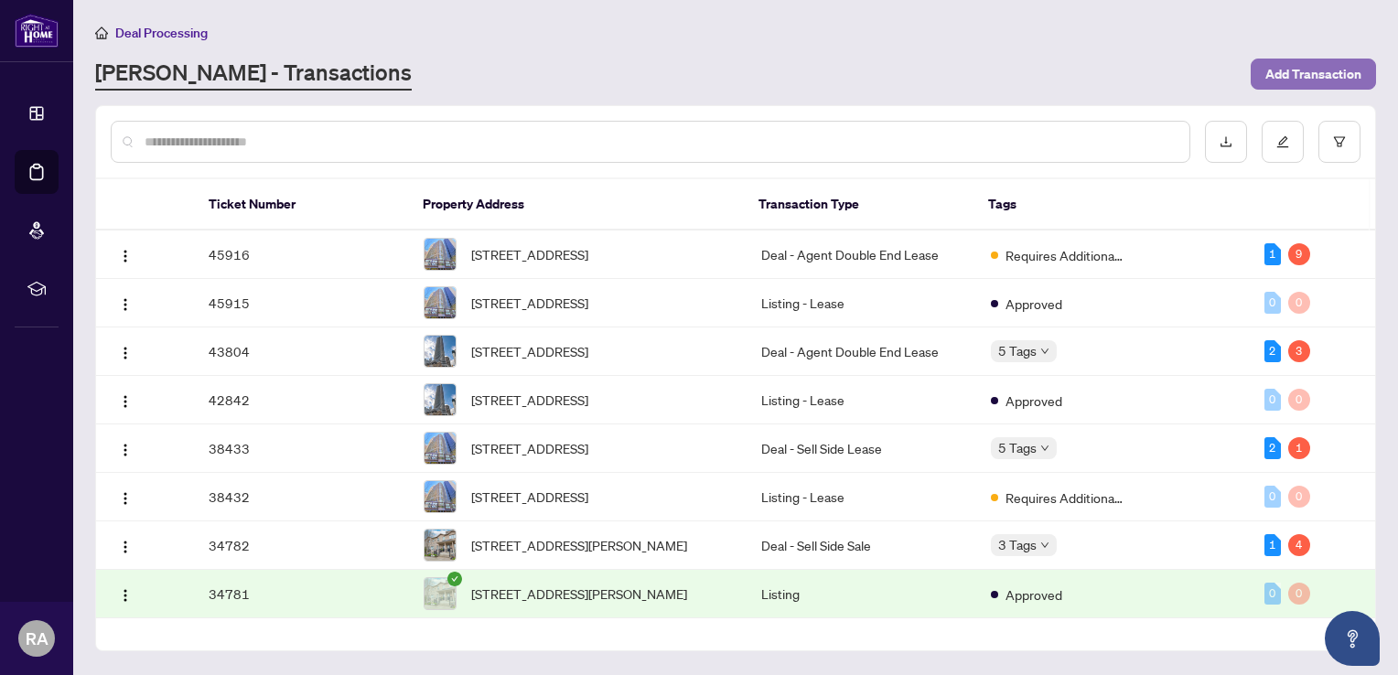
click at [1303, 71] on span "Add Transaction" at bounding box center [1313, 73] width 96 height 29
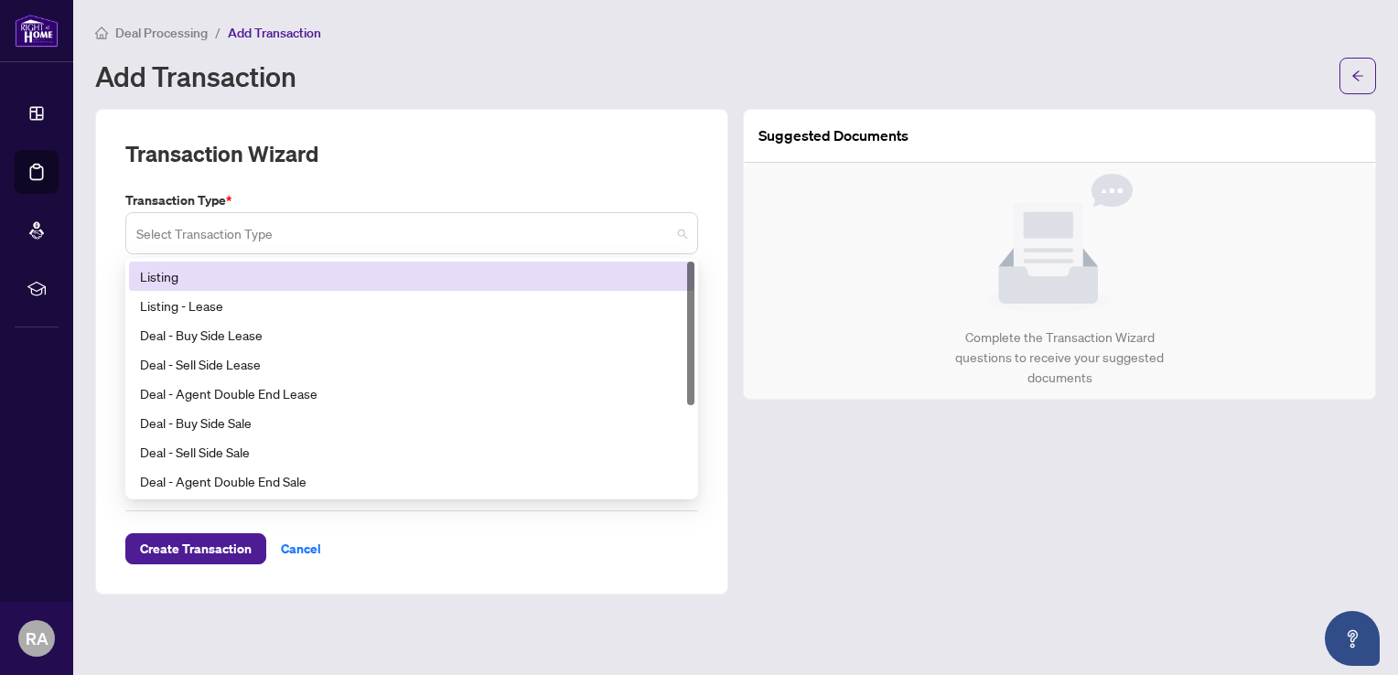
click at [681, 232] on span at bounding box center [411, 233] width 551 height 35
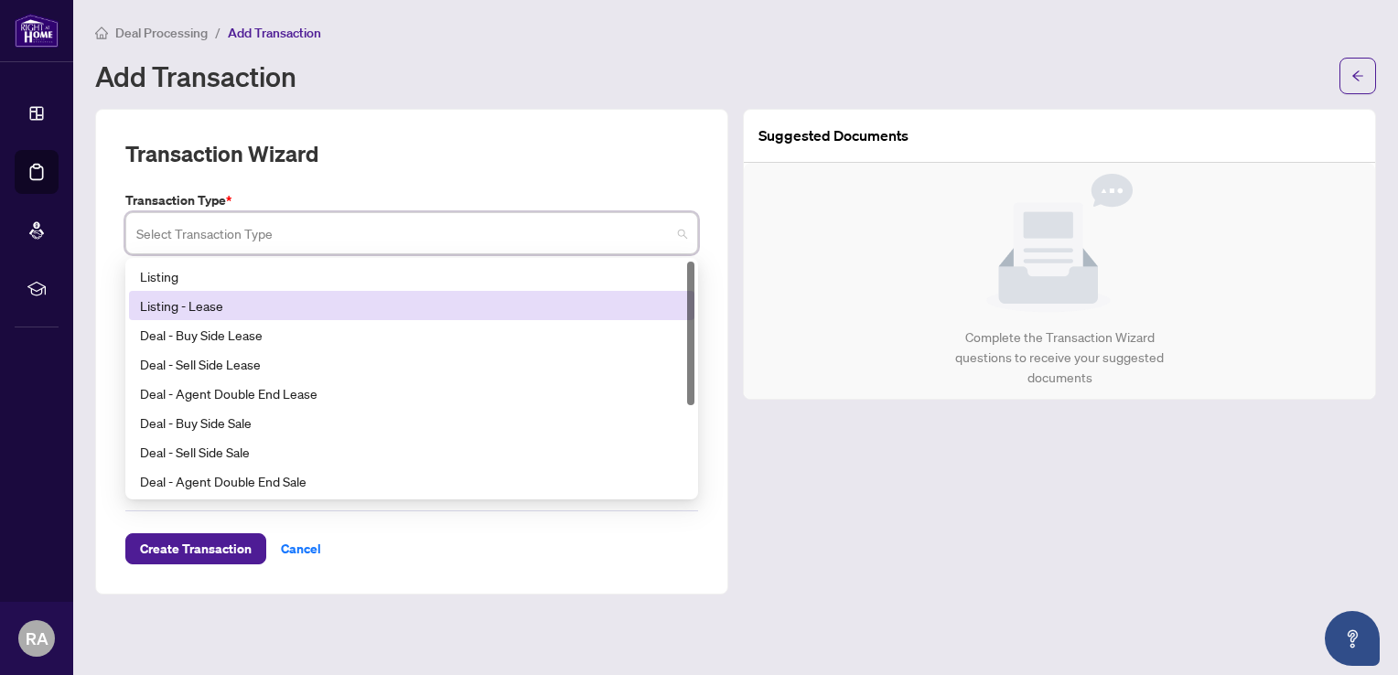
click at [203, 309] on div "Listing - Lease" at bounding box center [411, 306] width 543 height 20
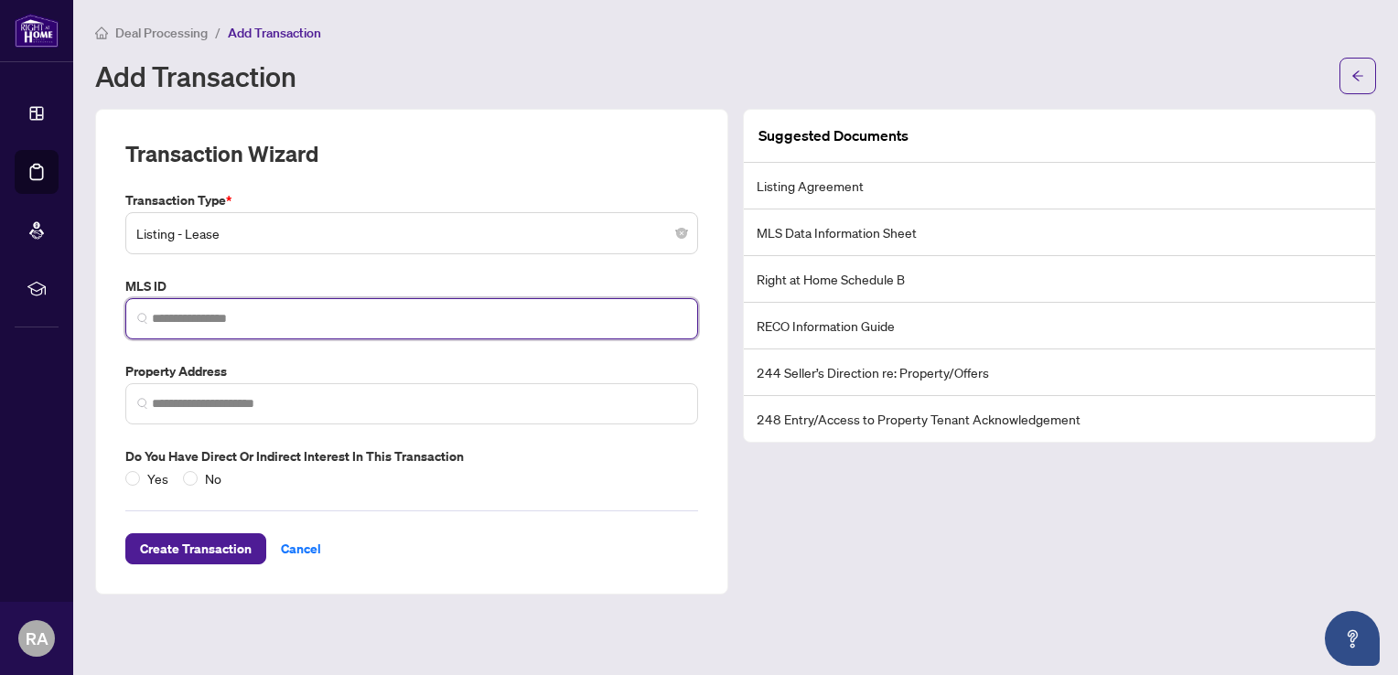
click at [380, 311] on input "search" at bounding box center [419, 318] width 534 height 19
paste input "*********"
type input "*********"
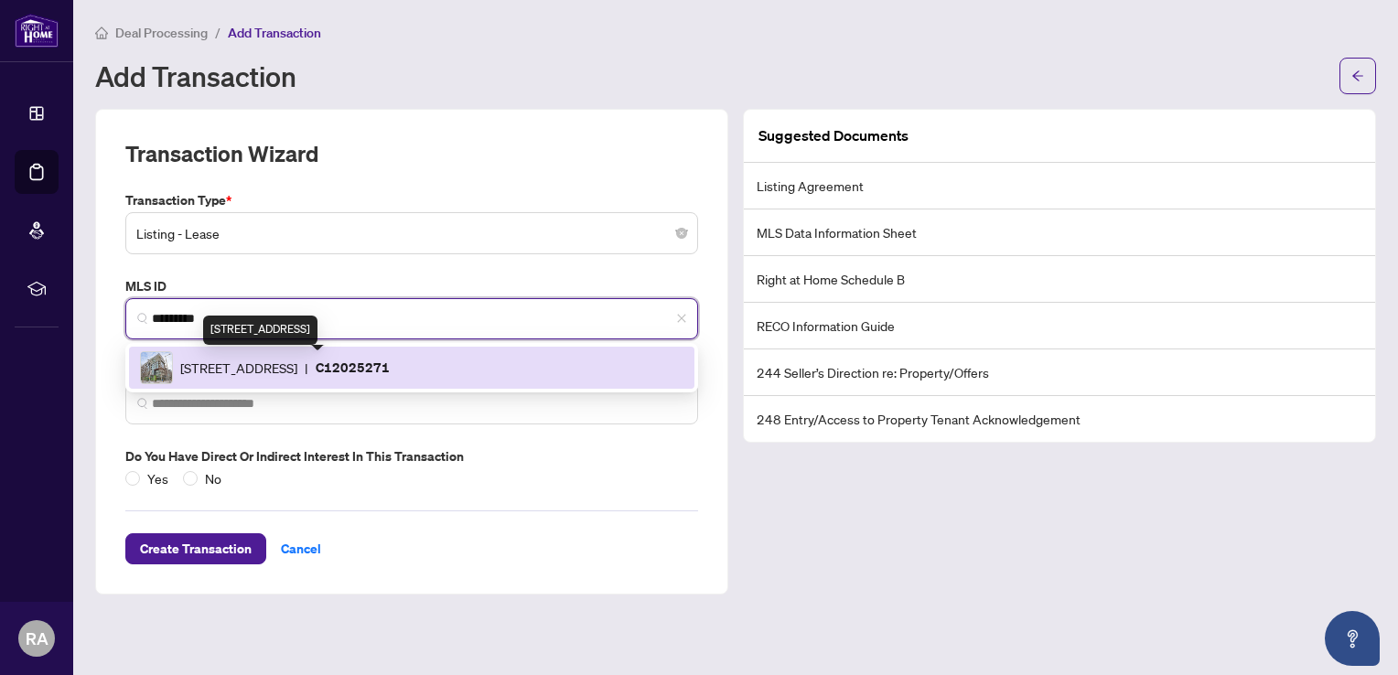
click at [297, 369] on span "[STREET_ADDRESS]" at bounding box center [238, 368] width 117 height 20
type input "**********"
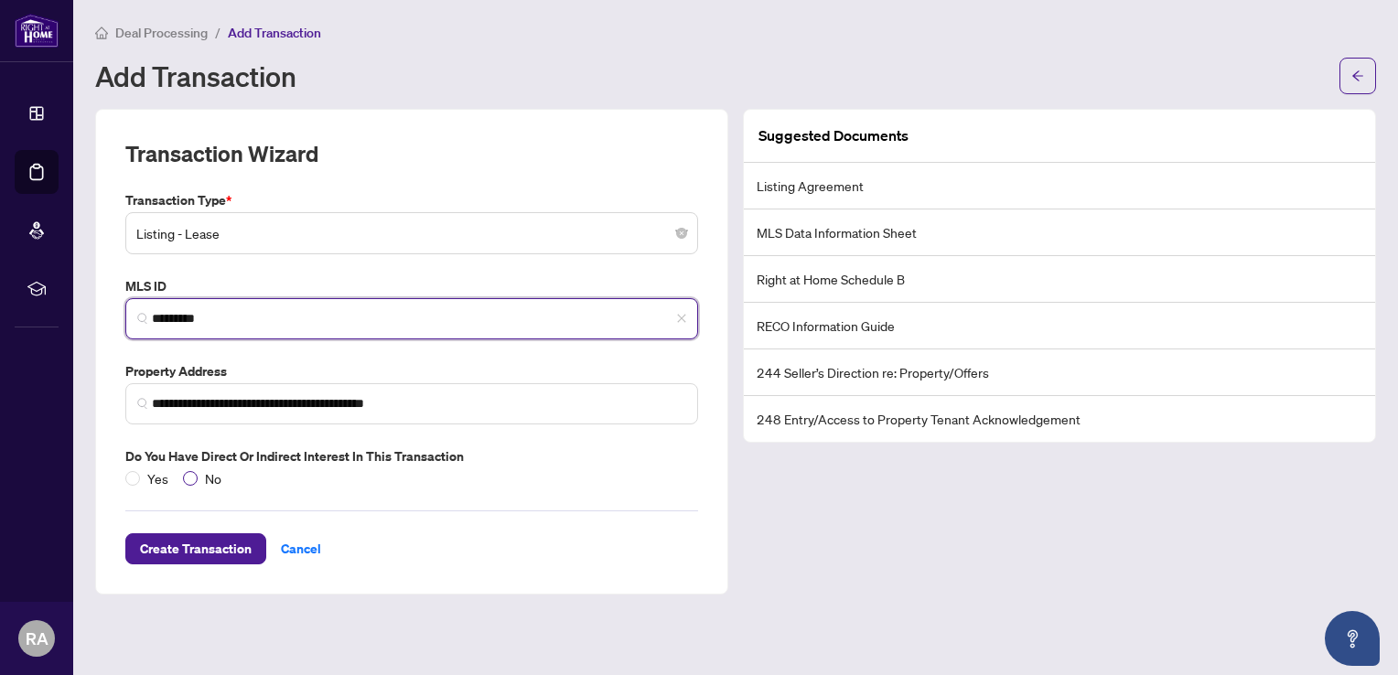
type input "*********"
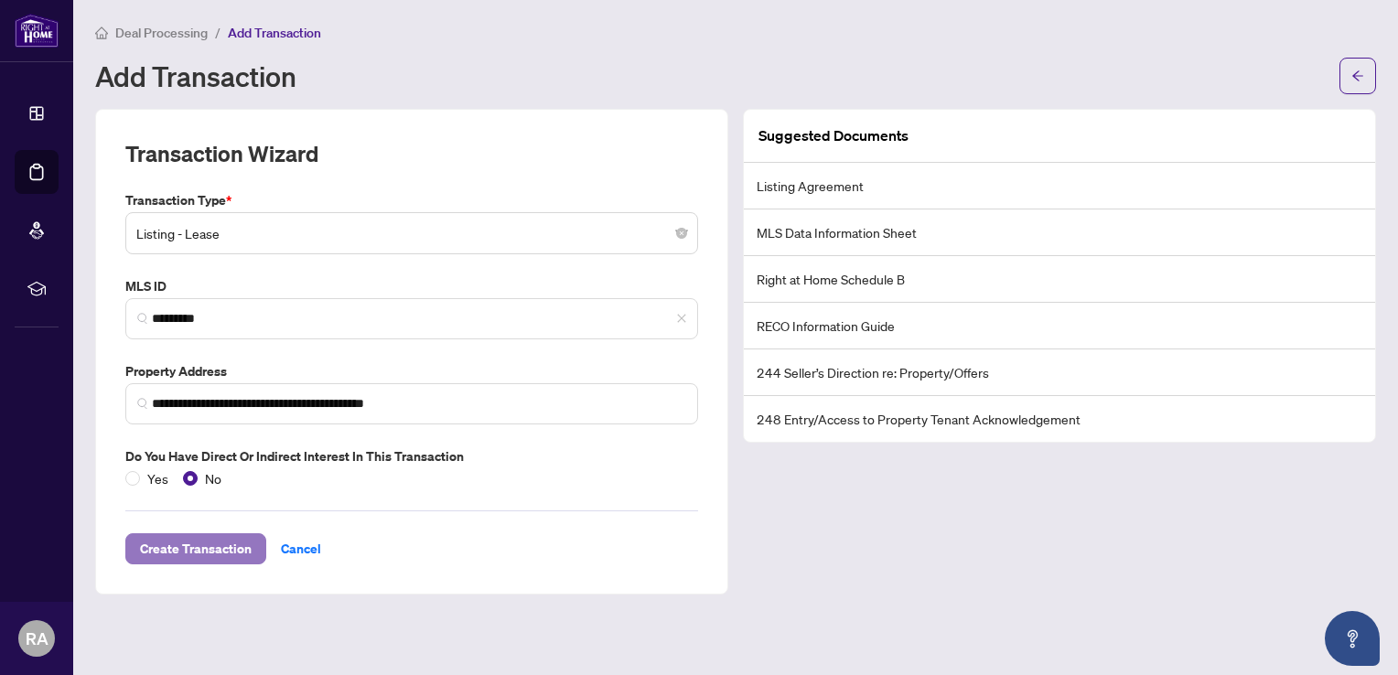
click at [217, 545] on span "Create Transaction" at bounding box center [196, 548] width 112 height 29
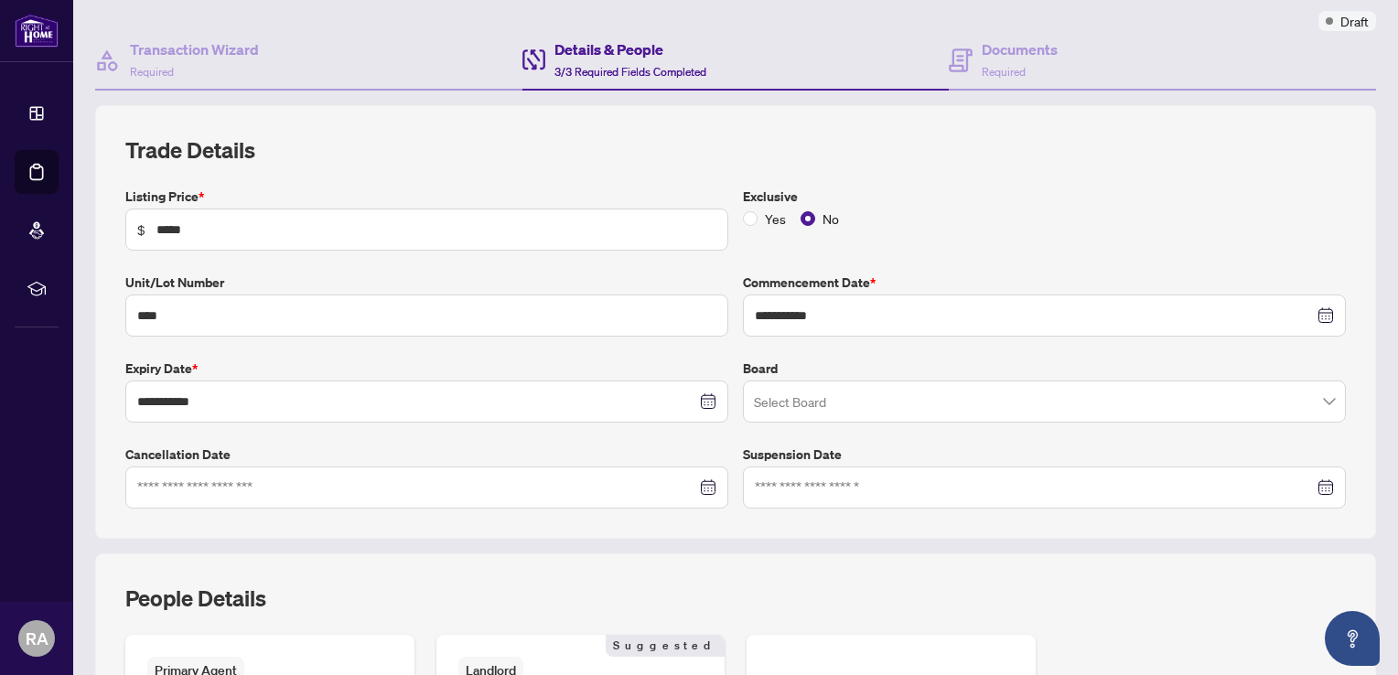
scroll to position [146, 0]
click at [842, 399] on input "search" at bounding box center [1036, 403] width 565 height 40
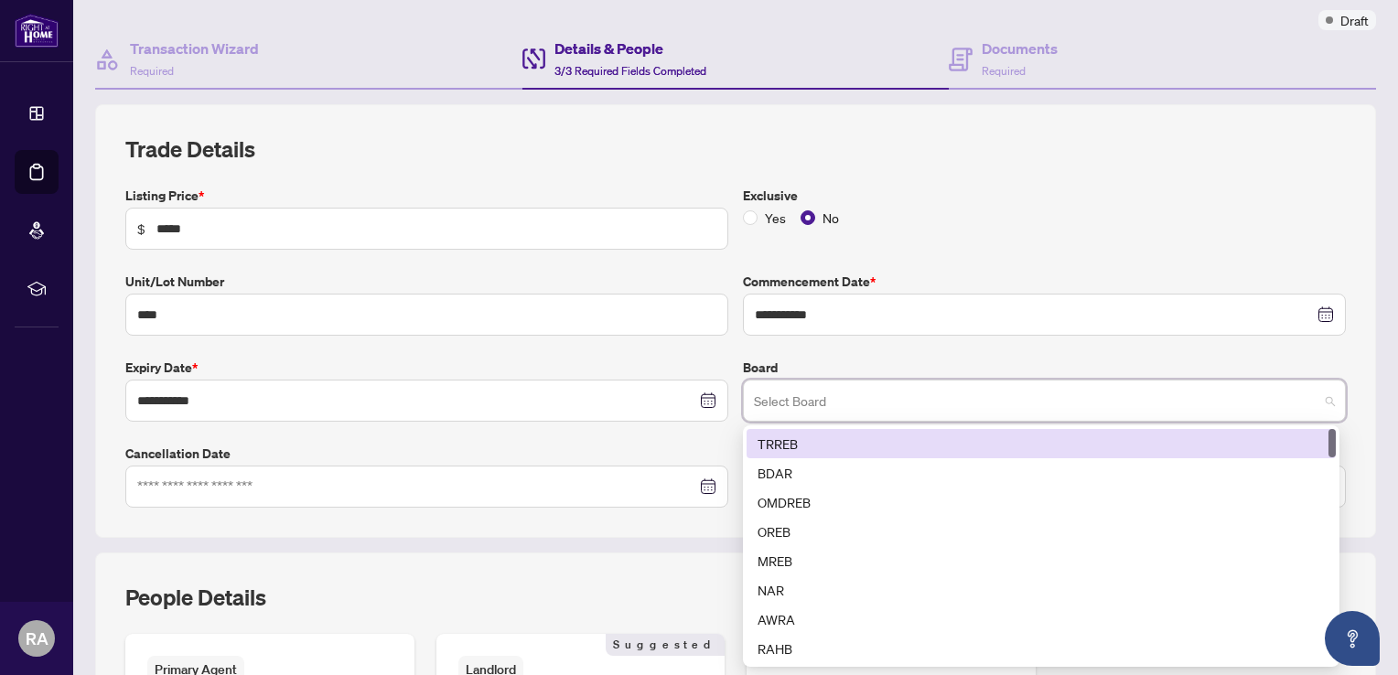
click at [786, 443] on div "TRREB" at bounding box center [1041, 444] width 567 height 20
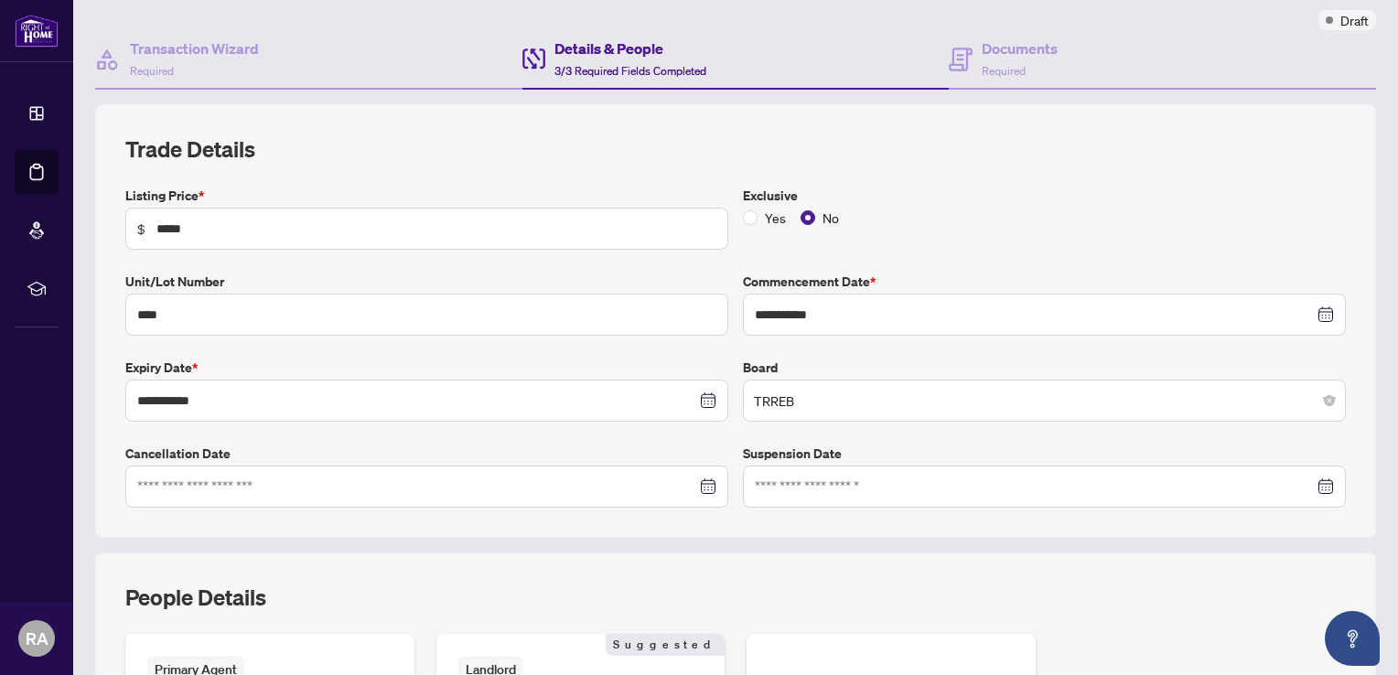
click at [724, 353] on div "**********" at bounding box center [735, 347] width 1235 height 322
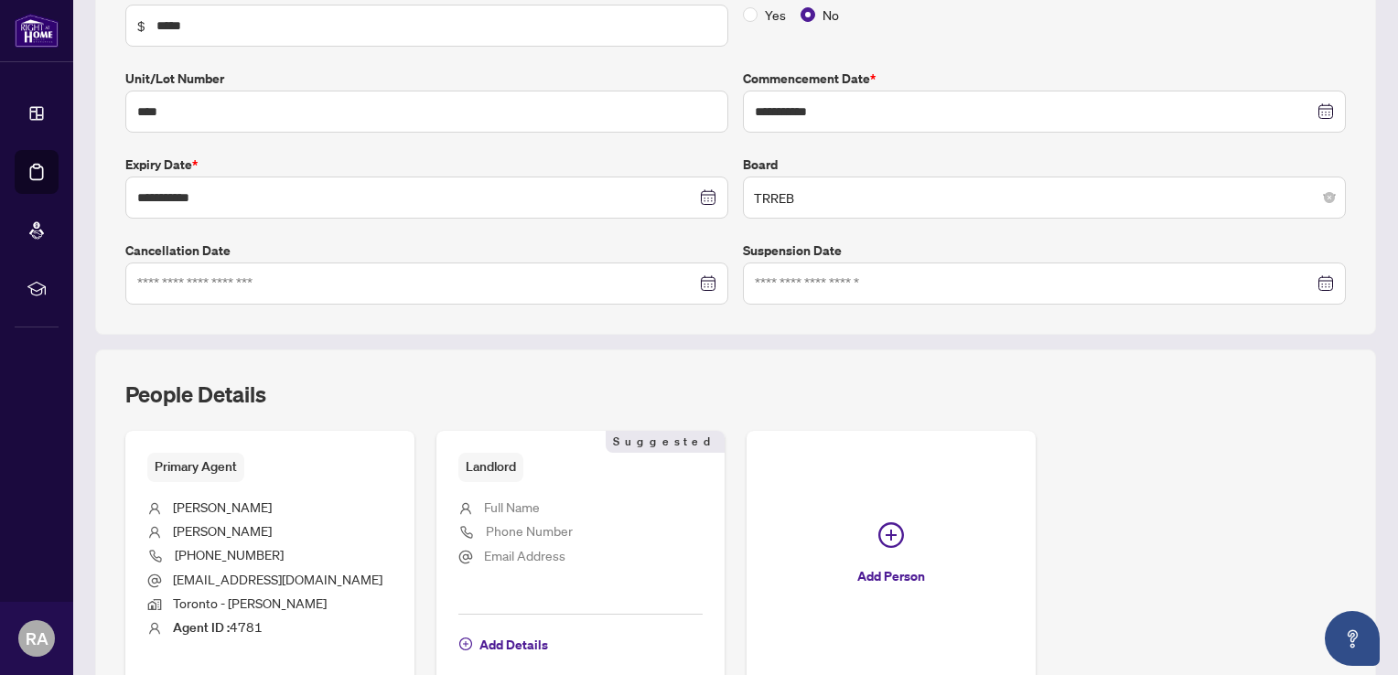
scroll to position [450, 0]
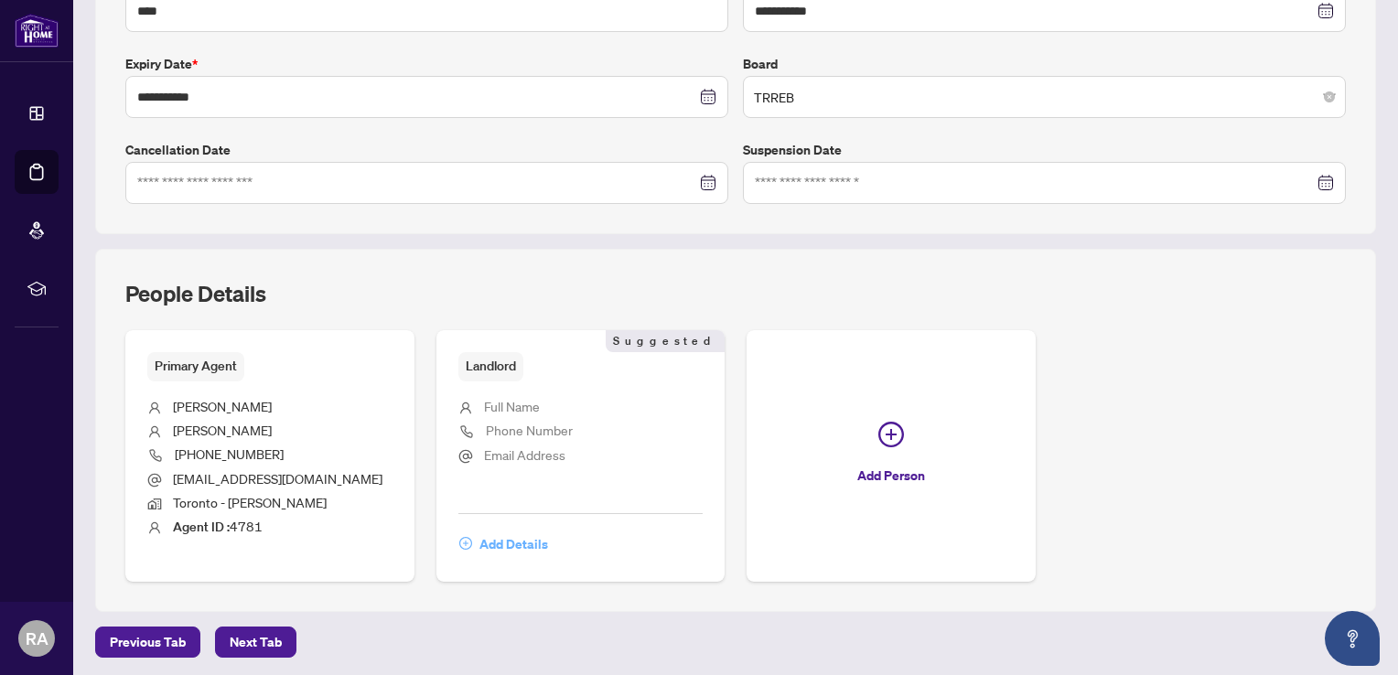
click at [518, 540] on span "Add Details" at bounding box center [513, 544] width 69 height 29
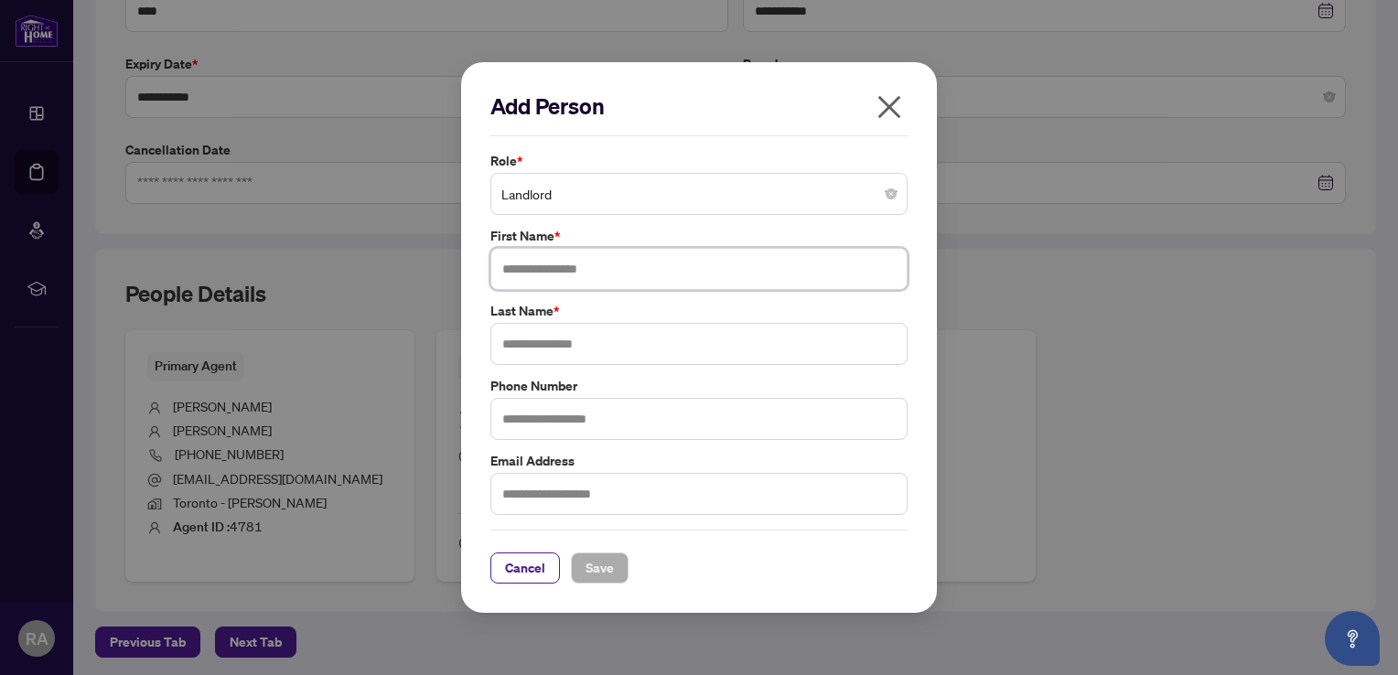
click at [591, 272] on input "text" at bounding box center [698, 269] width 417 height 42
type input "******"
type input "****"
click at [597, 564] on span "Save" at bounding box center [600, 568] width 28 height 29
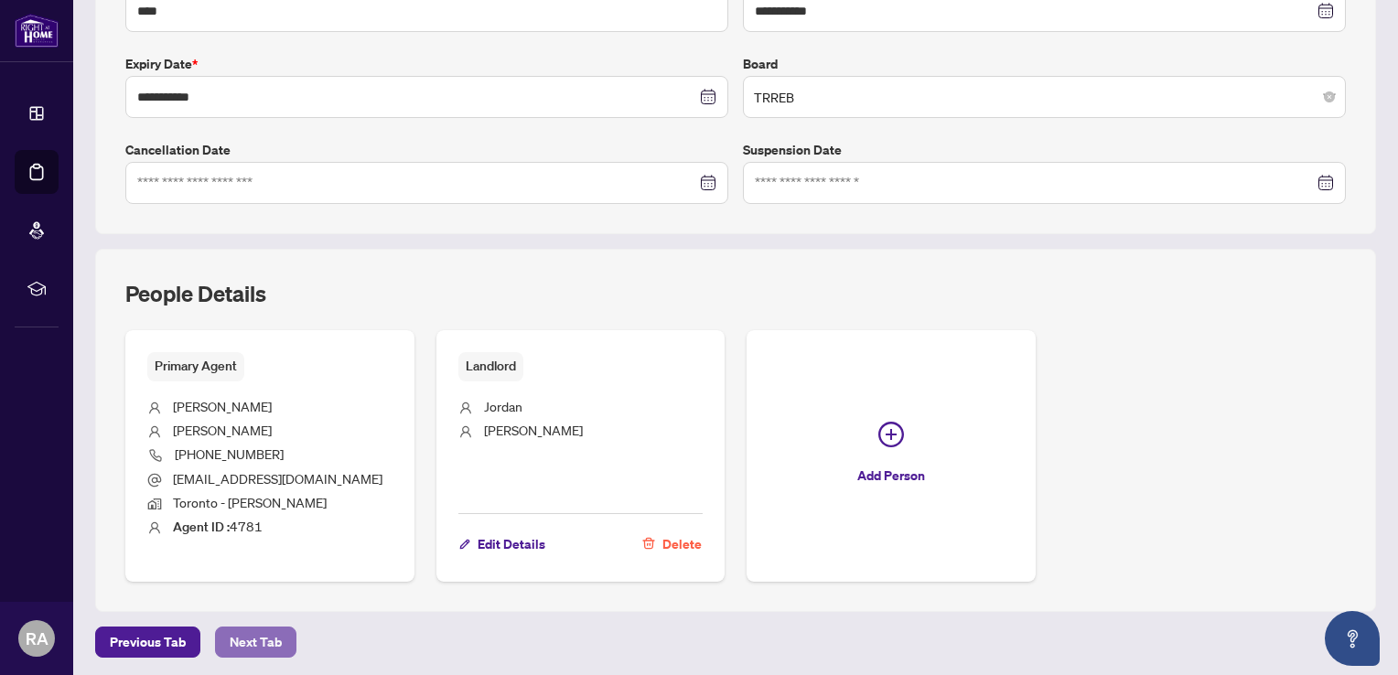
click at [255, 638] on span "Next Tab" at bounding box center [256, 642] width 52 height 29
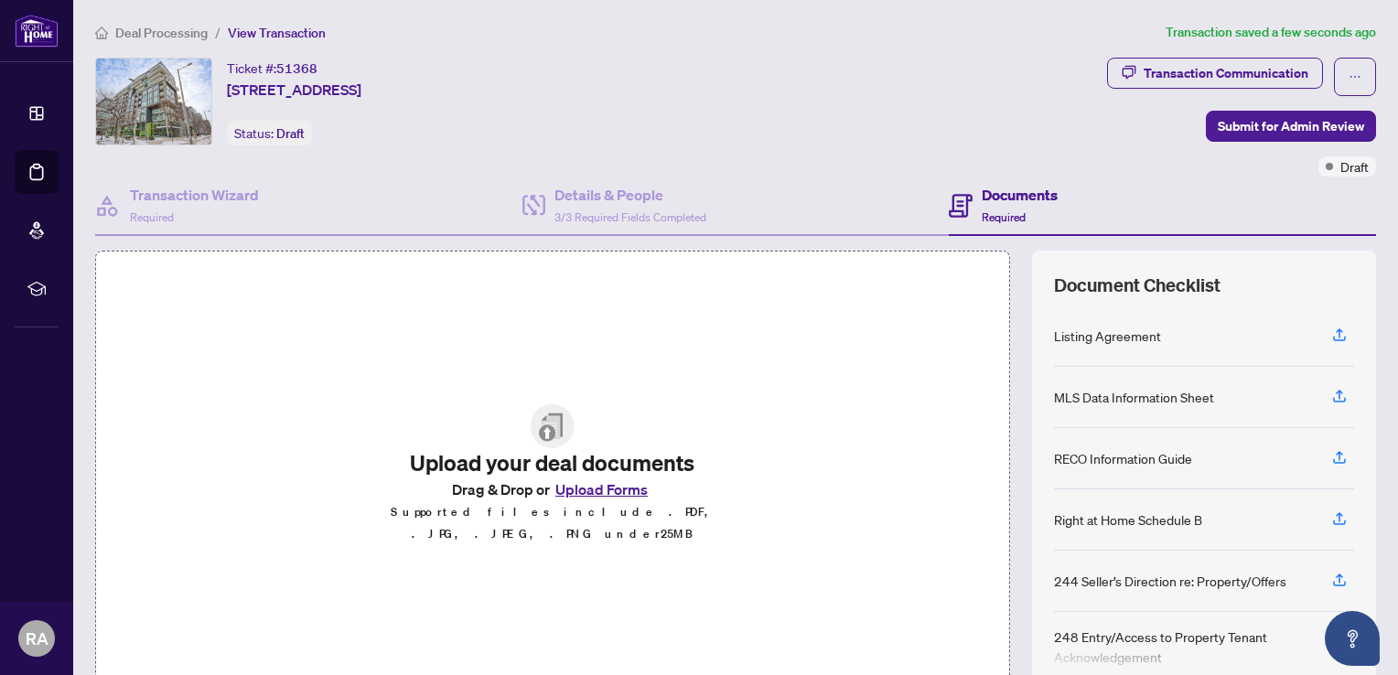
click at [590, 500] on button "Upload Forms" at bounding box center [601, 490] width 103 height 24
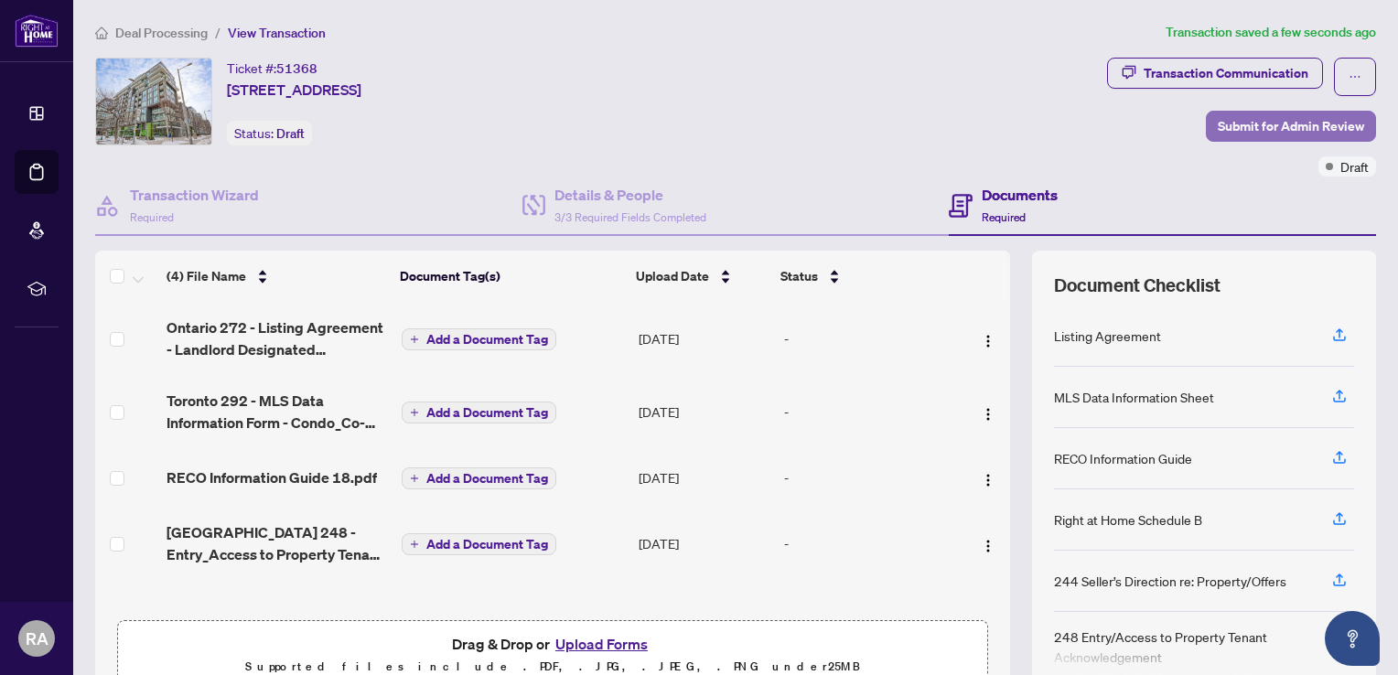
click at [1266, 127] on span "Submit for Admin Review" at bounding box center [1291, 126] width 146 height 29
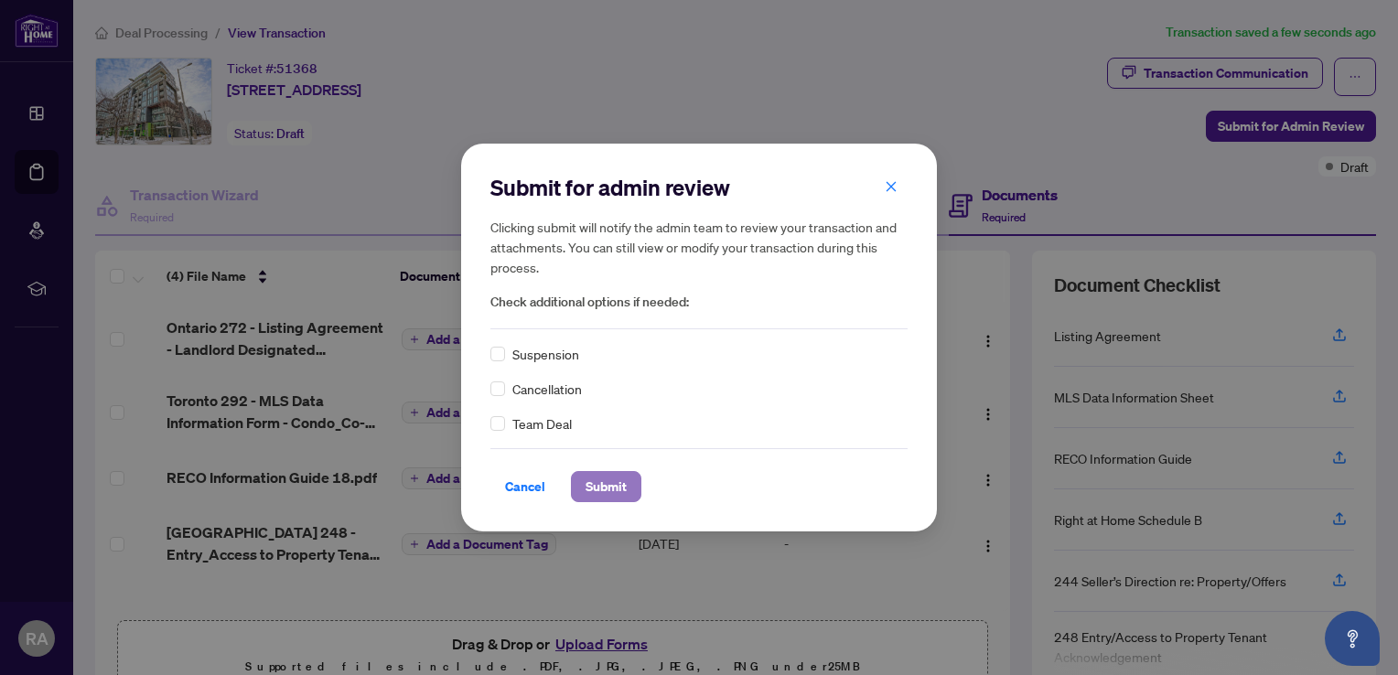
click at [608, 487] on span "Submit" at bounding box center [606, 486] width 41 height 29
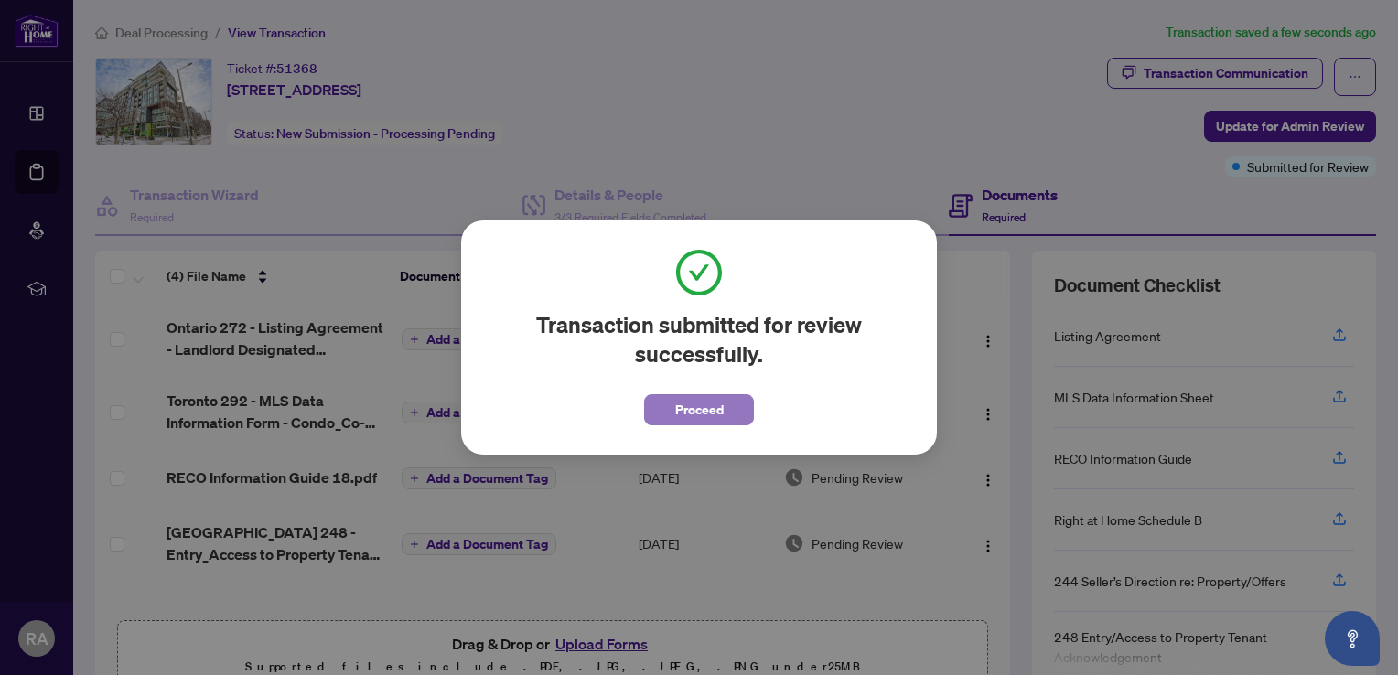
click at [704, 405] on span "Proceed" at bounding box center [699, 409] width 48 height 29
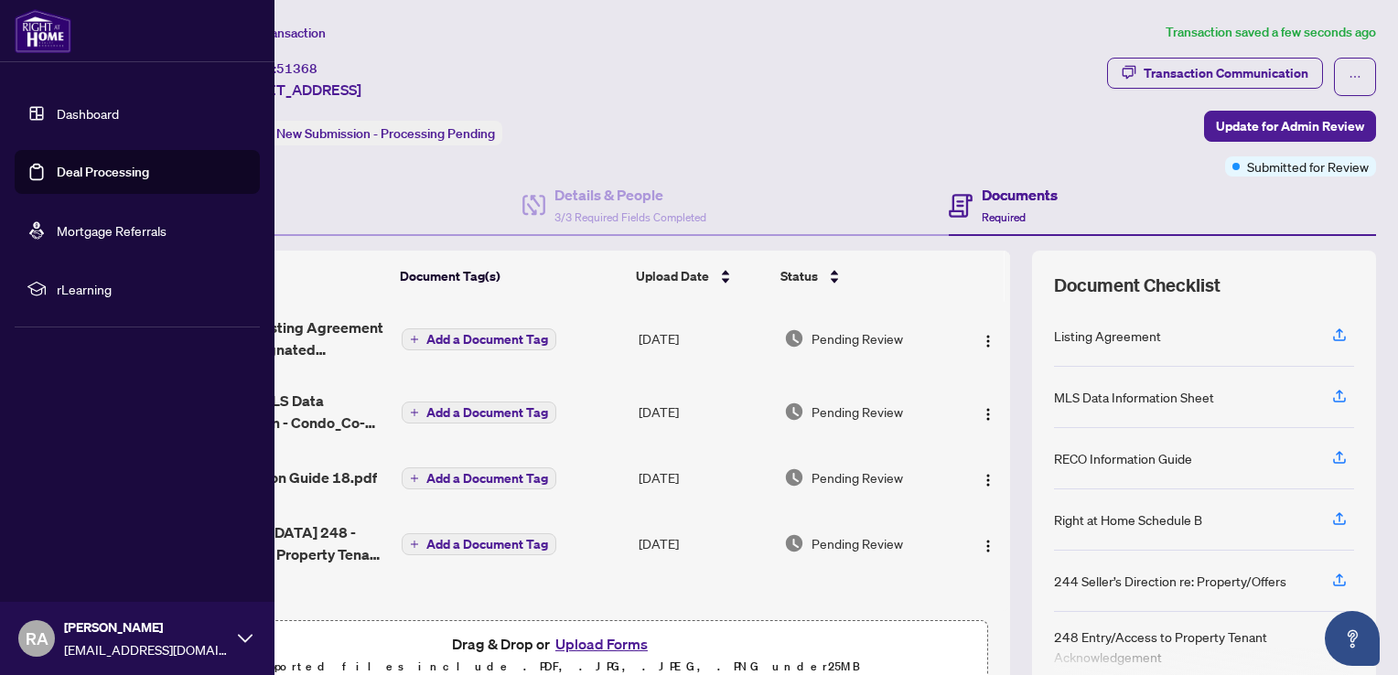
click at [91, 170] on link "Deal Processing" at bounding box center [103, 172] width 92 height 16
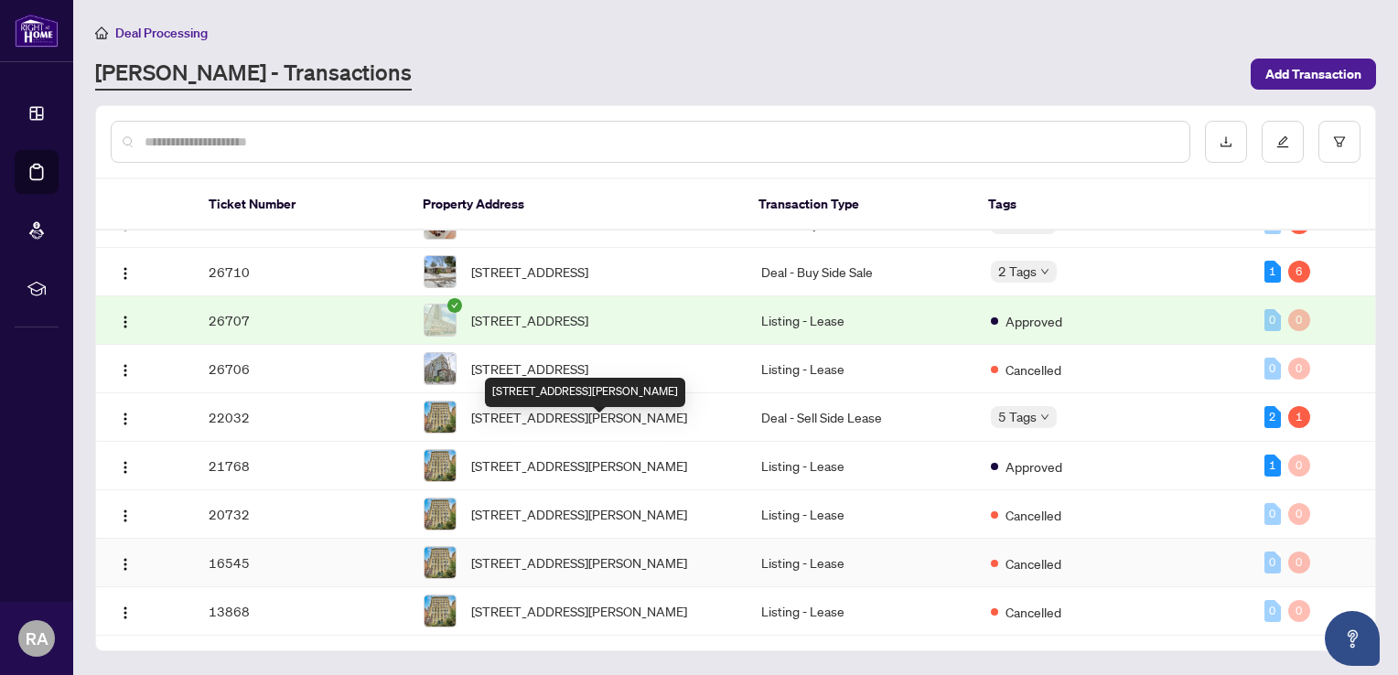
scroll to position [706, 0]
